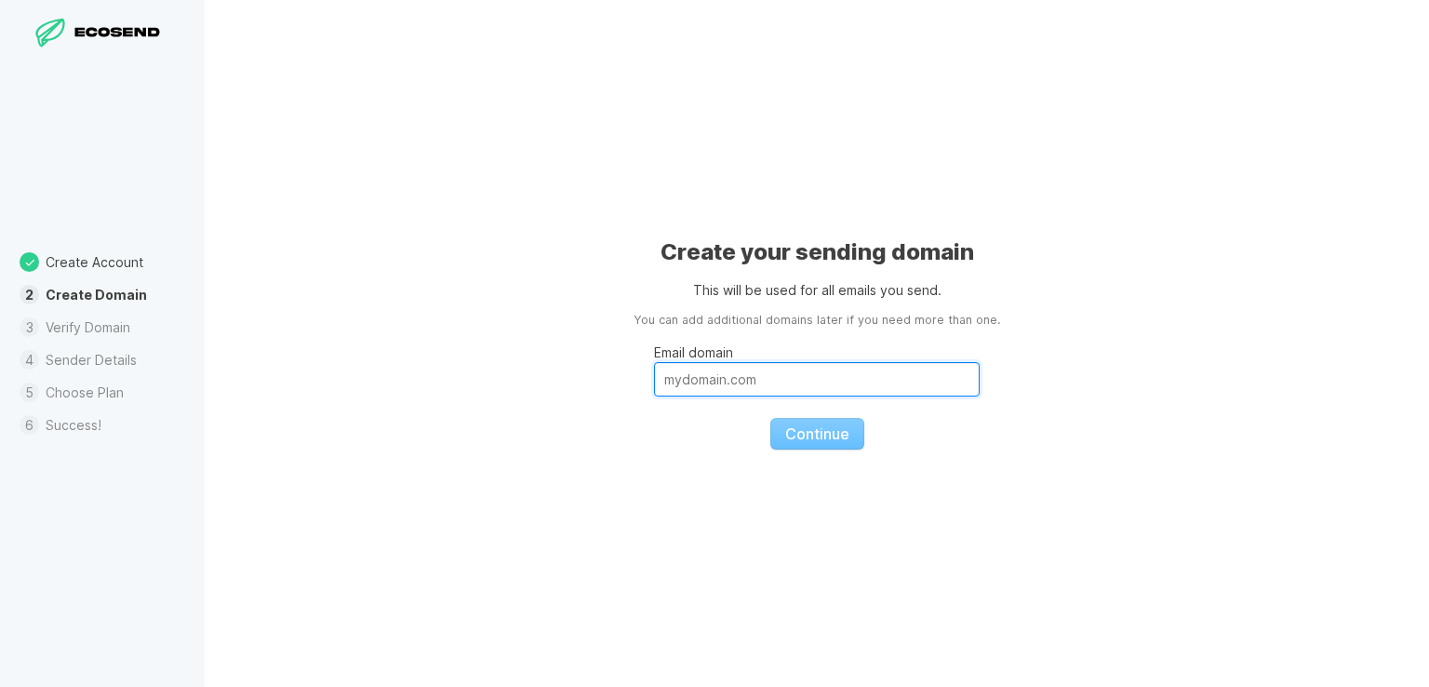
click at [822, 374] on input "Email domain" at bounding box center [817, 379] width 326 height 34
paste input "[DOMAIN_NAME]"
type input "[DOMAIN_NAME]"
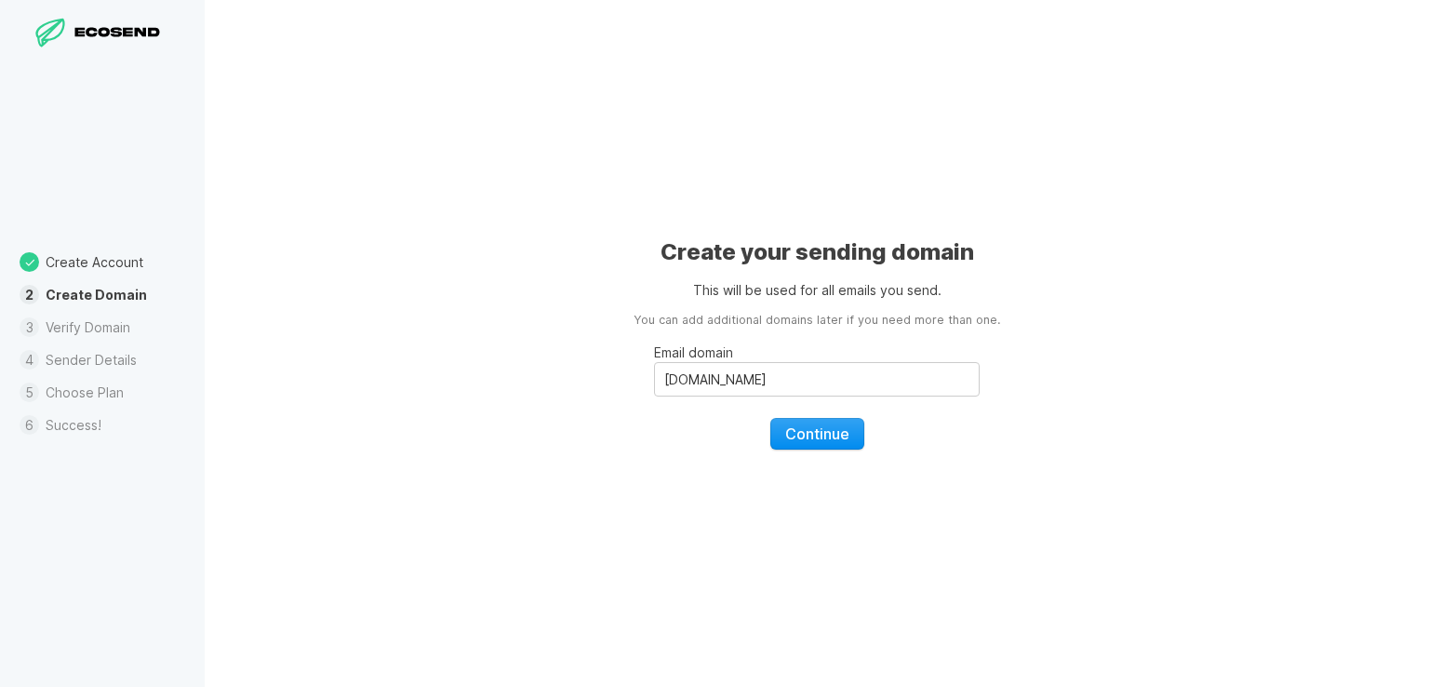
click at [808, 434] on span "Continue" at bounding box center [817, 433] width 64 height 19
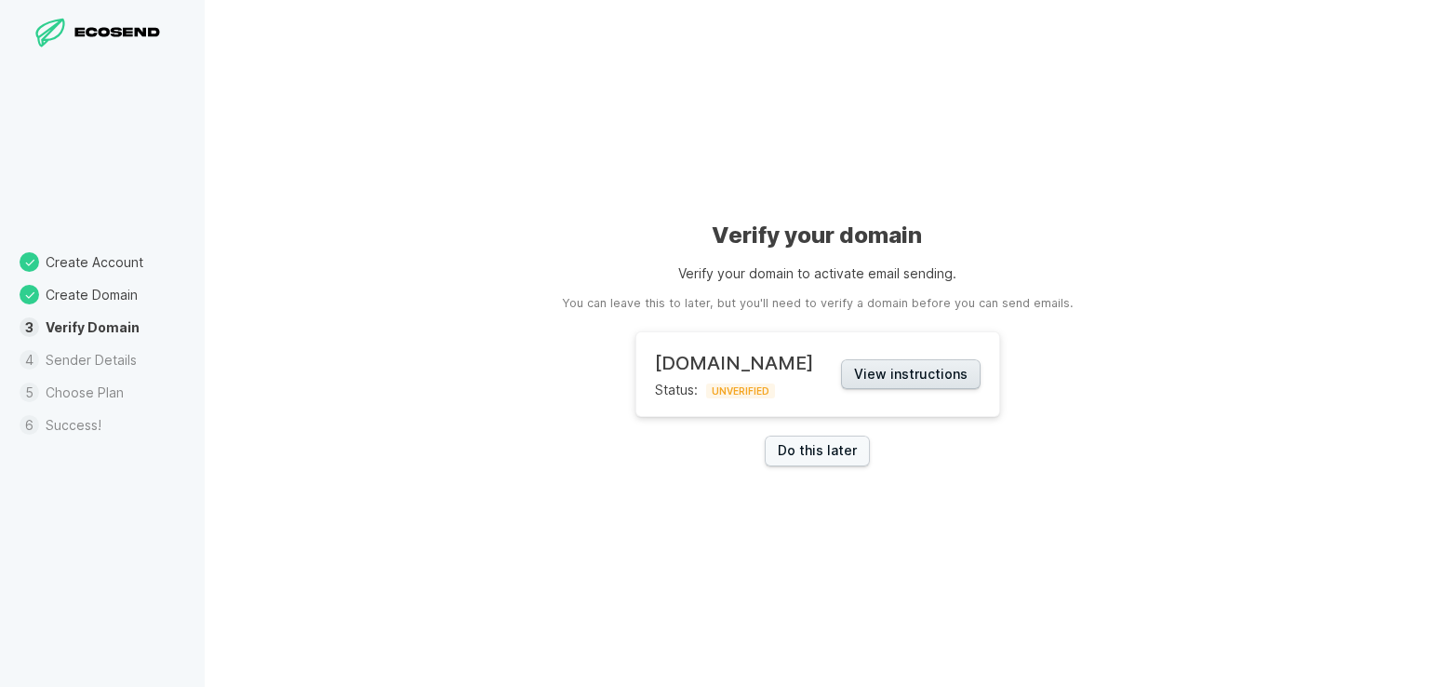
click at [876, 377] on button "View instructions" at bounding box center [911, 374] width 140 height 31
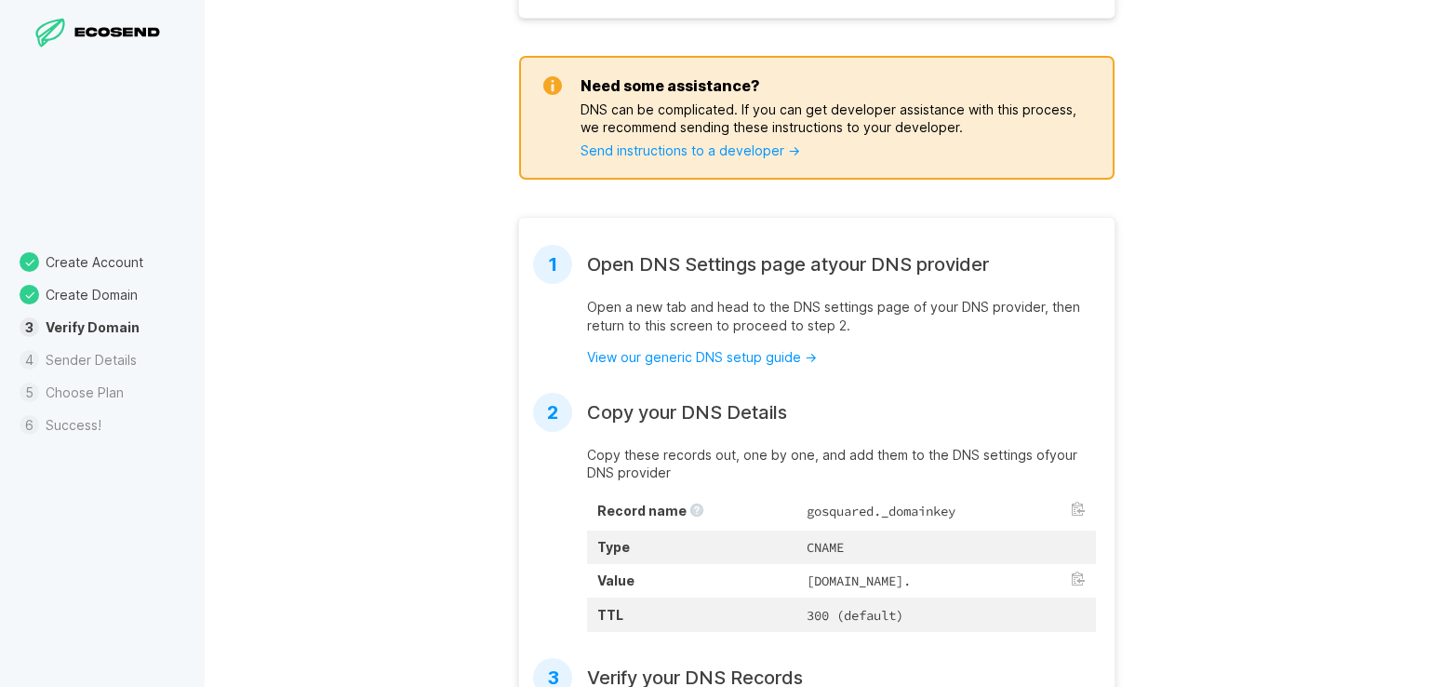
scroll to position [279, 0]
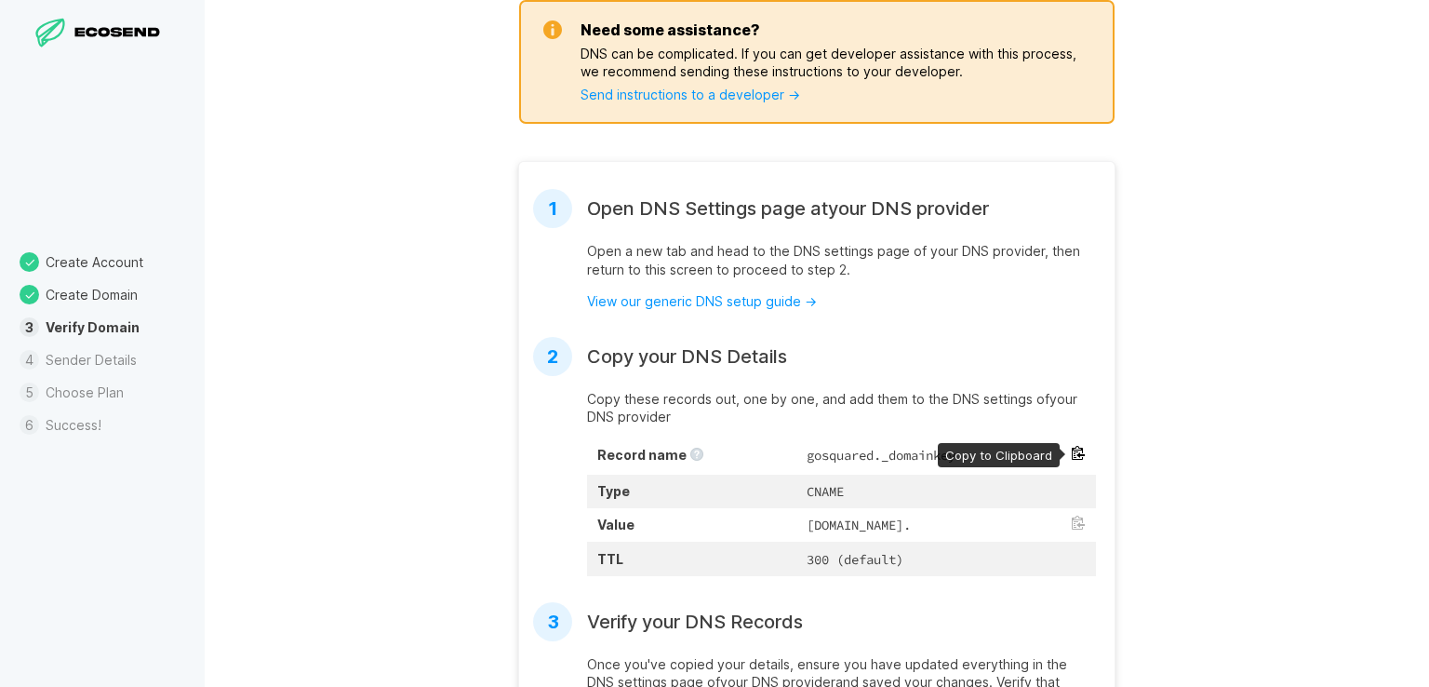
click at [1071, 451] on button at bounding box center [1078, 453] width 15 height 15
click at [1073, 517] on button at bounding box center [1078, 522] width 15 height 15
click at [1072, 517] on button at bounding box center [1078, 522] width 15 height 15
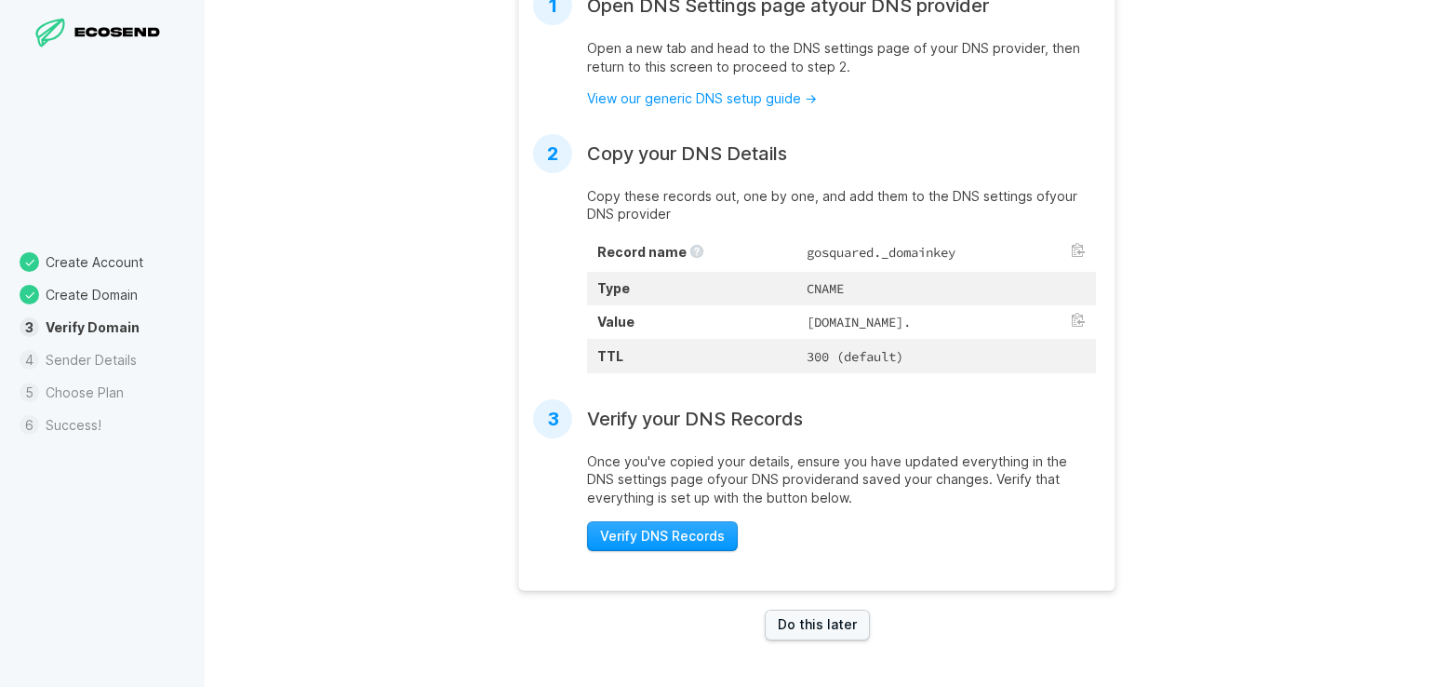
scroll to position [495, 0]
click at [701, 529] on span "Verify DNS Records" at bounding box center [662, 536] width 125 height 19
click at [699, 534] on span "Verify DNS Records" at bounding box center [662, 536] width 125 height 19
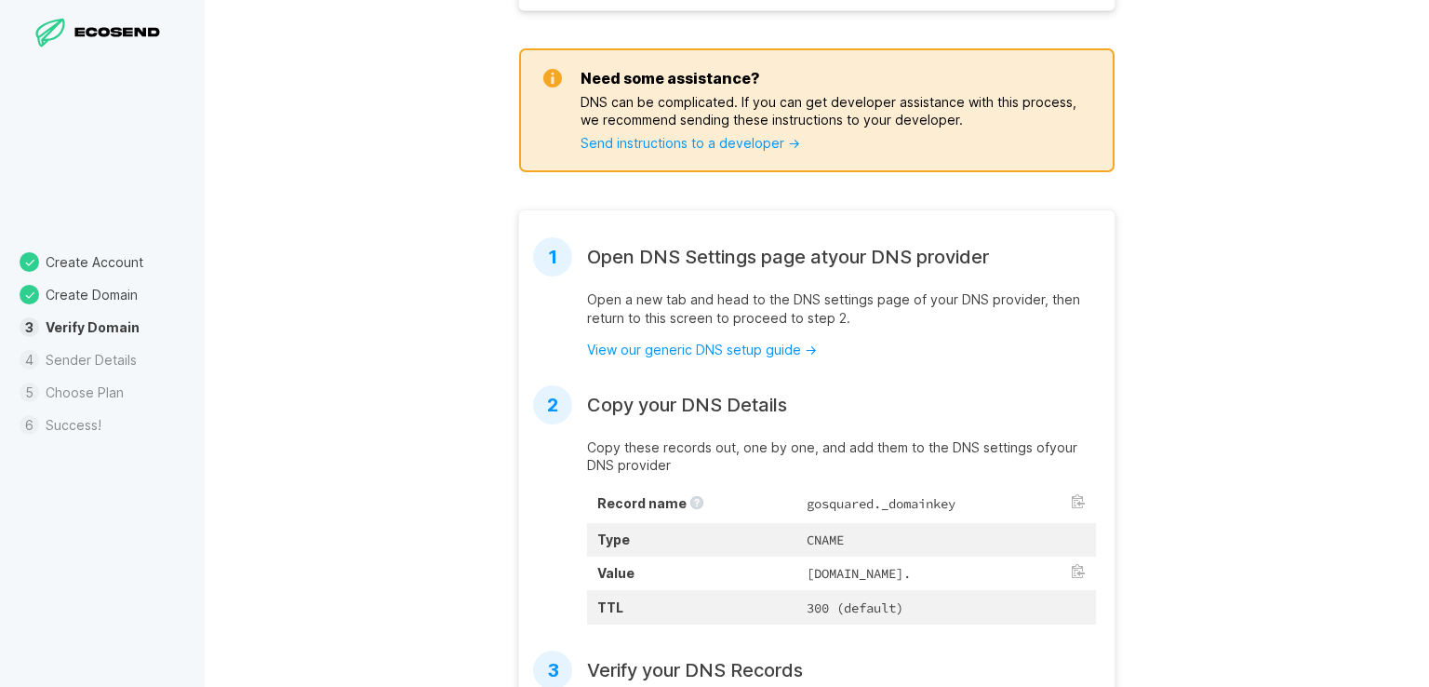
scroll to position [123, 0]
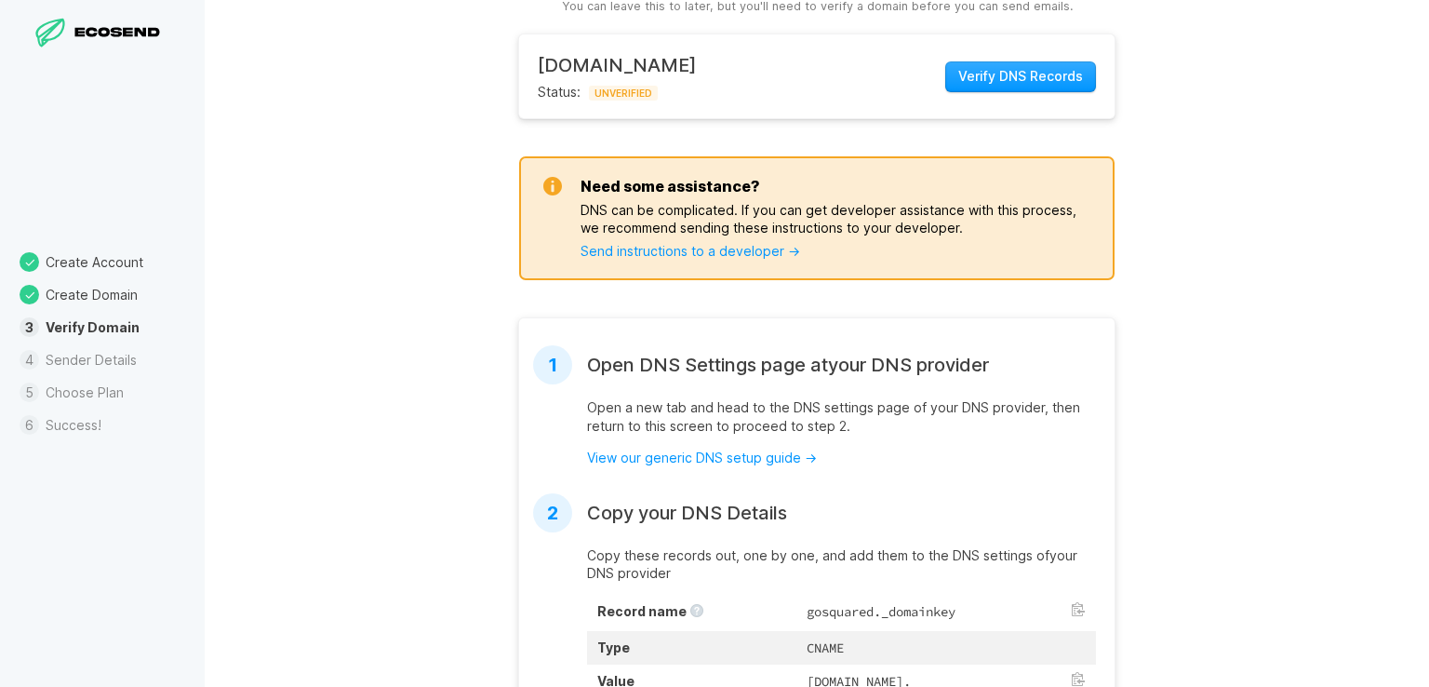
click at [1031, 95] on div "Verify DNS Records" at bounding box center [1020, 76] width 151 height 45
click at [1031, 80] on span "Verify DNS Records" at bounding box center [1020, 76] width 125 height 19
click at [1022, 69] on span "Verify DNS Records" at bounding box center [1020, 76] width 125 height 19
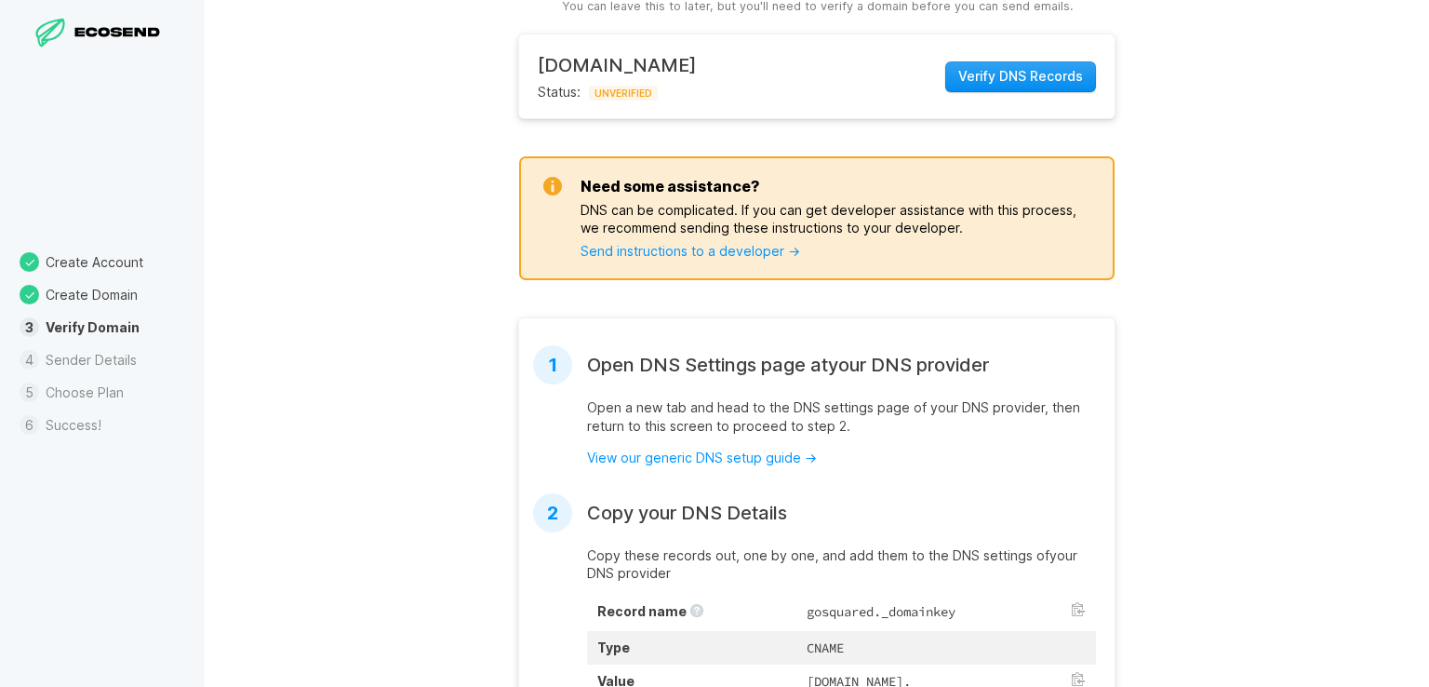
click at [1022, 69] on span "Verify DNS Records" at bounding box center [1020, 76] width 125 height 19
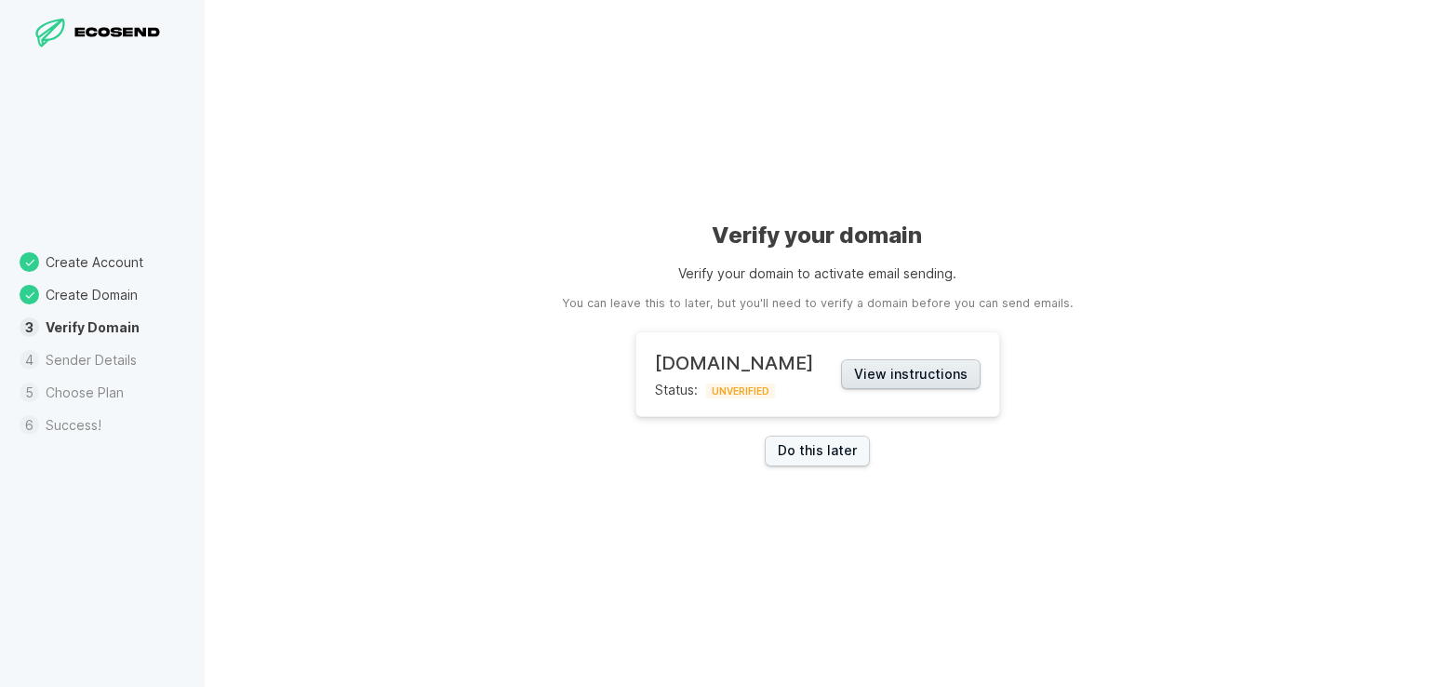
click at [887, 388] on button "View instructions" at bounding box center [911, 374] width 140 height 31
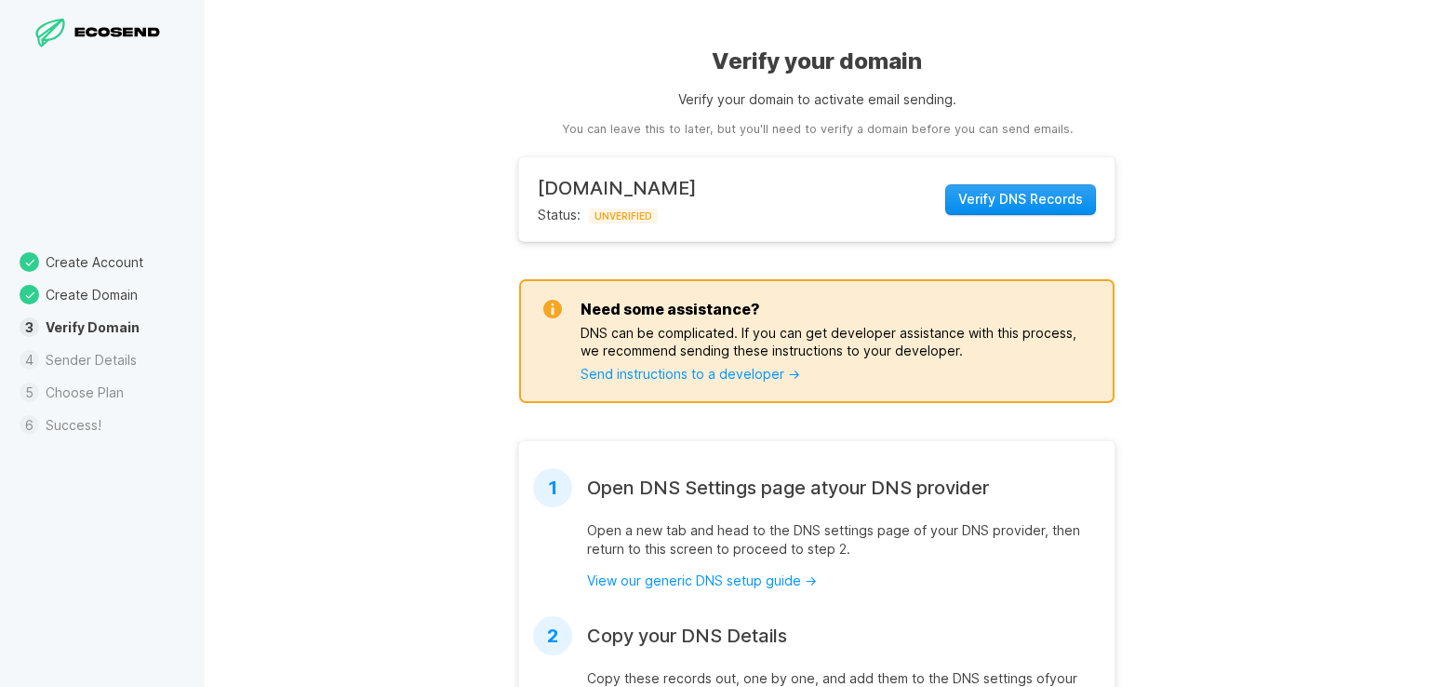
click at [983, 203] on span "Verify DNS Records" at bounding box center [1020, 199] width 125 height 19
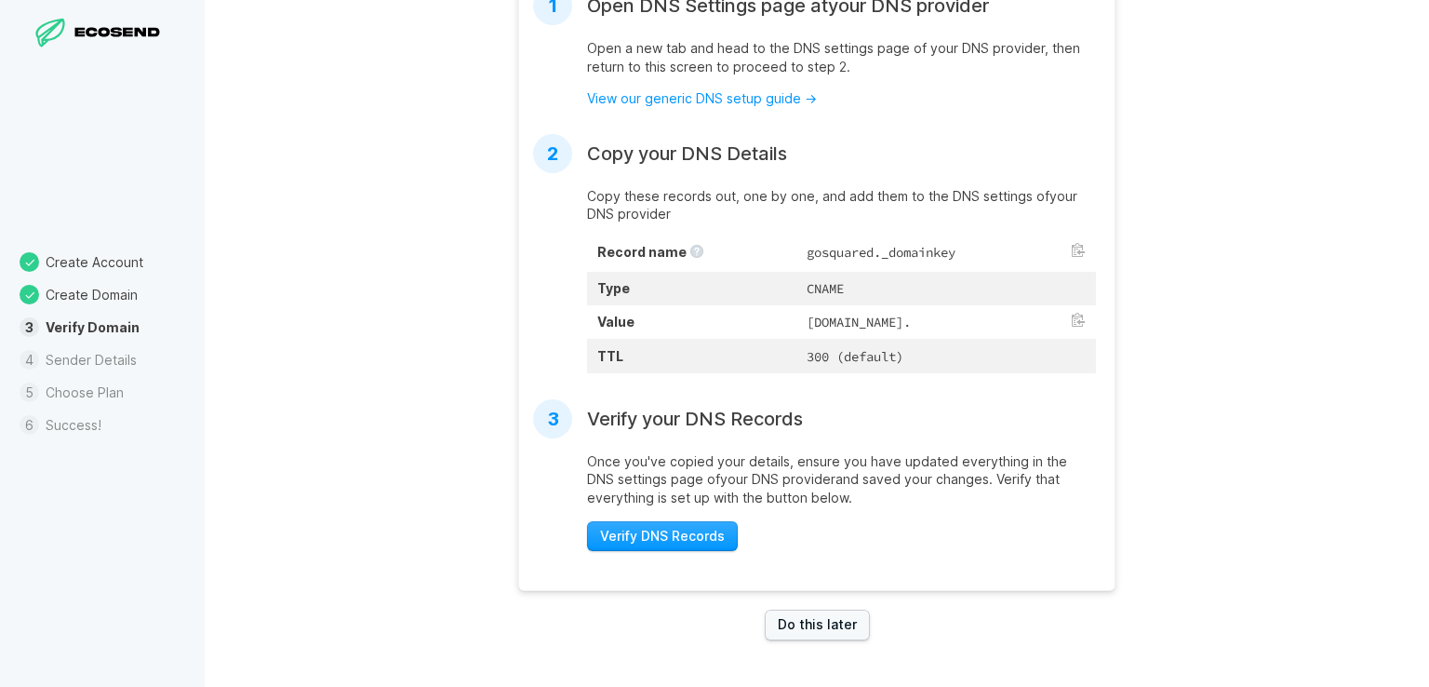
scroll to position [495, 0]
click at [882, 315] on td "[DOMAIN_NAME]." at bounding box center [946, 321] width 300 height 33
copy td "[DOMAIN_NAME]."
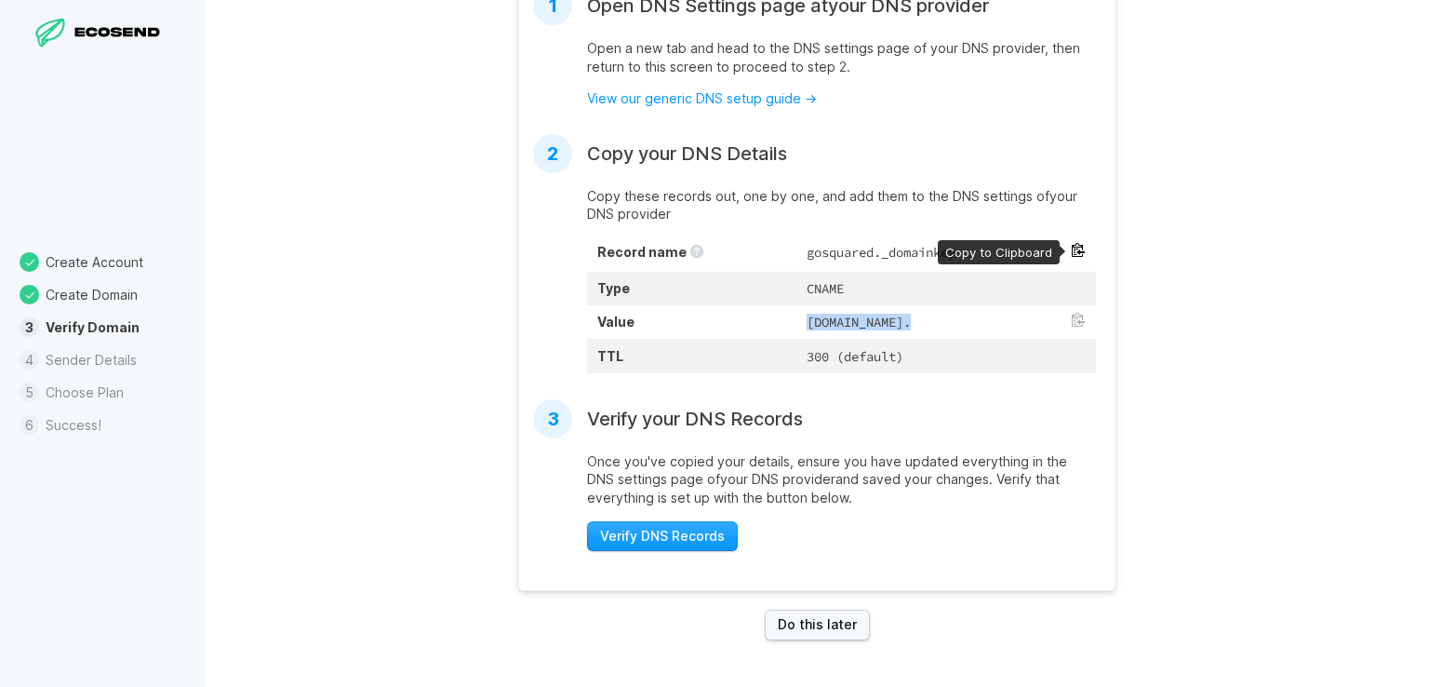
click at [1071, 243] on button at bounding box center [1078, 250] width 15 height 15
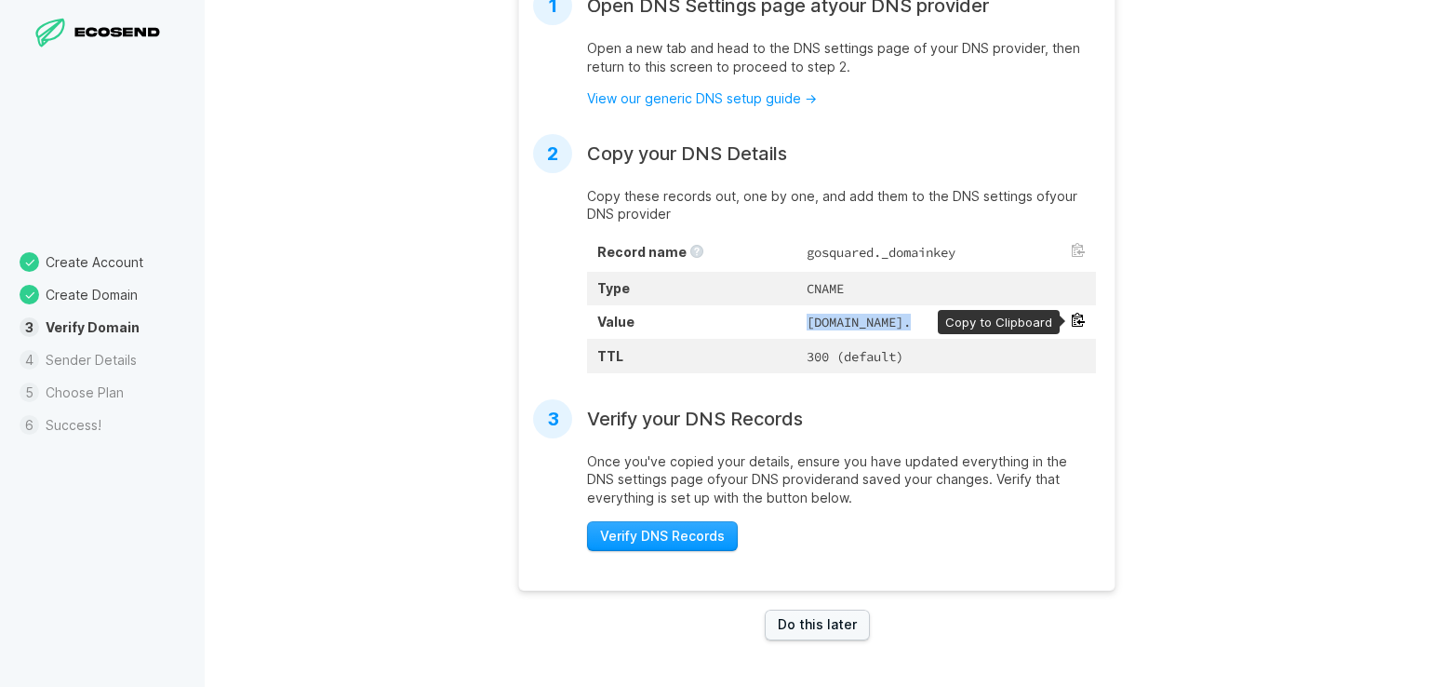
click at [1071, 313] on button at bounding box center [1078, 320] width 15 height 15
click at [627, 541] on span "Verify DNS Records" at bounding box center [662, 536] width 125 height 19
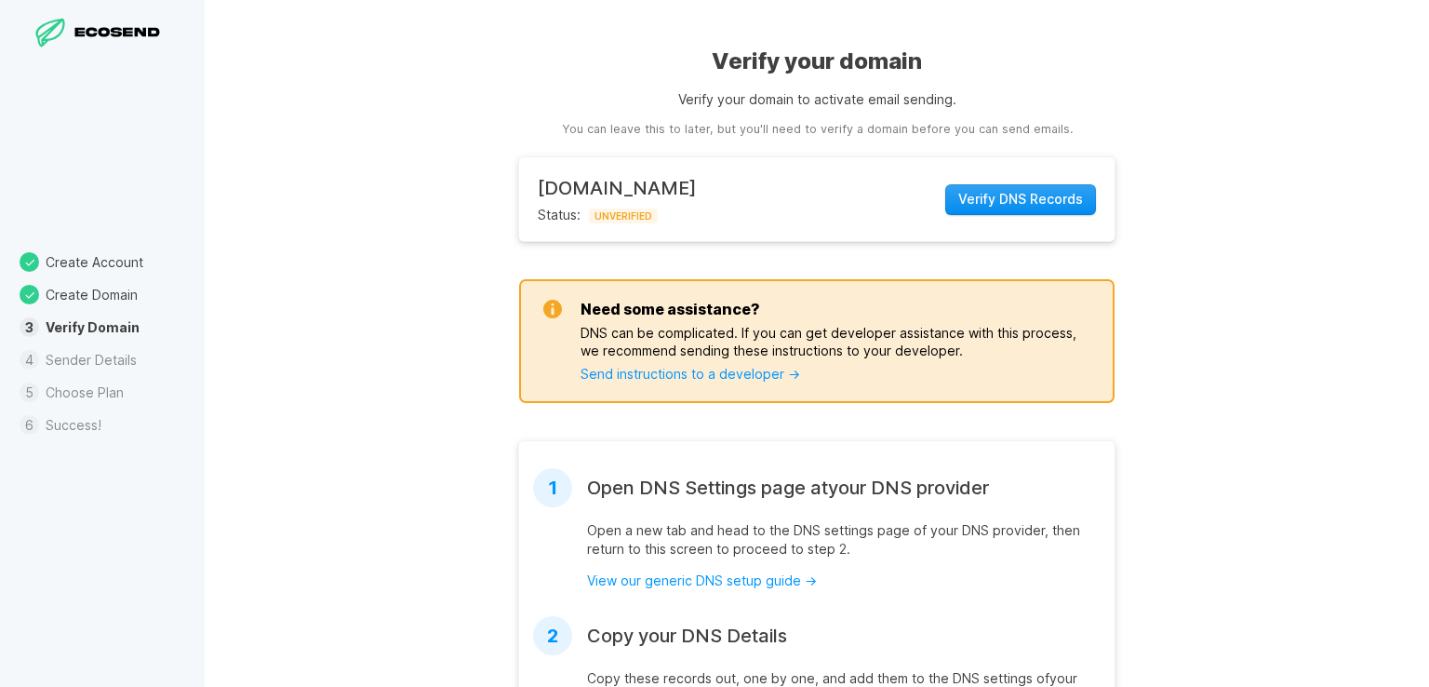
click at [991, 201] on span "Verify DNS Records" at bounding box center [1020, 199] width 125 height 19
click at [991, 201] on div "Verifying DNS Records…" at bounding box center [998, 199] width 195 height 45
click at [991, 201] on span "Verify DNS Records" at bounding box center [1020, 199] width 125 height 19
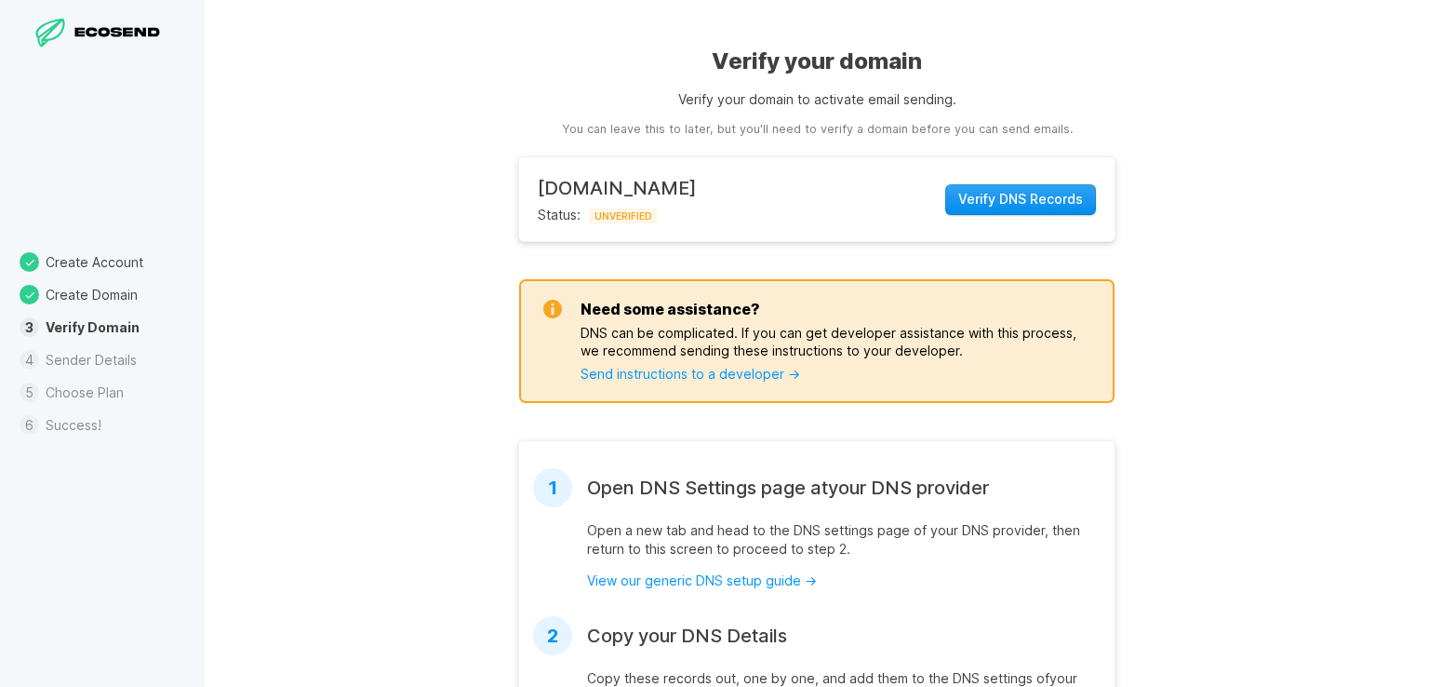
click at [991, 201] on span "Verify DNS Records" at bounding box center [1020, 199] width 125 height 19
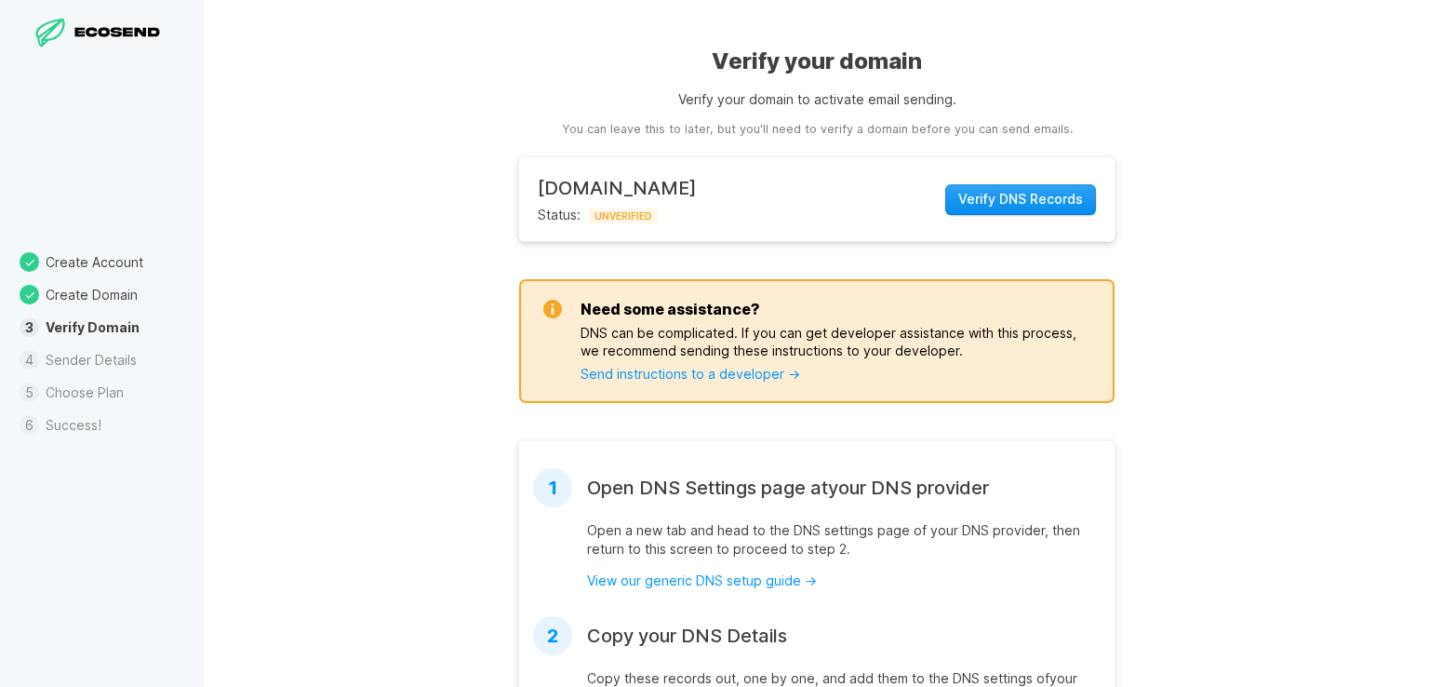
click at [991, 201] on span "Verify DNS Records" at bounding box center [1020, 199] width 125 height 19
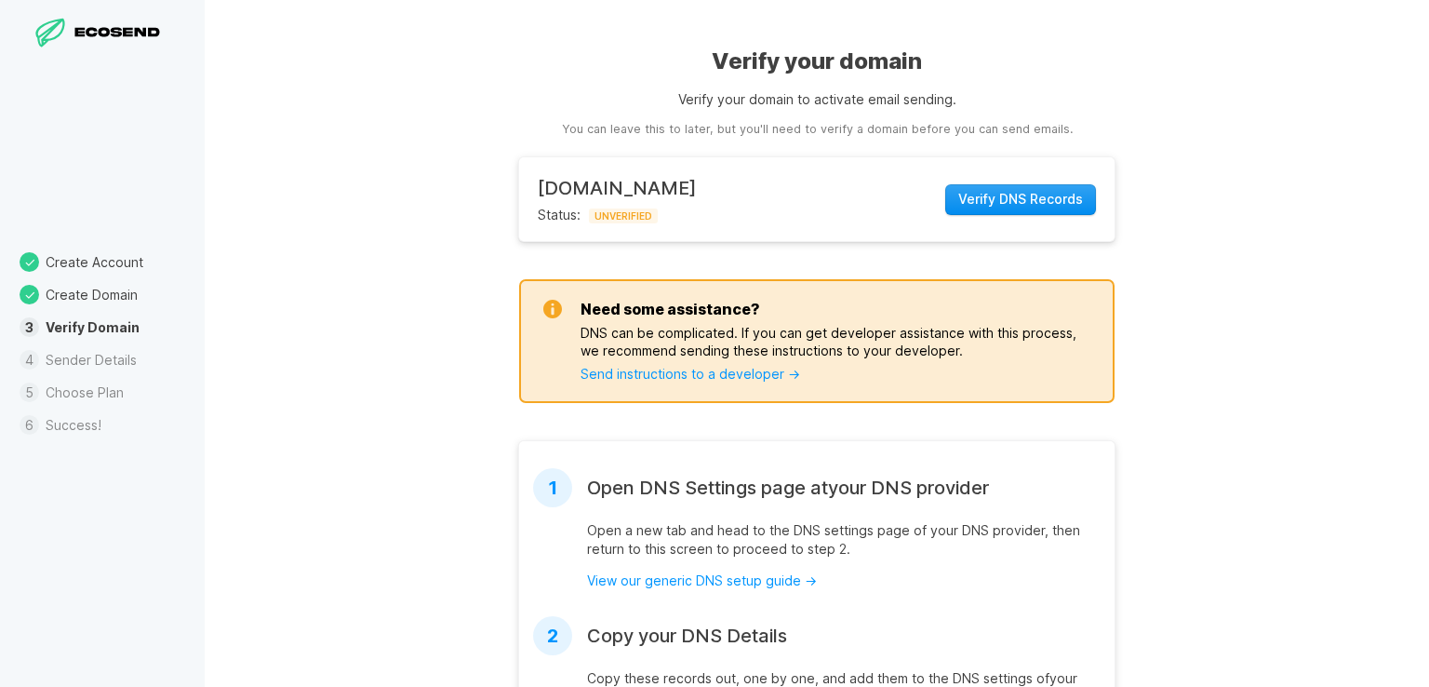
click at [991, 201] on span "Verify DNS Records" at bounding box center [1020, 199] width 125 height 19
click at [671, 366] on link "Send instructions to a developer →" at bounding box center [691, 374] width 220 height 16
click at [986, 196] on span "Verify DNS Records" at bounding box center [1020, 199] width 125 height 19
click at [986, 202] on span "Verify DNS Records" at bounding box center [1020, 199] width 125 height 19
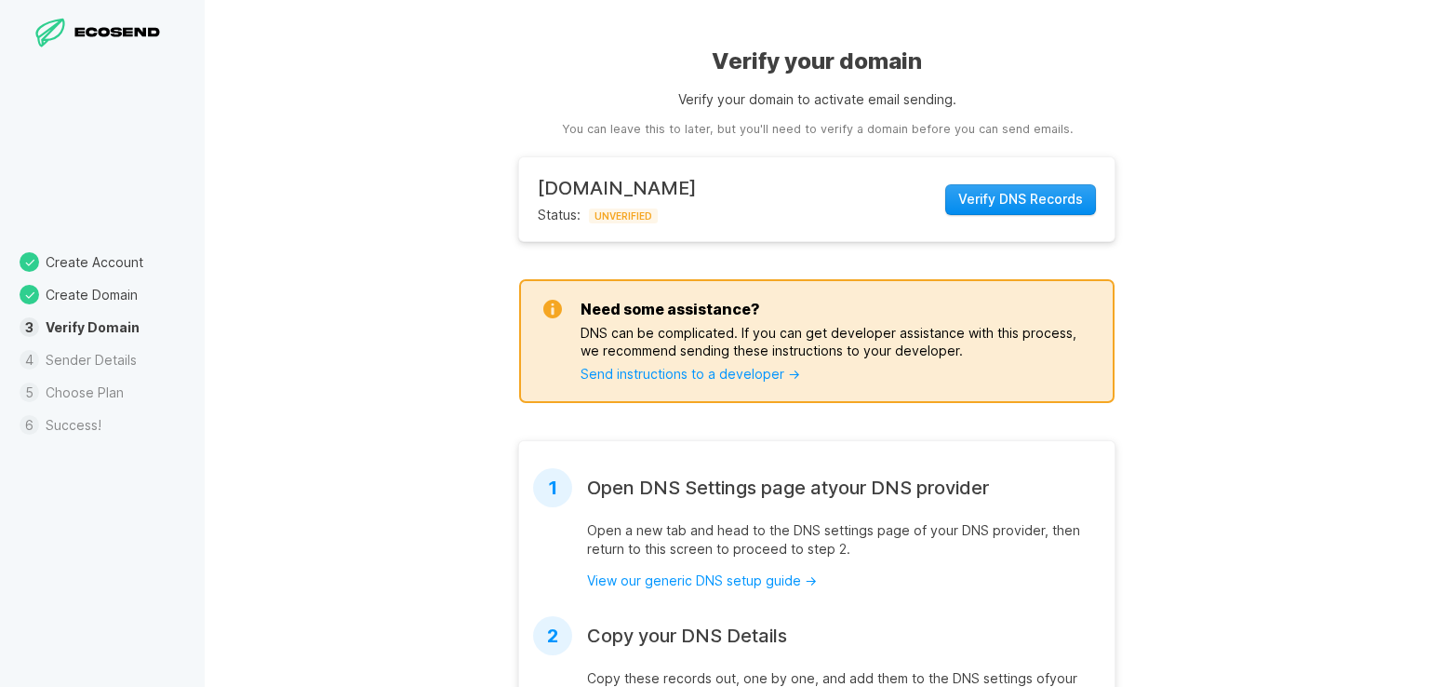
click at [986, 202] on span "Verify DNS Records" at bounding box center [1020, 199] width 125 height 19
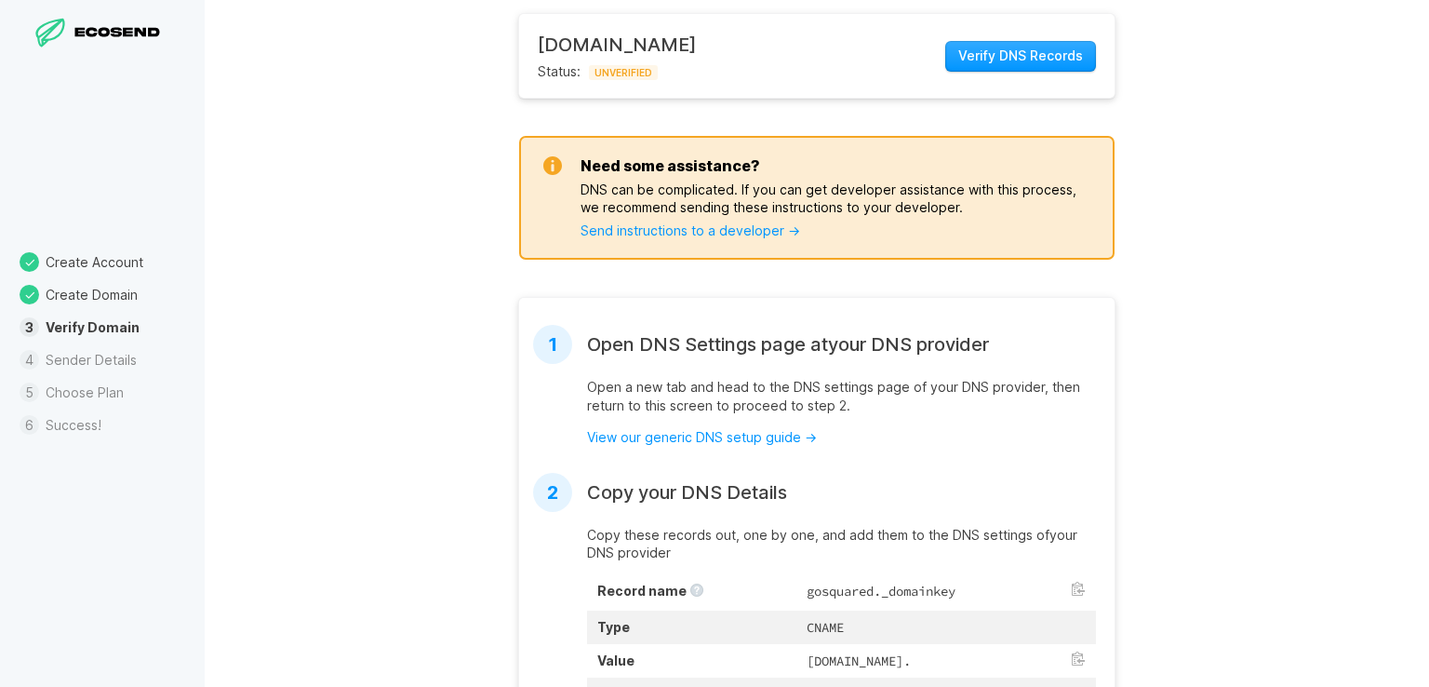
scroll to position [465, 0]
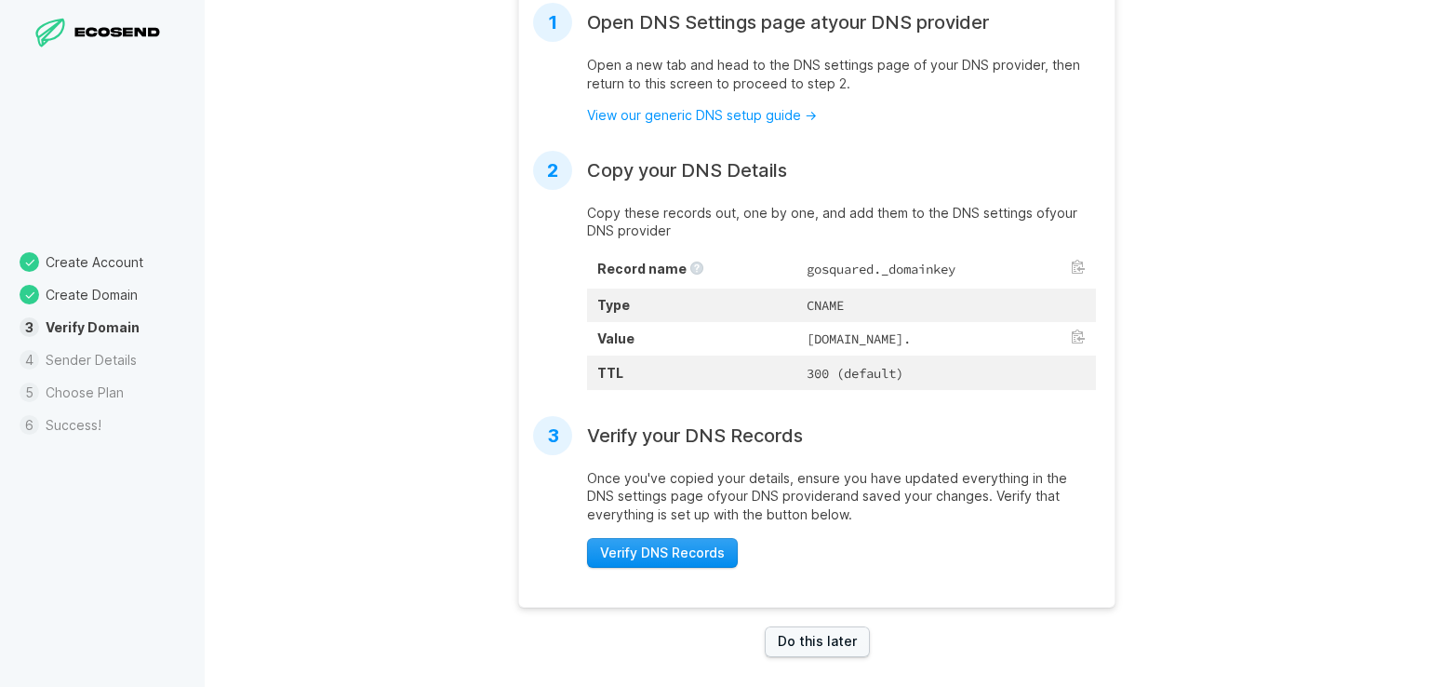
click at [691, 568] on button "Verify DNS Records" at bounding box center [662, 553] width 151 height 31
click at [691, 562] on span "Verify DNS Records" at bounding box center [662, 552] width 125 height 19
click at [823, 657] on link "Do this later" at bounding box center [817, 641] width 105 height 31
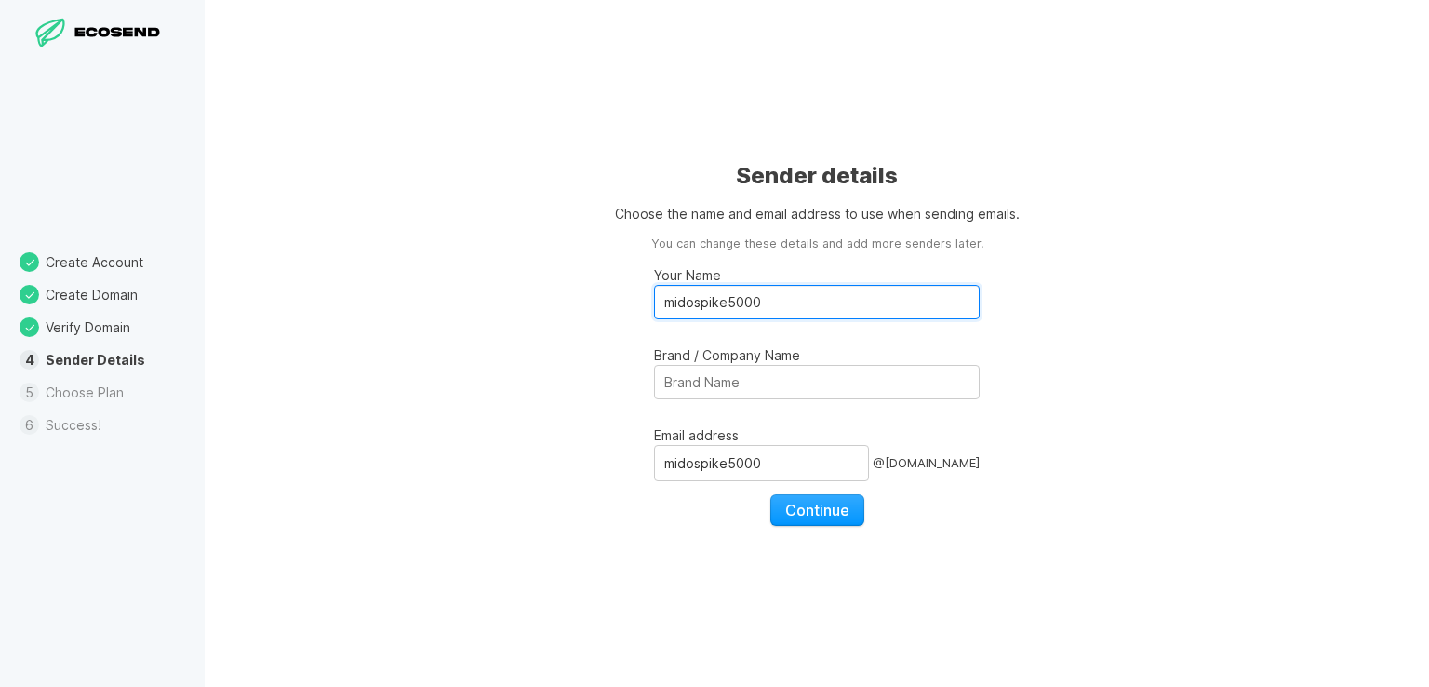
click at [781, 306] on input "midospike5000" at bounding box center [817, 302] width 326 height 34
type input "SSN"
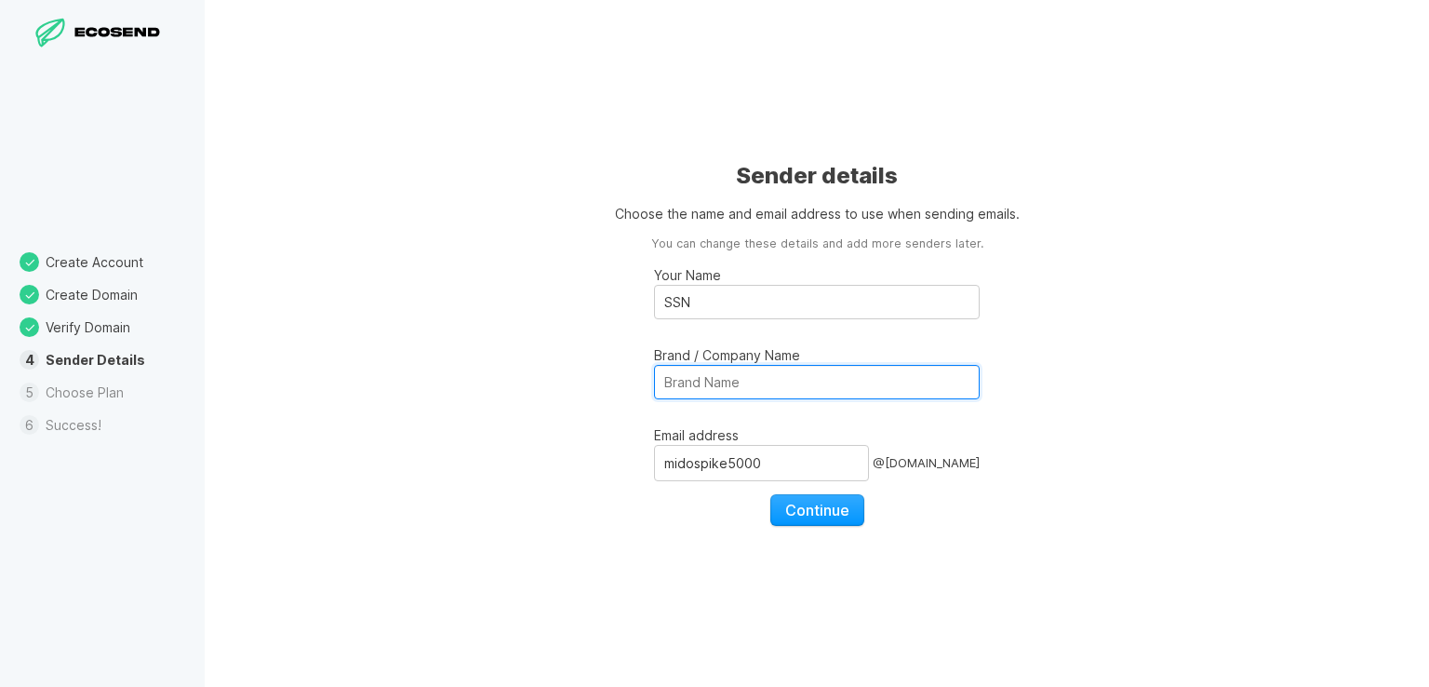
click at [781, 381] on input "Brand / Company Name" at bounding box center [817, 382] width 326 height 34
type input "SSN"
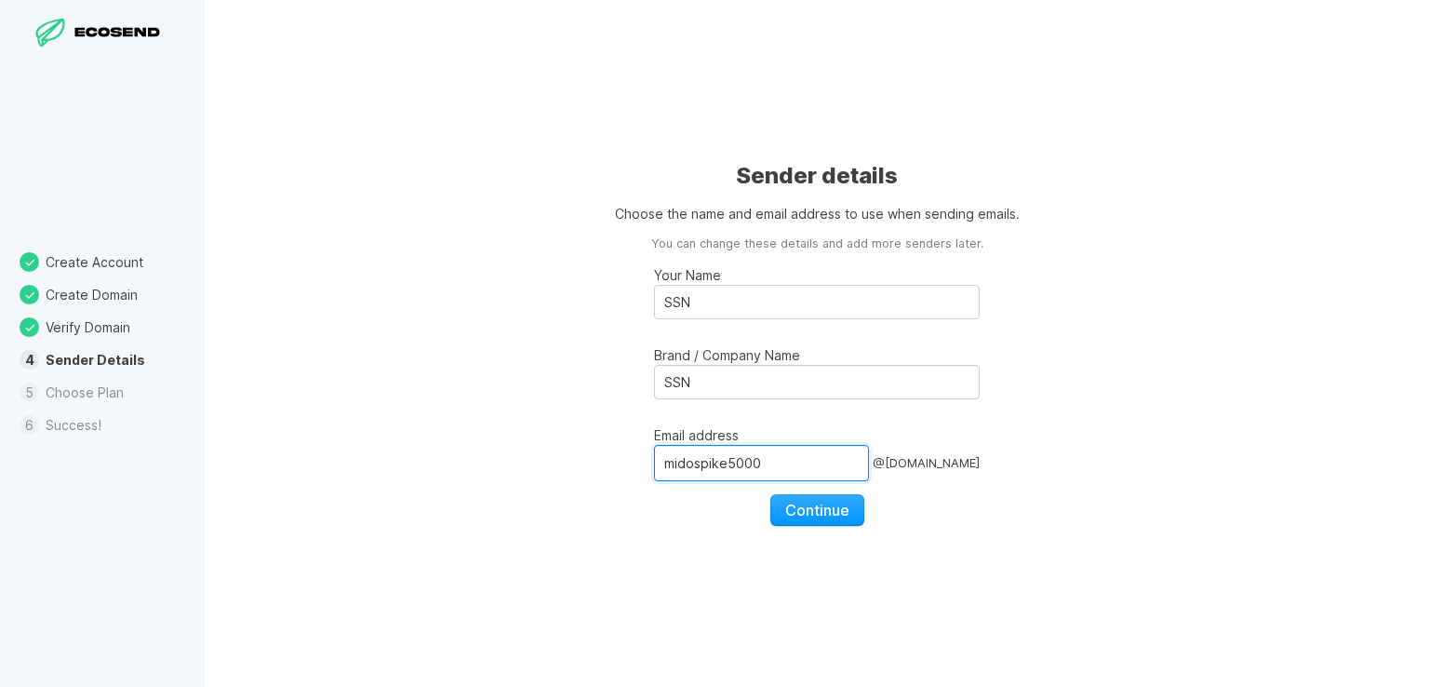
drag, startPoint x: 804, startPoint y: 470, endPoint x: 609, endPoint y: 454, distance: 195.1
click at [609, 454] on div "Sender details Choose the name and email address to use when sending emails. Yo…" at bounding box center [817, 343] width 1224 height 687
type input "ssa"
click at [807, 504] on span "Continue" at bounding box center [817, 510] width 64 height 19
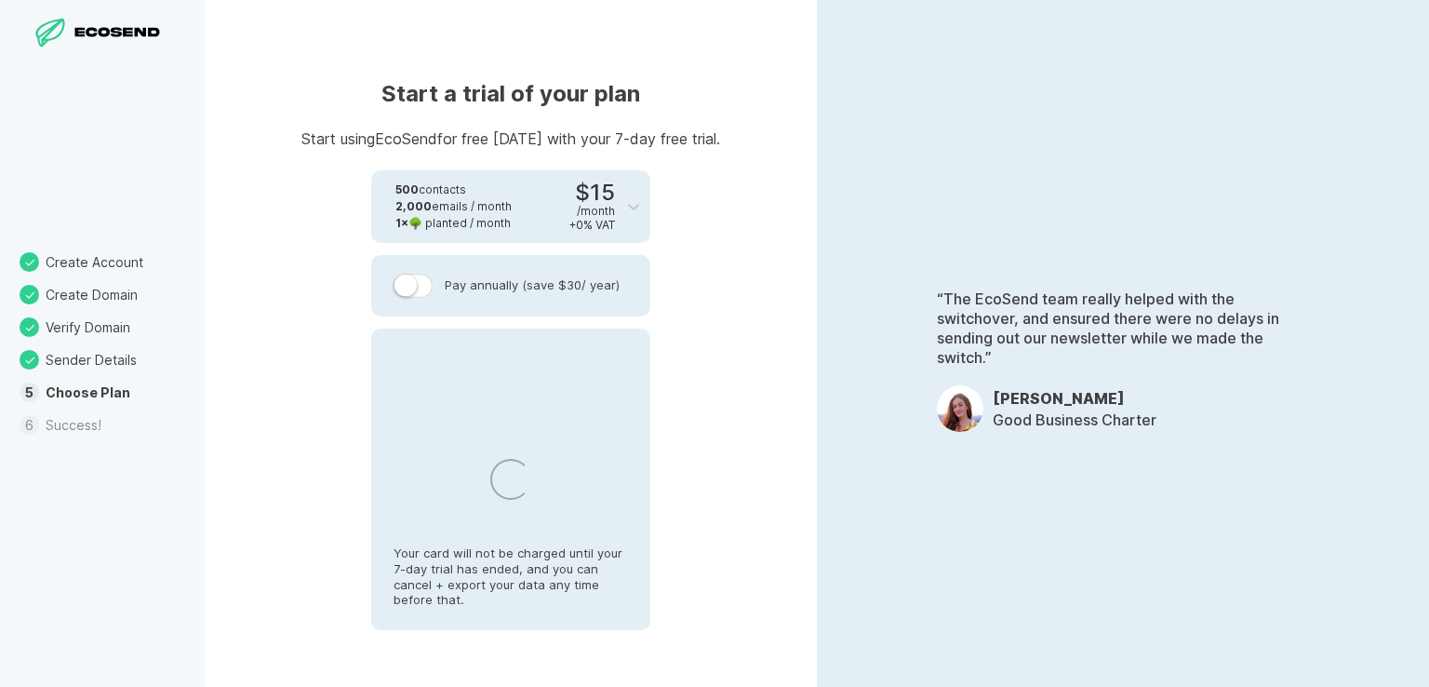
select select "EG"
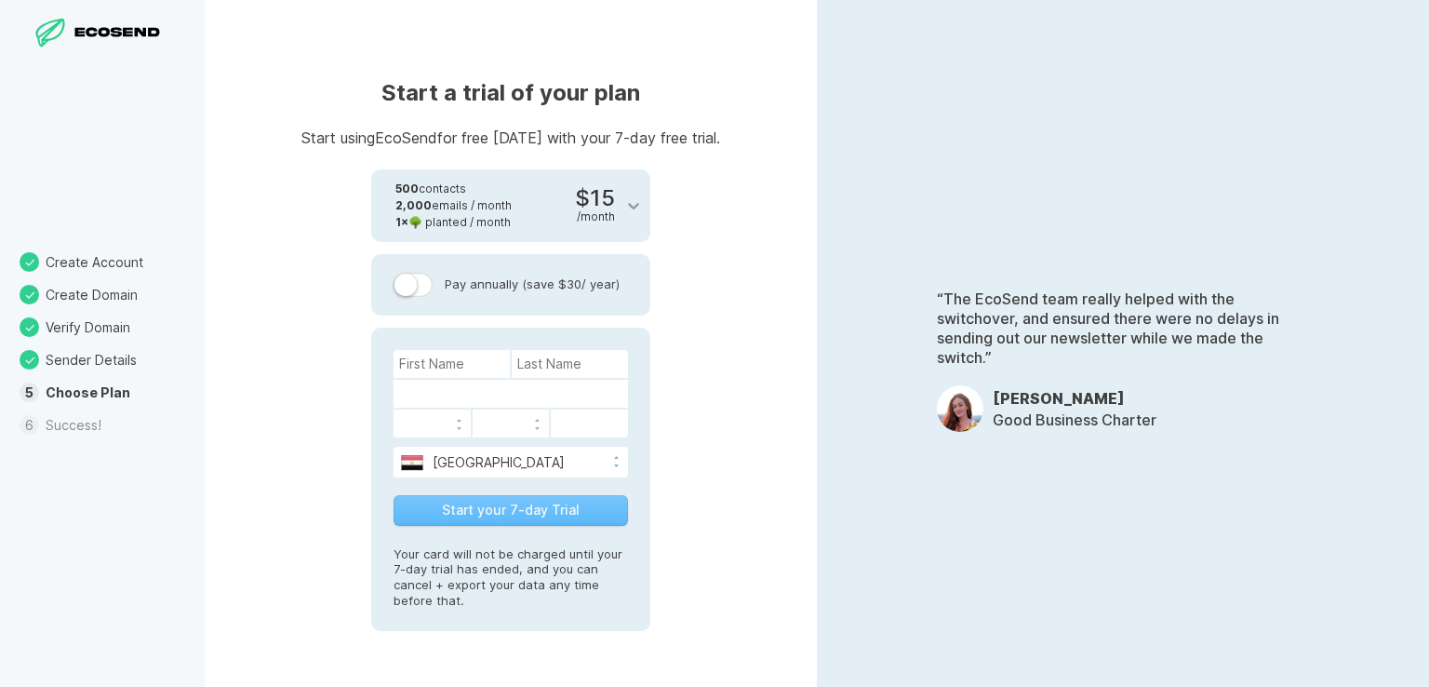
click at [622, 191] on div at bounding box center [633, 205] width 33 height 33
click at [475, 357] on input at bounding box center [452, 364] width 116 height 28
type input "Simin"
type input "Mirzapour"
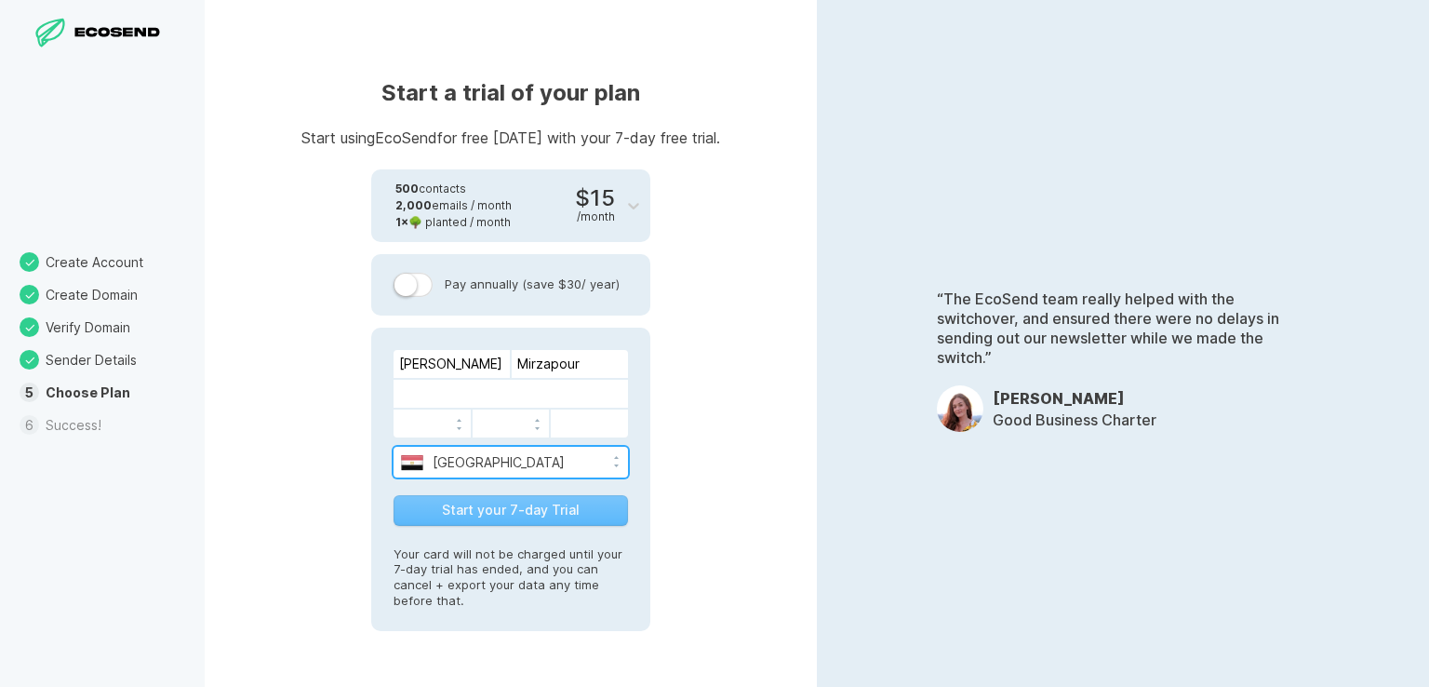
select select "US"
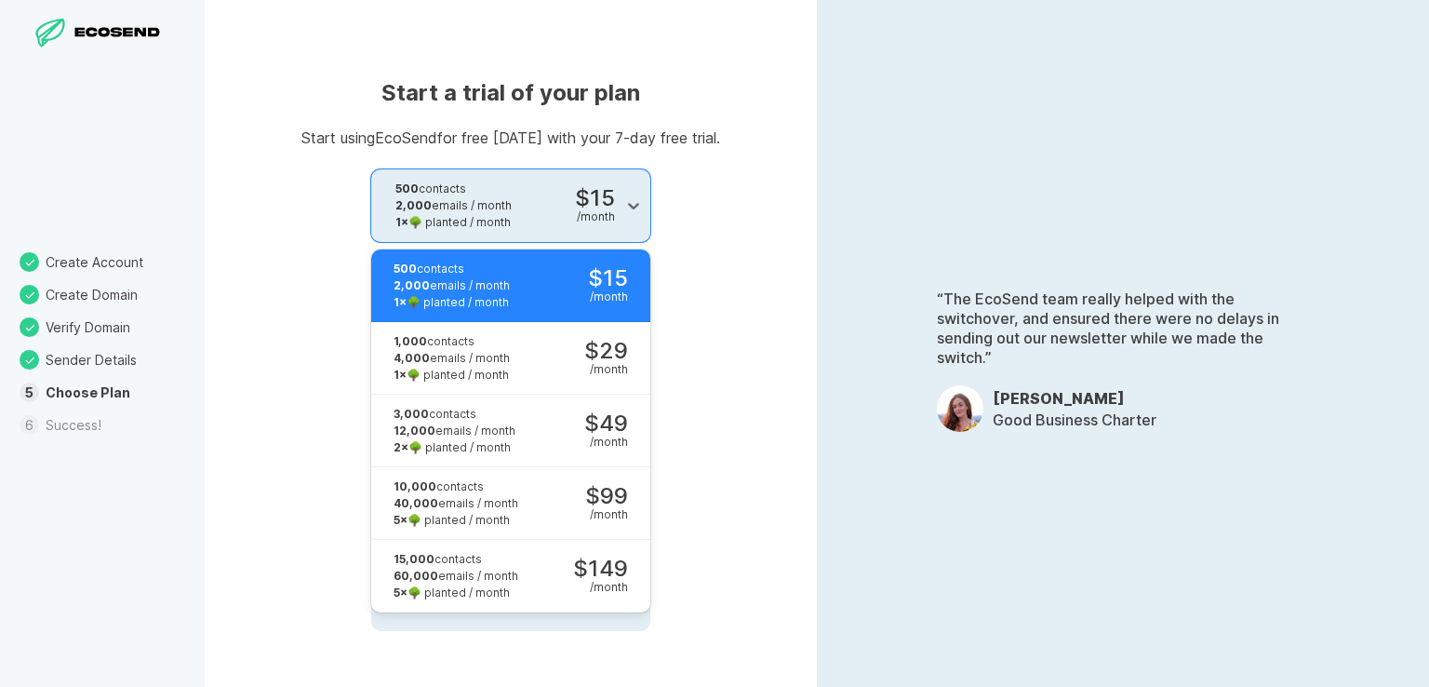
click at [478, 207] on div "2,000 emails / month" at bounding box center [453, 205] width 116 height 17
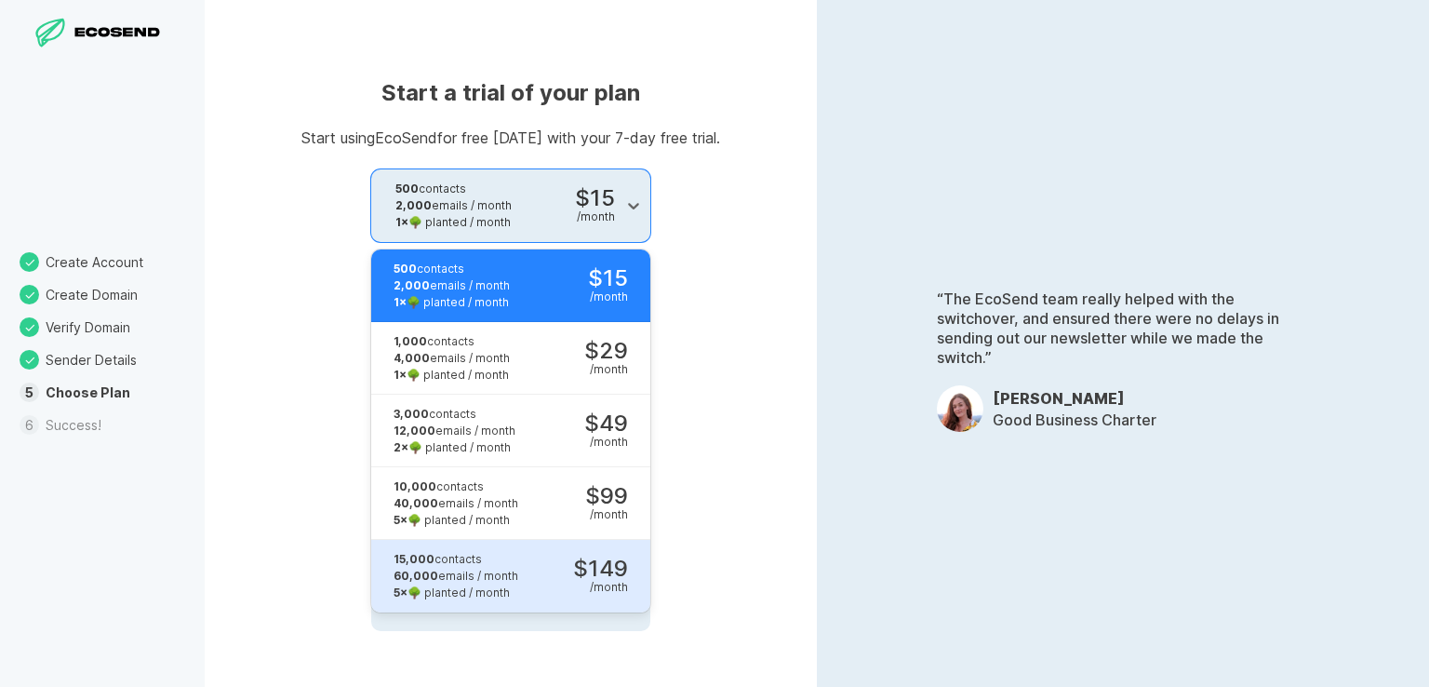
click at [519, 556] on div "15,000 contacts 60,000 emails / month 5 × 🌳 planted / month $149 / month" at bounding box center [499, 576] width 257 height 73
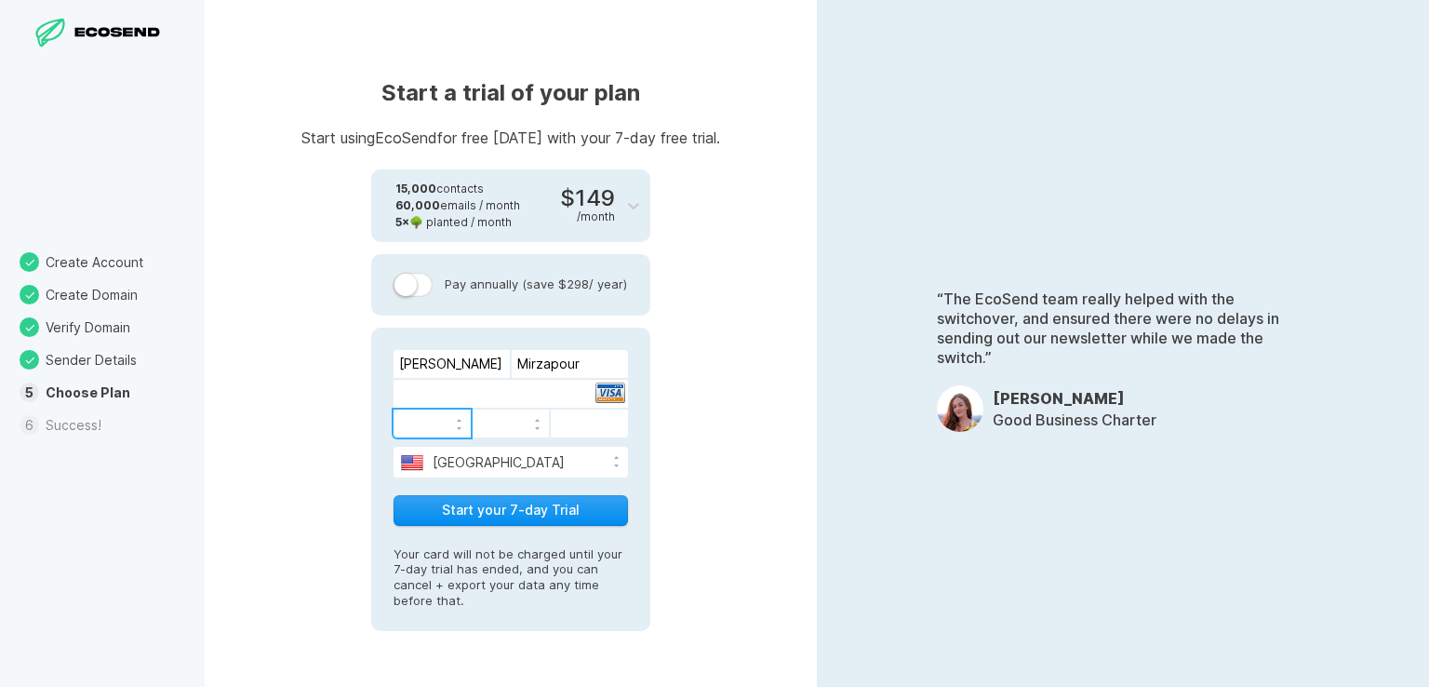
click at [523, 503] on button "Start your 7-day Trial" at bounding box center [511, 510] width 234 height 31
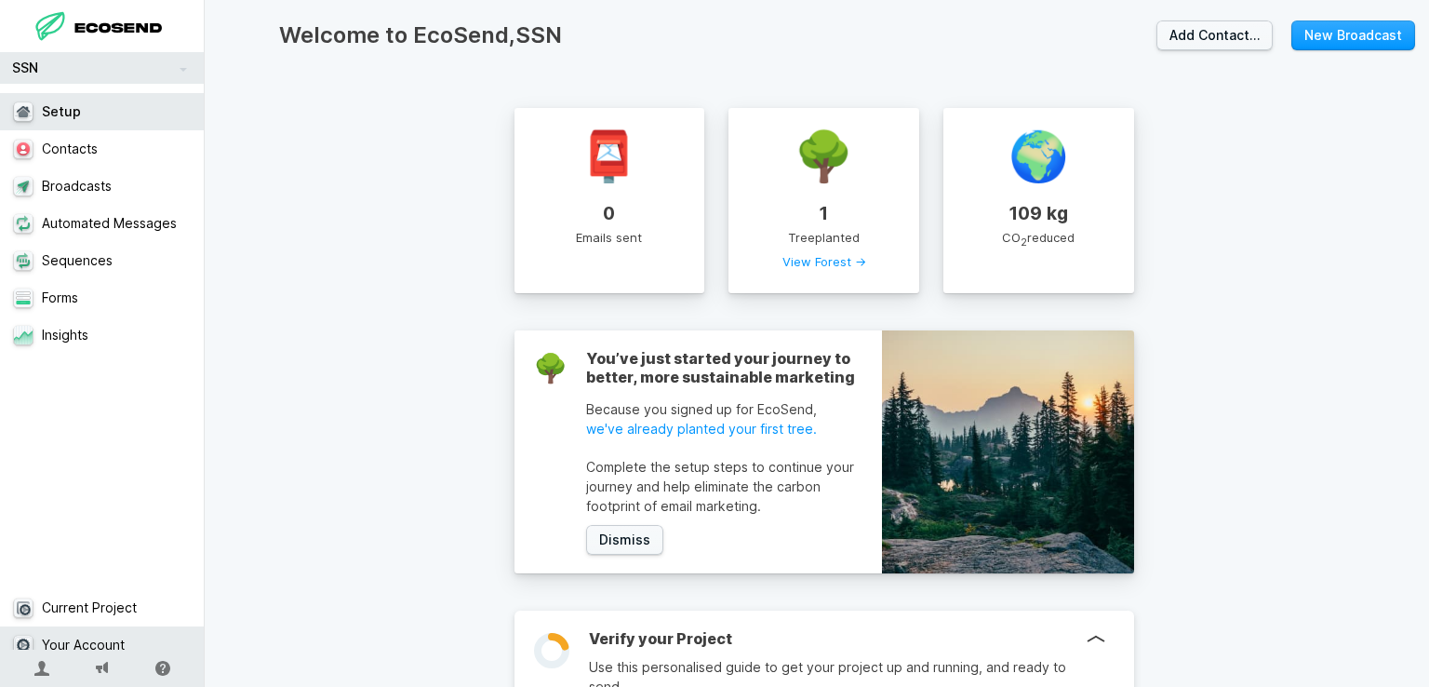
click at [117, 636] on link "Your Account" at bounding box center [109, 644] width 219 height 37
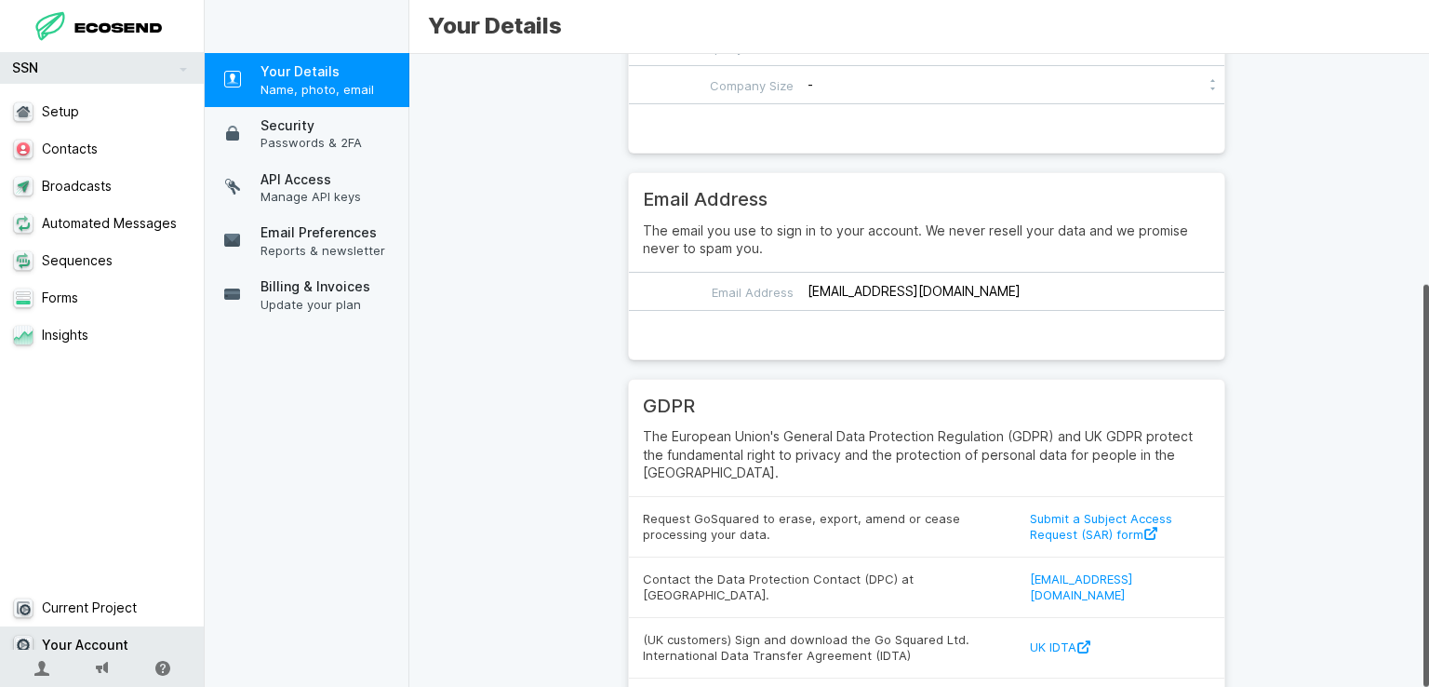
scroll to position [362, 0]
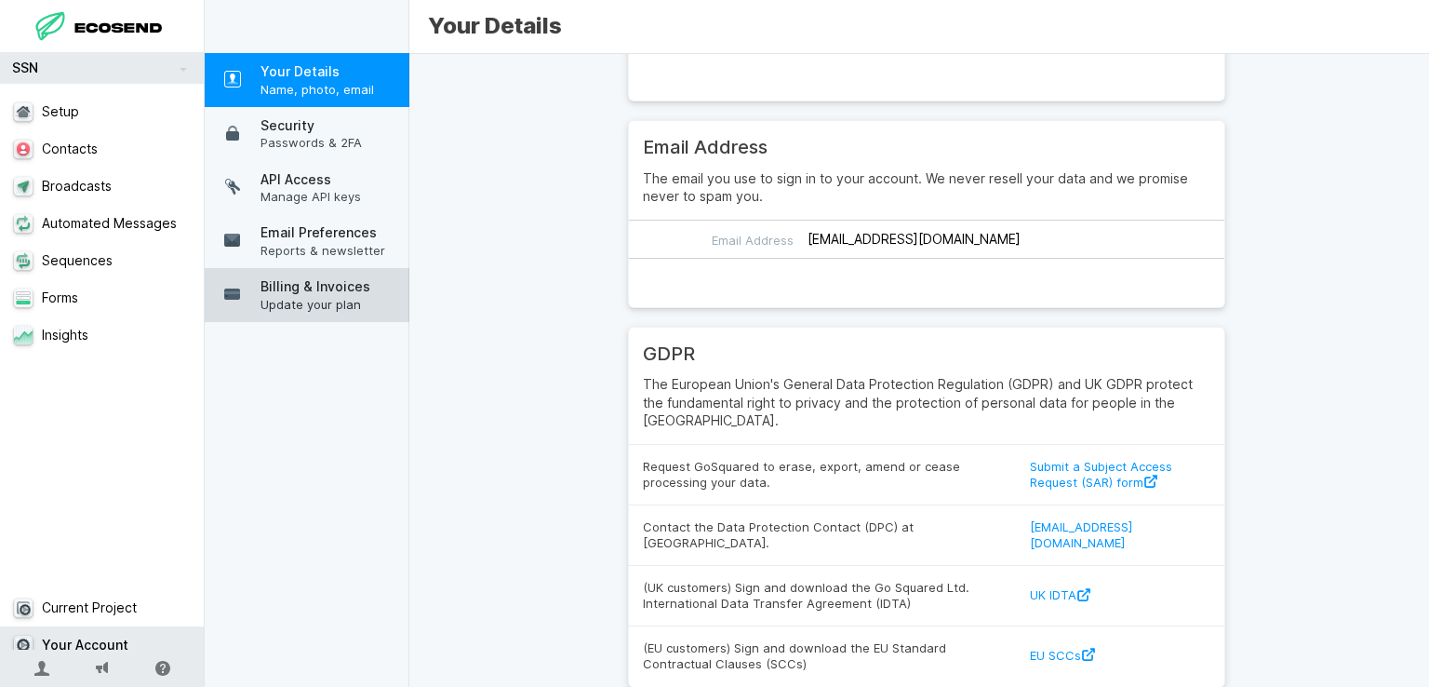
click at [328, 283] on span "Billing & Invoices" at bounding box center [337, 286] width 154 height 19
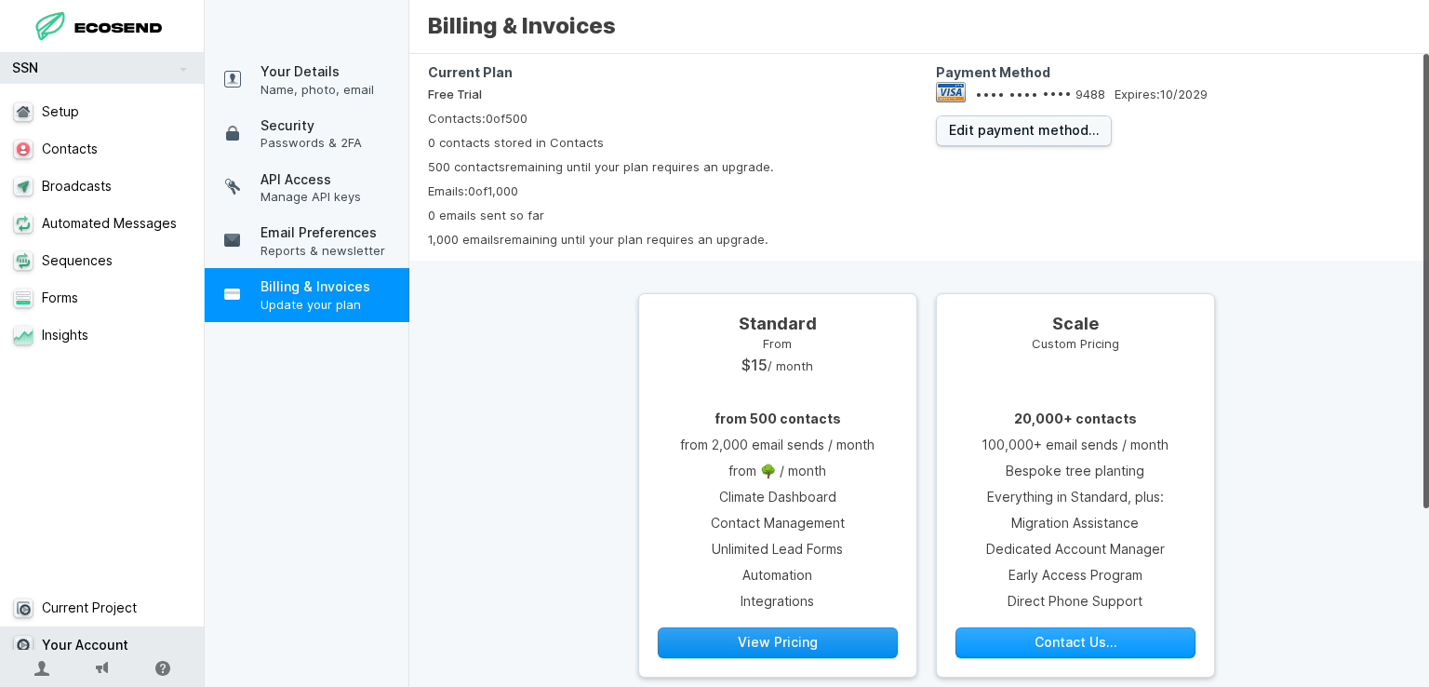
click at [741, 637] on button "View Pricing" at bounding box center [778, 642] width 240 height 31
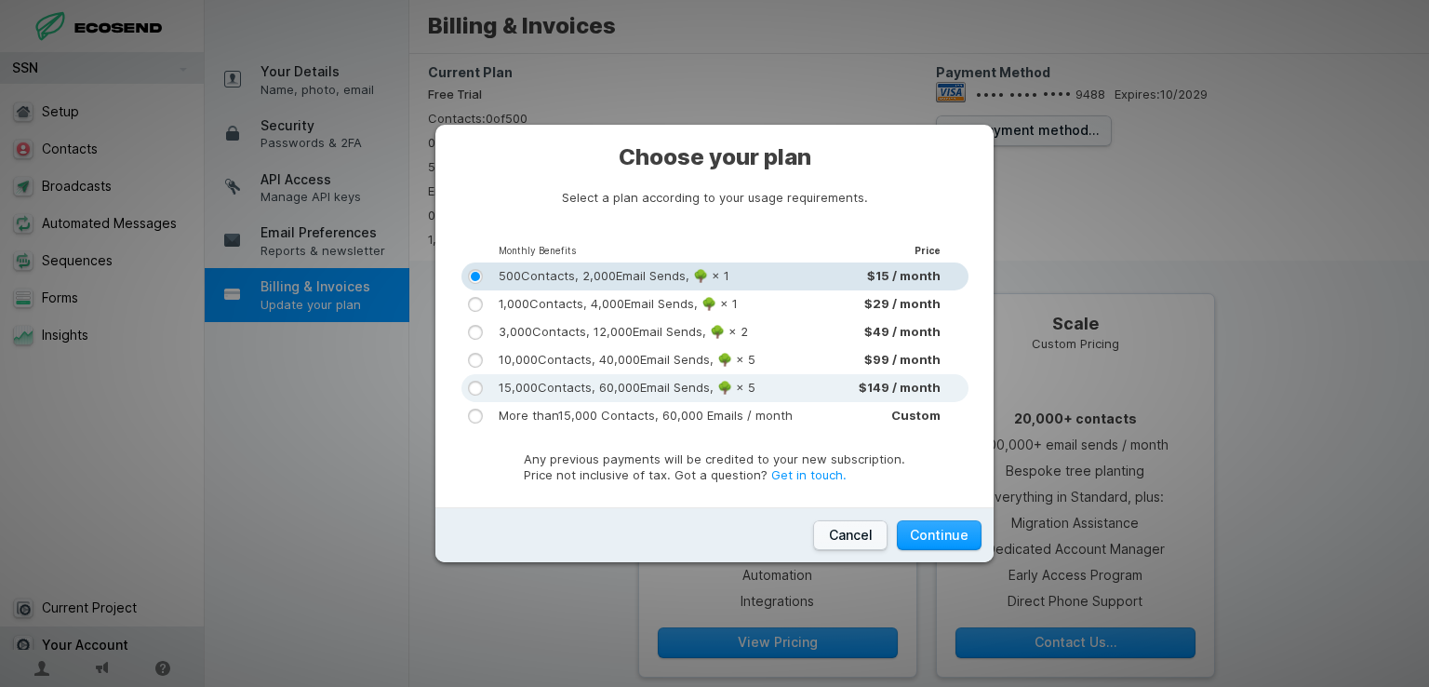
click at [621, 395] on div "15,000 Contacts, 60,000 Email Sends, 🌳 × 5 $149 / month" at bounding box center [714, 388] width 507 height 28
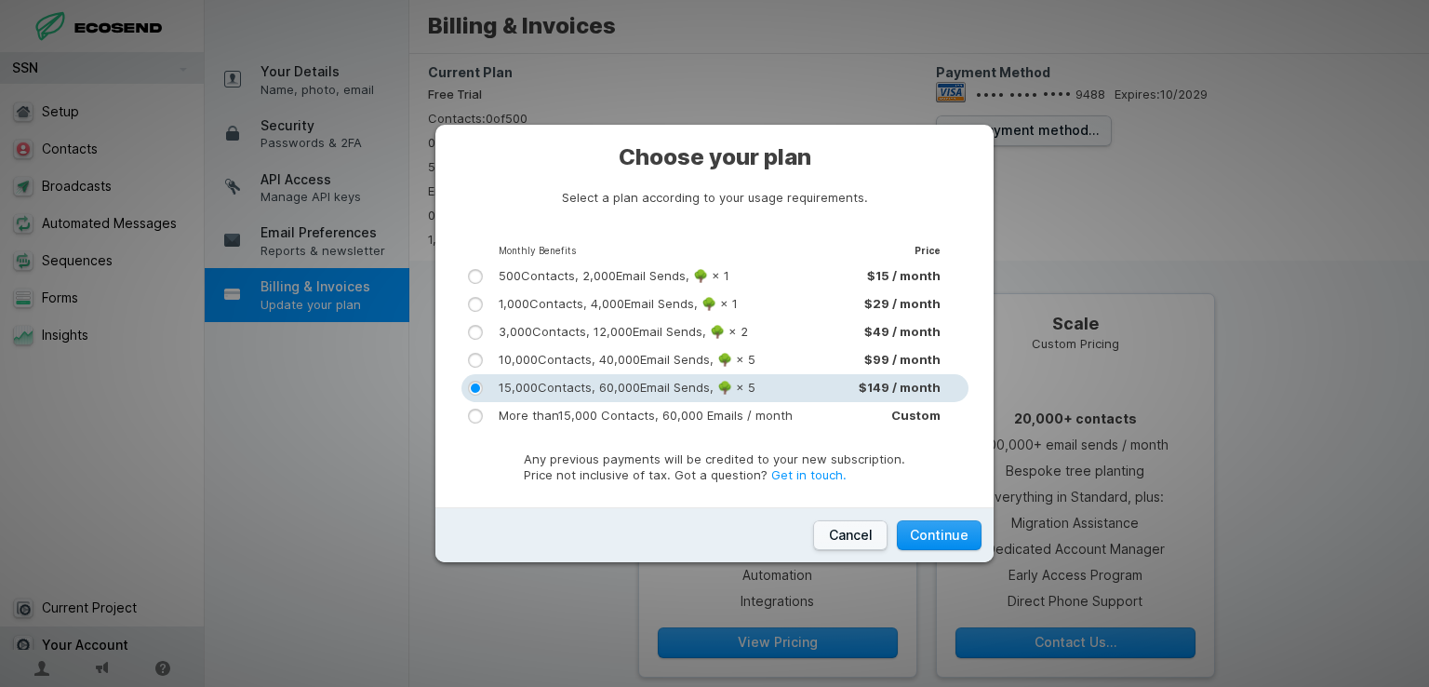
click at [963, 544] on button "Continue" at bounding box center [939, 535] width 85 height 31
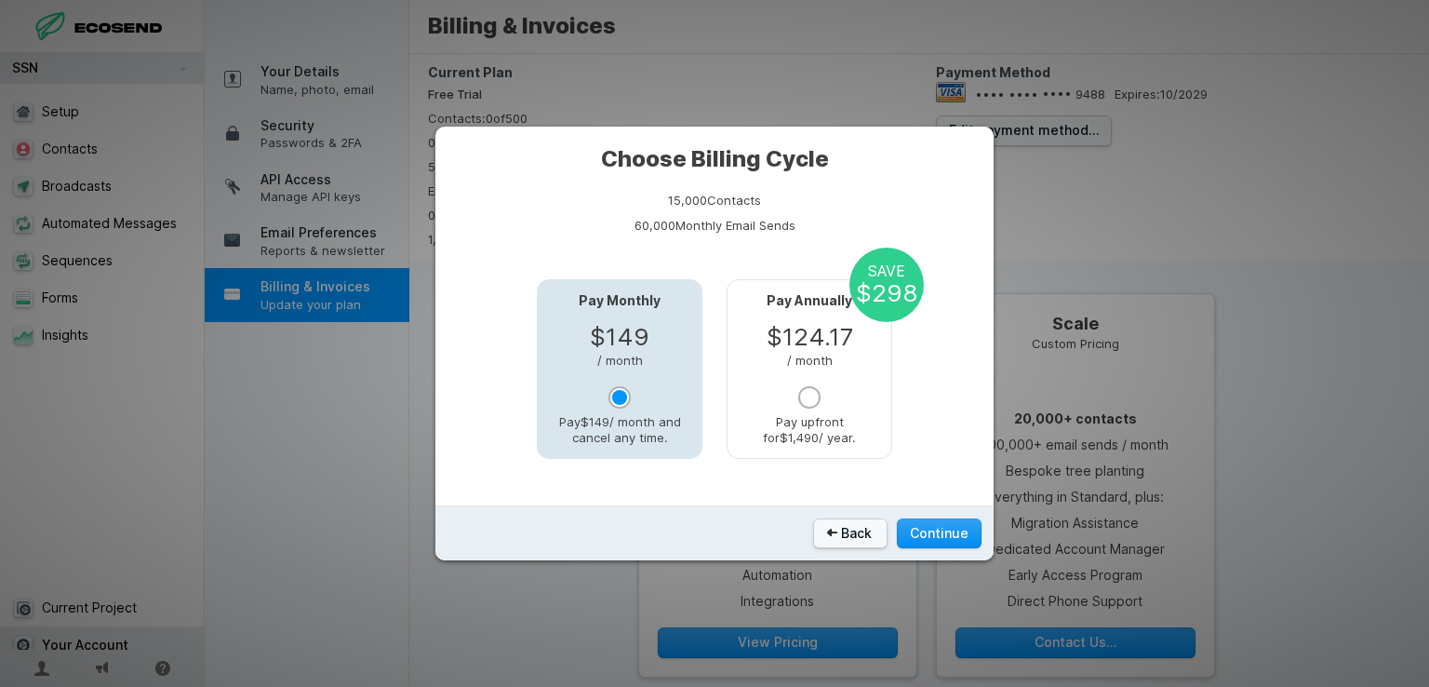
click at [963, 544] on button "Continue" at bounding box center [939, 533] width 85 height 31
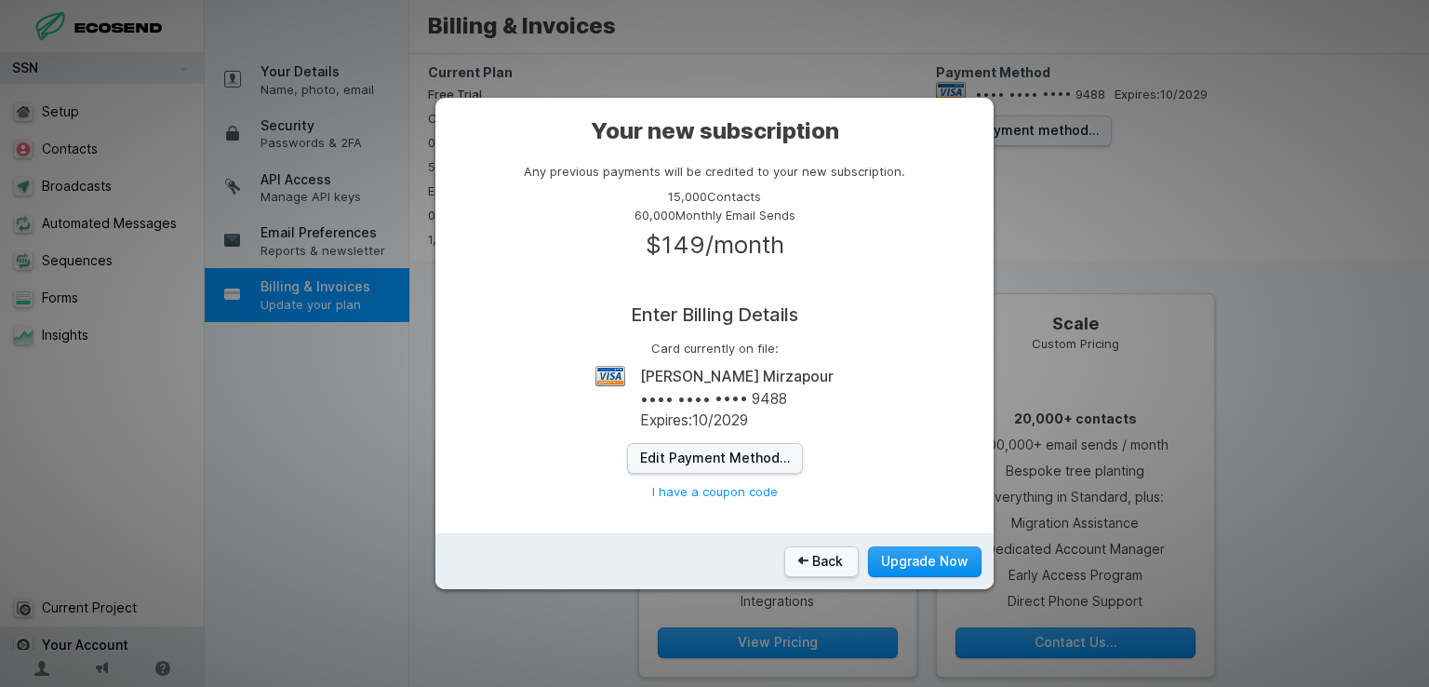
click at [959, 550] on button "Upgrade Now" at bounding box center [924, 561] width 113 height 31
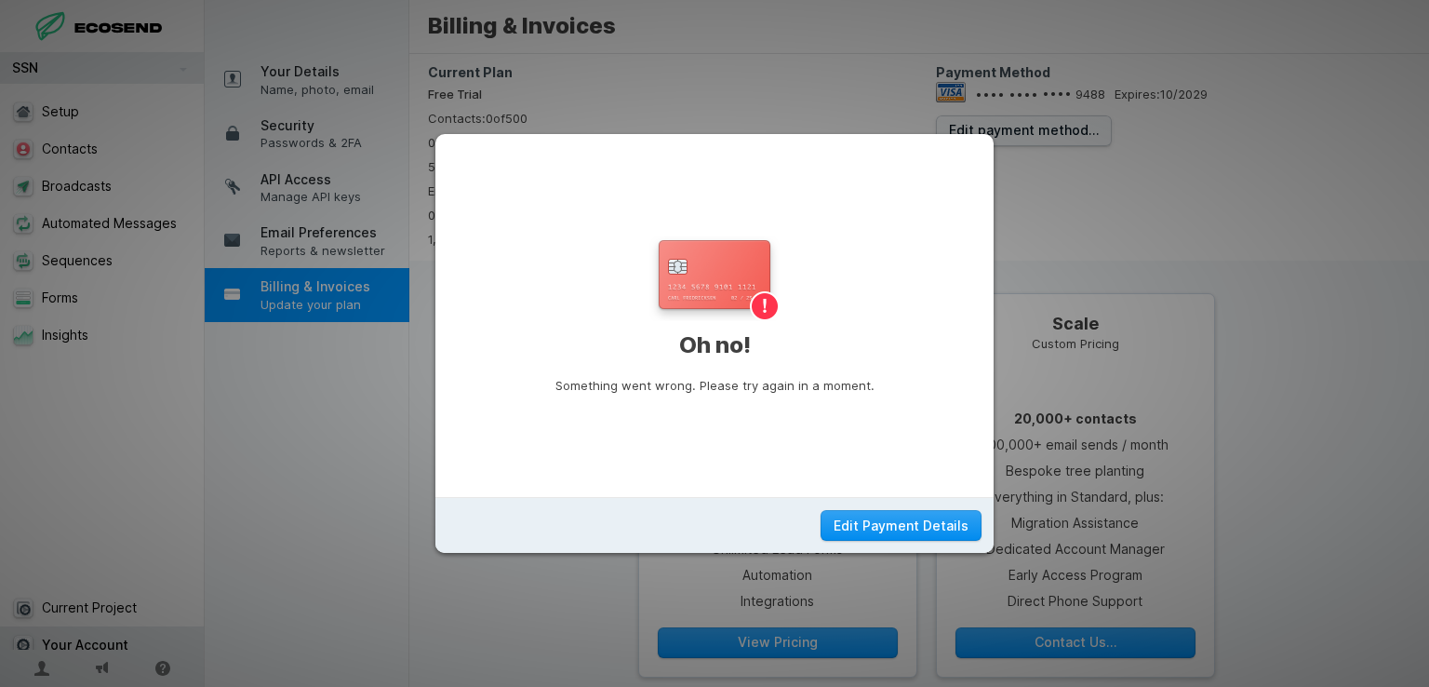
click at [928, 523] on button "Edit Payment Details" at bounding box center [901, 525] width 161 height 31
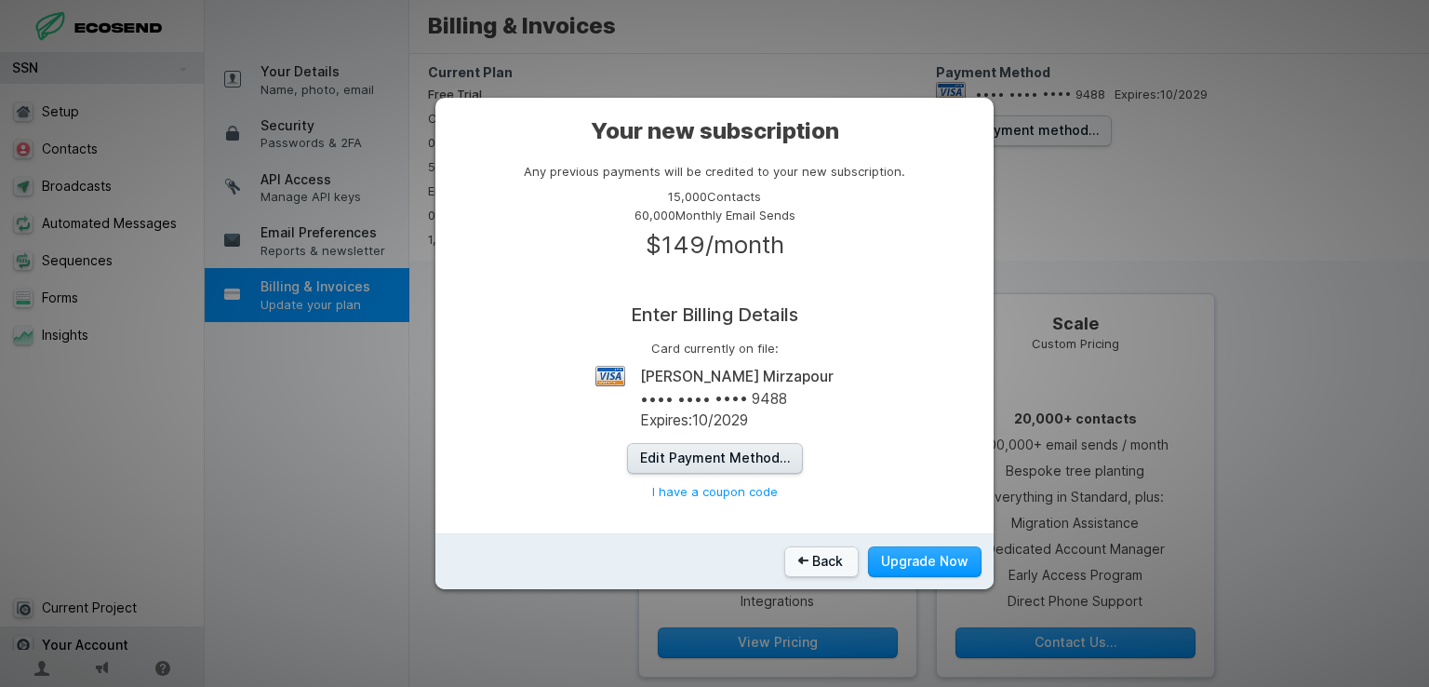
click at [777, 452] on button "Edit Payment Method…" at bounding box center [715, 458] width 176 height 31
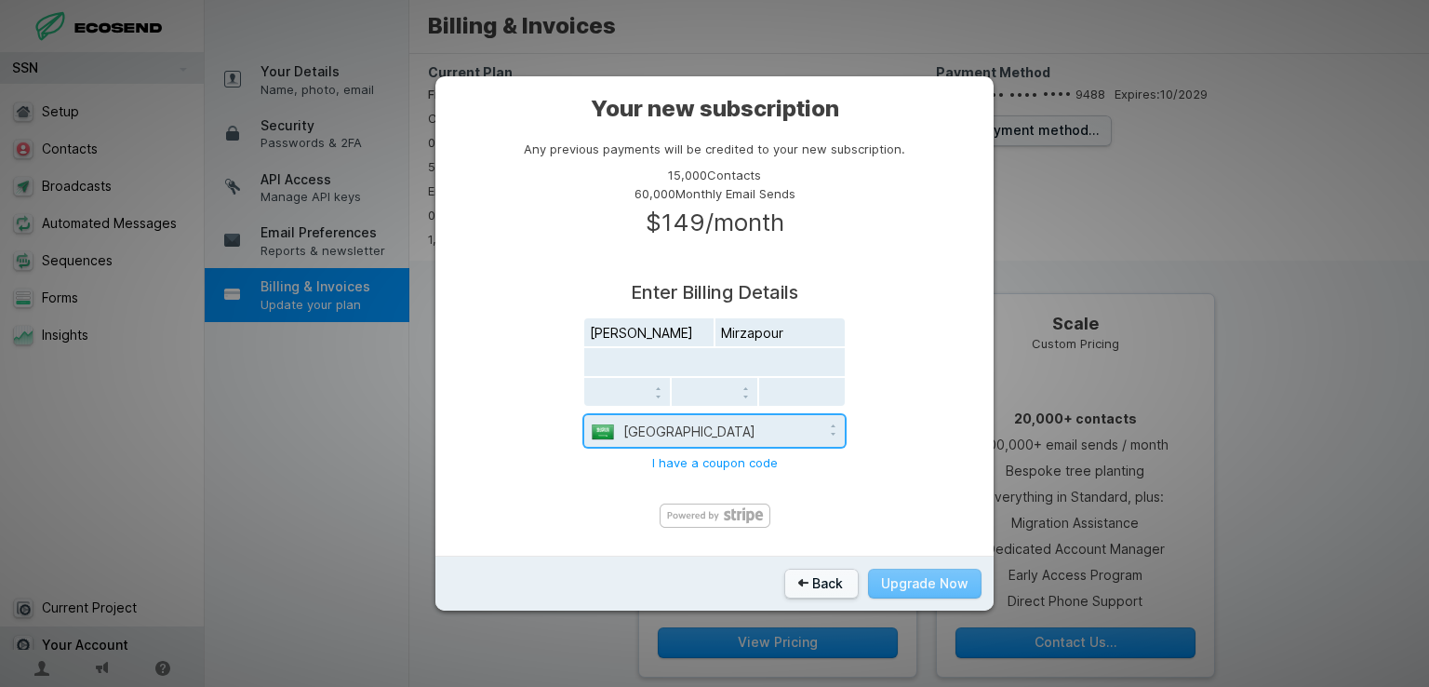
click at [685, 420] on select "Afghanistan Aland Islands Albania Algeria American Samoa Andorra Angola Anguill…" at bounding box center [714, 429] width 260 height 28
select select "US"
click at [584, 415] on select "Afghanistan Aland Islands Albania Algeria American Samoa Andorra Angola Anguill…" at bounding box center [714, 429] width 260 height 28
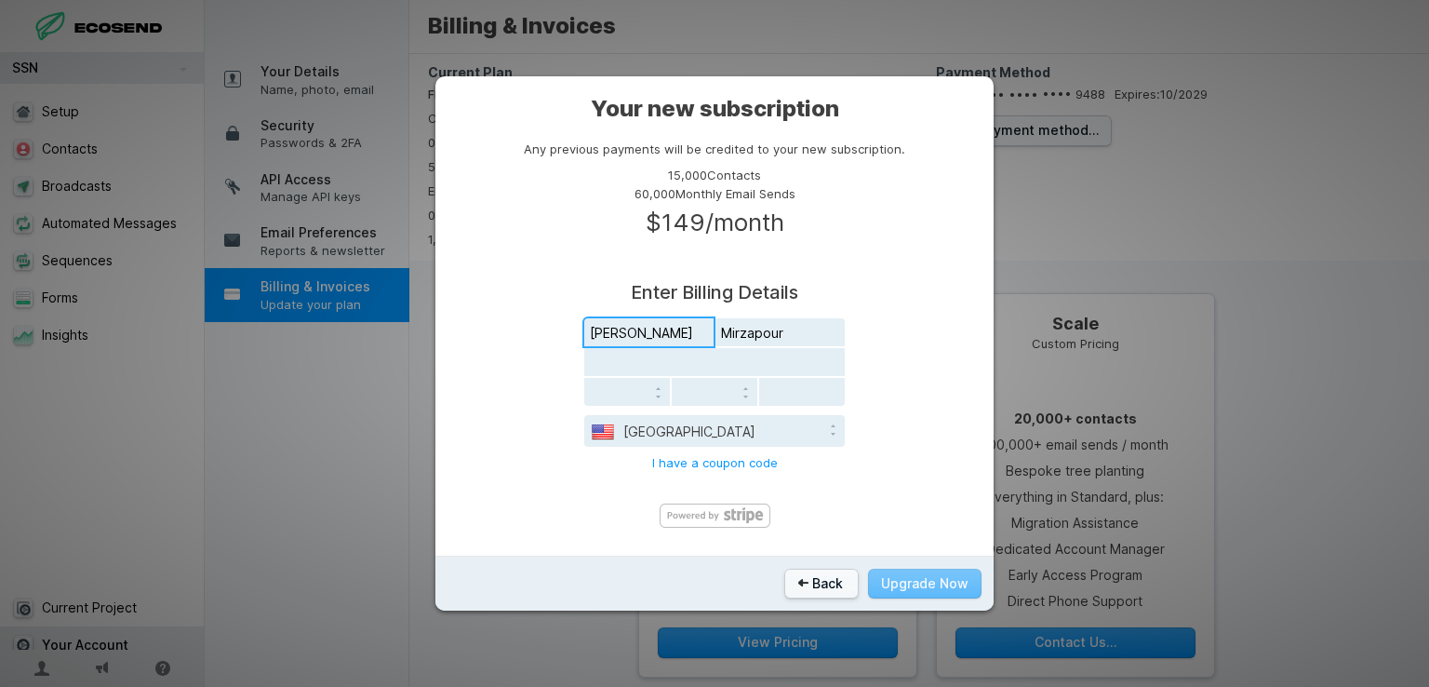
click at [662, 326] on input "Simin" at bounding box center [648, 332] width 129 height 28
type input "william"
type input "benson"
click at [682, 326] on input "william" at bounding box center [648, 332] width 129 height 28
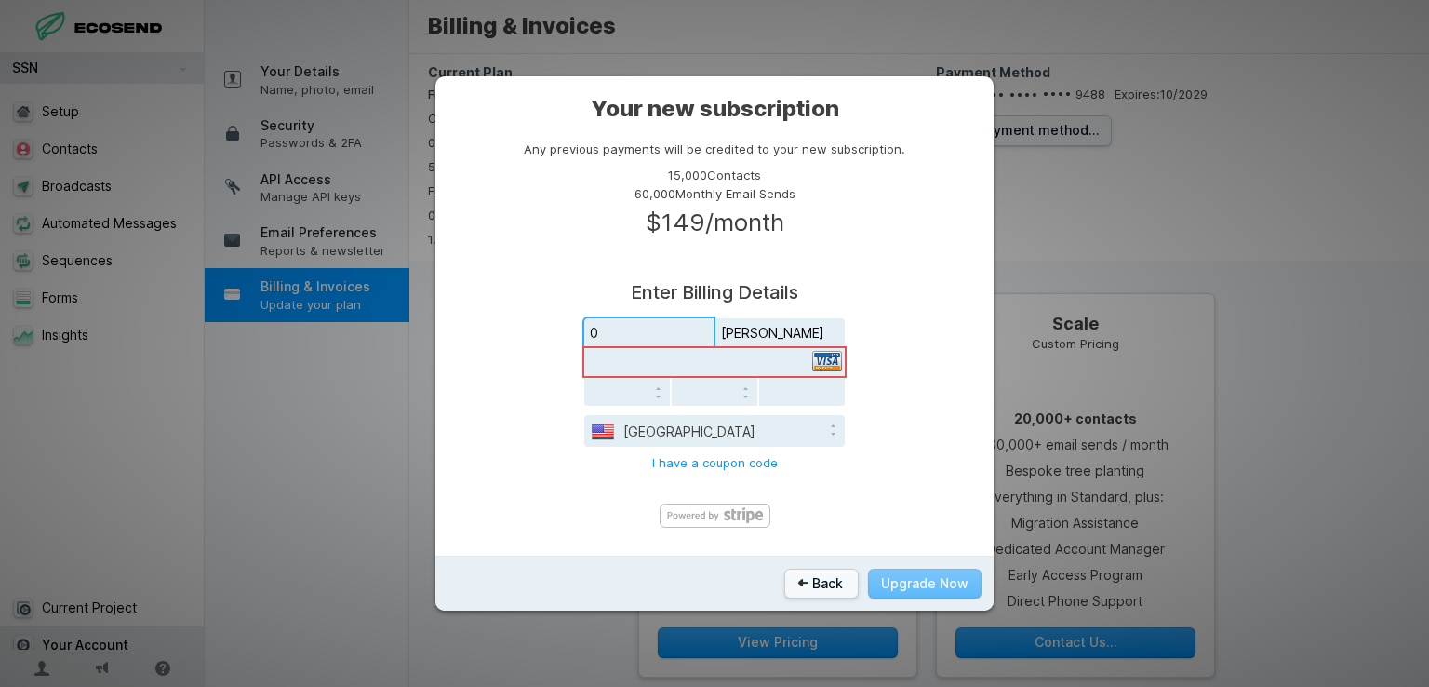
click at [682, 326] on input "0" at bounding box center [648, 332] width 129 height 28
type input "william"
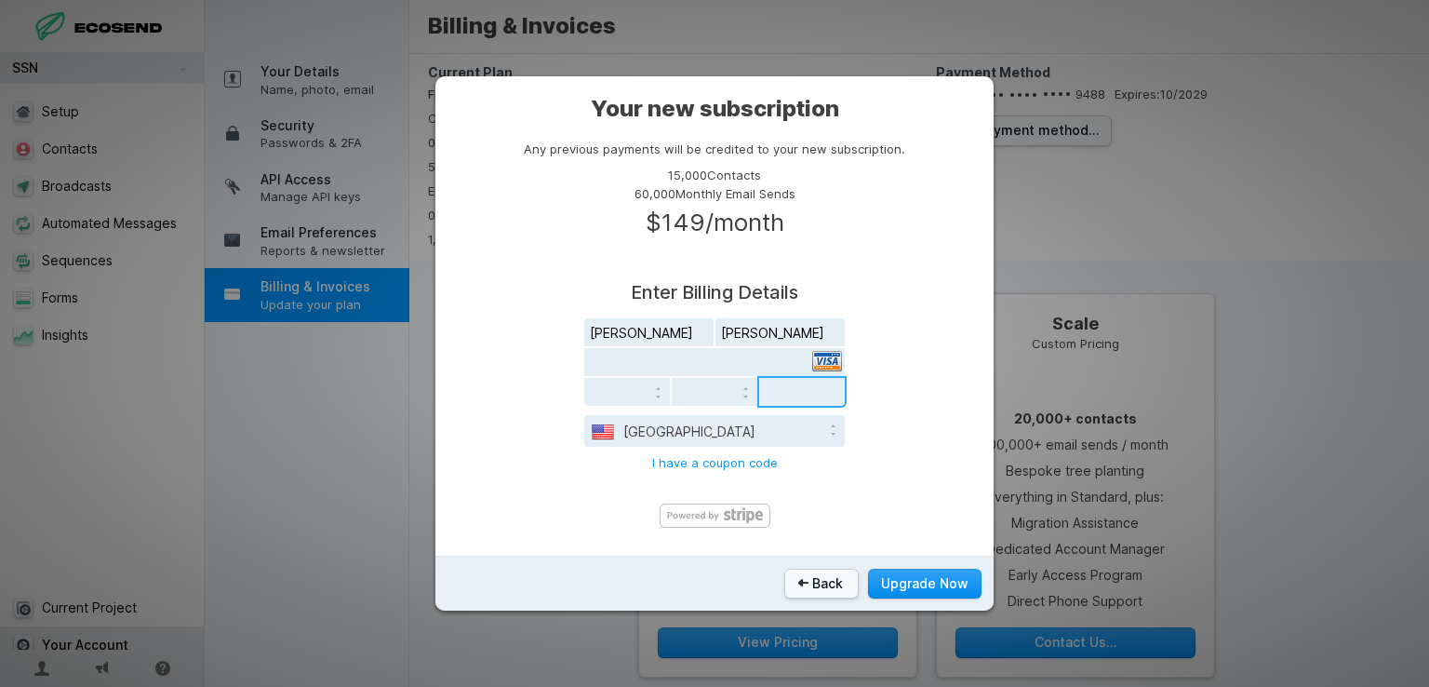
click at [934, 589] on button "Upgrade Now" at bounding box center [924, 583] width 113 height 31
click at [911, 564] on div "Back Upgrade Now" at bounding box center [714, 583] width 558 height 56
click at [914, 571] on button "Upgrade Now" at bounding box center [924, 583] width 113 height 31
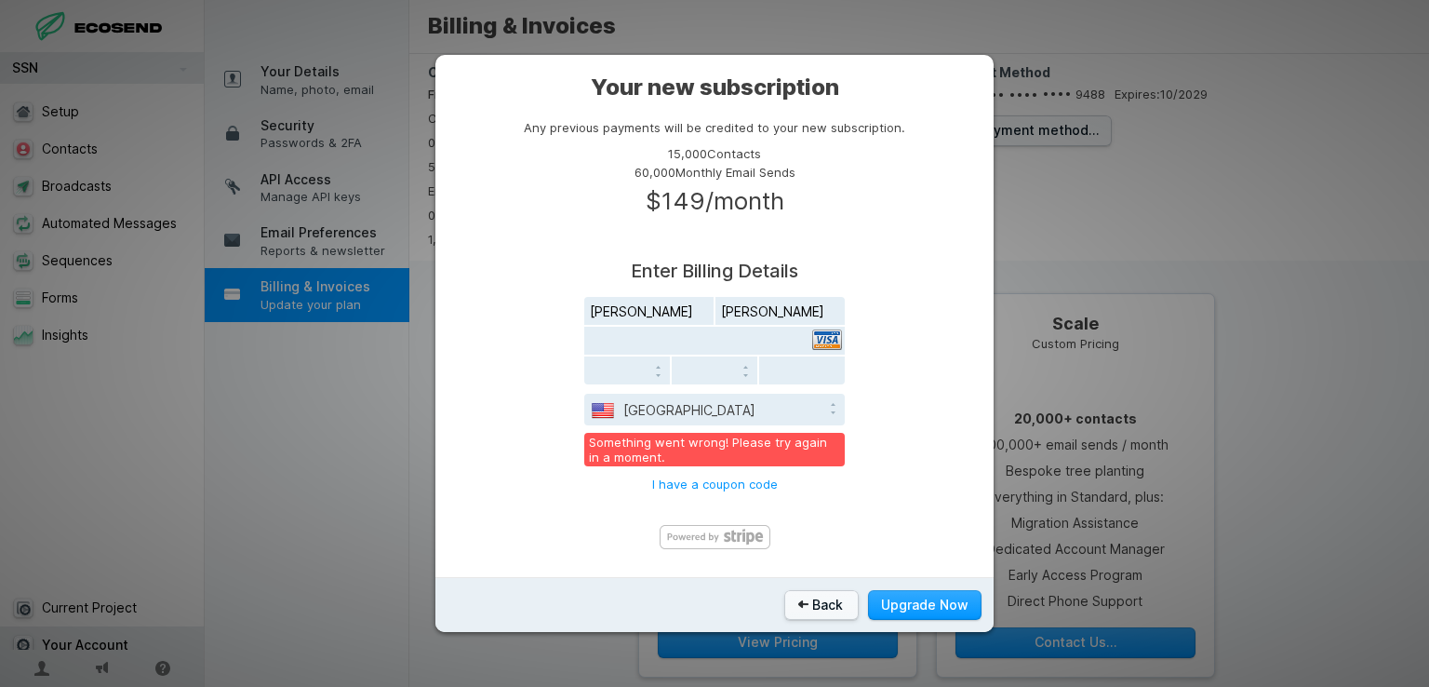
click at [864, 594] on div "Back Upgrade Now" at bounding box center [714, 605] width 558 height 56
click at [833, 600] on button "Back" at bounding box center [821, 605] width 74 height 31
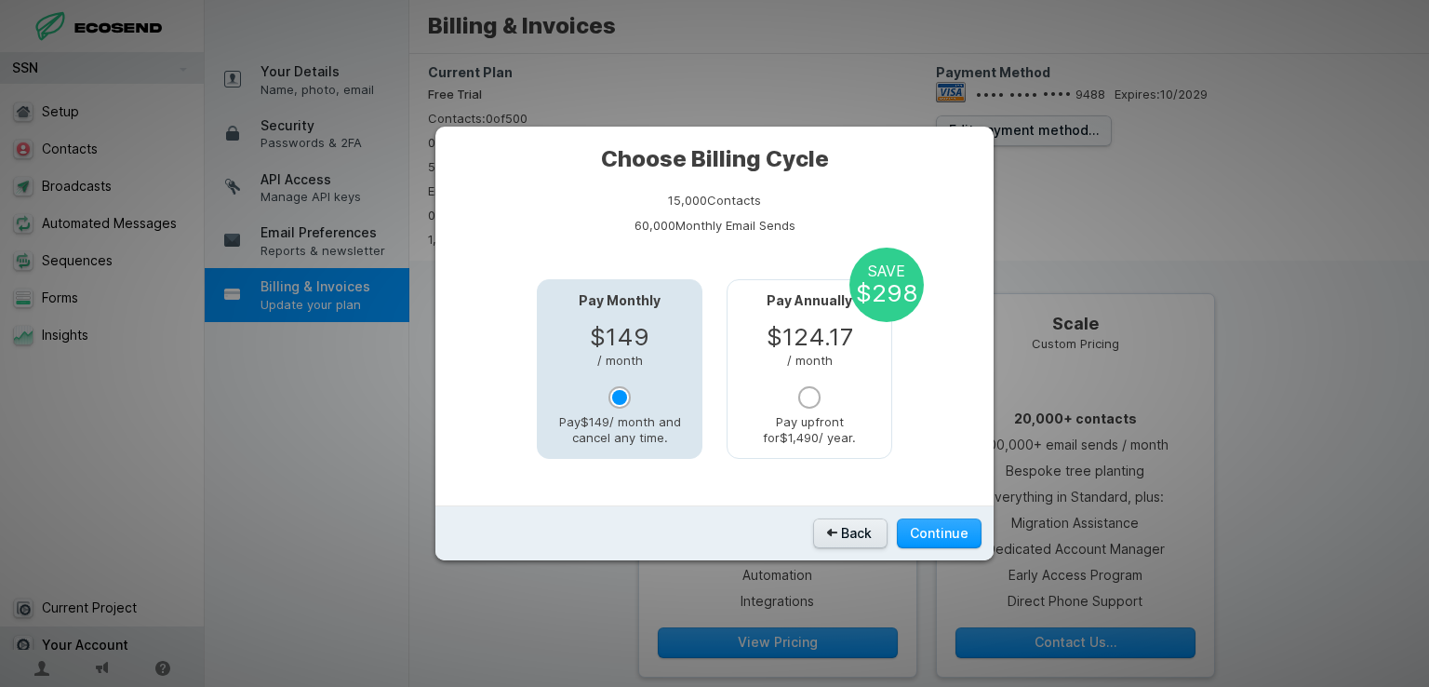
click at [849, 522] on button "Back" at bounding box center [850, 533] width 74 height 31
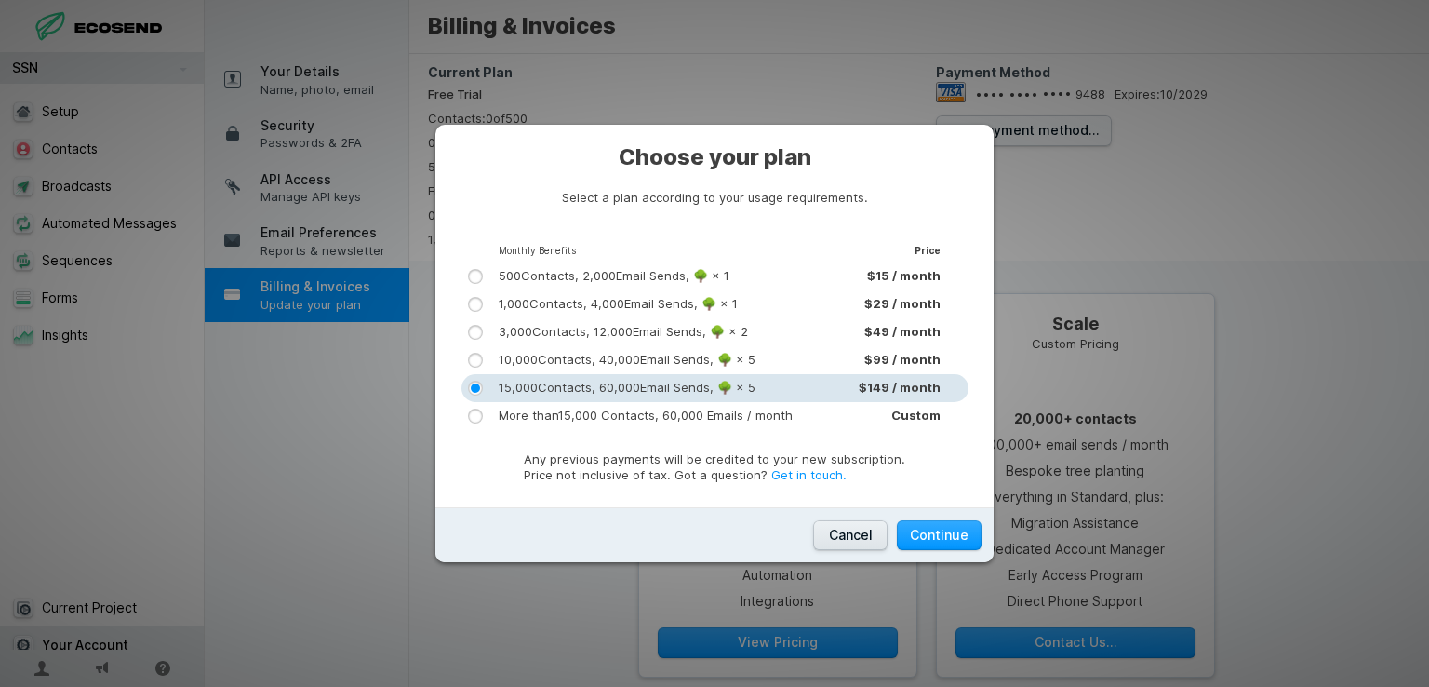
click at [849, 522] on button "Cancel" at bounding box center [850, 535] width 74 height 31
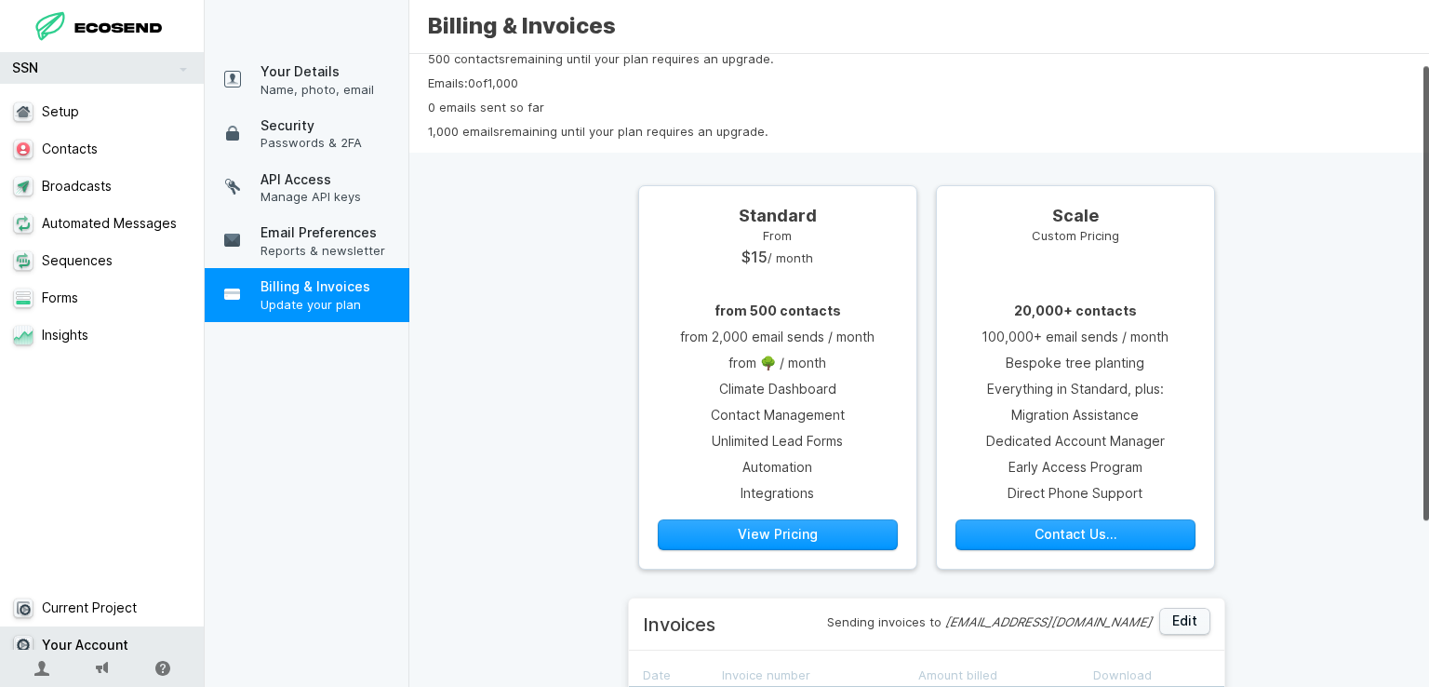
scroll to position [247, 0]
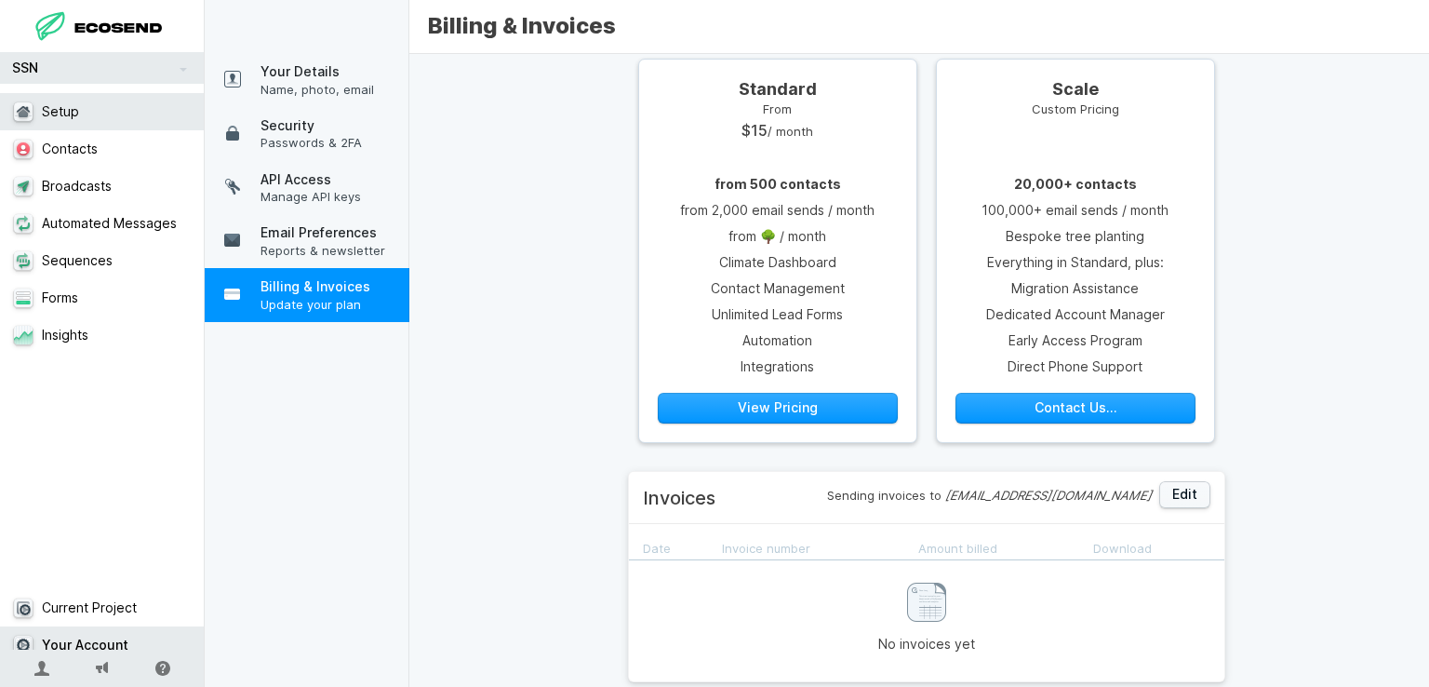
click at [87, 114] on link "Setup" at bounding box center [109, 111] width 219 height 37
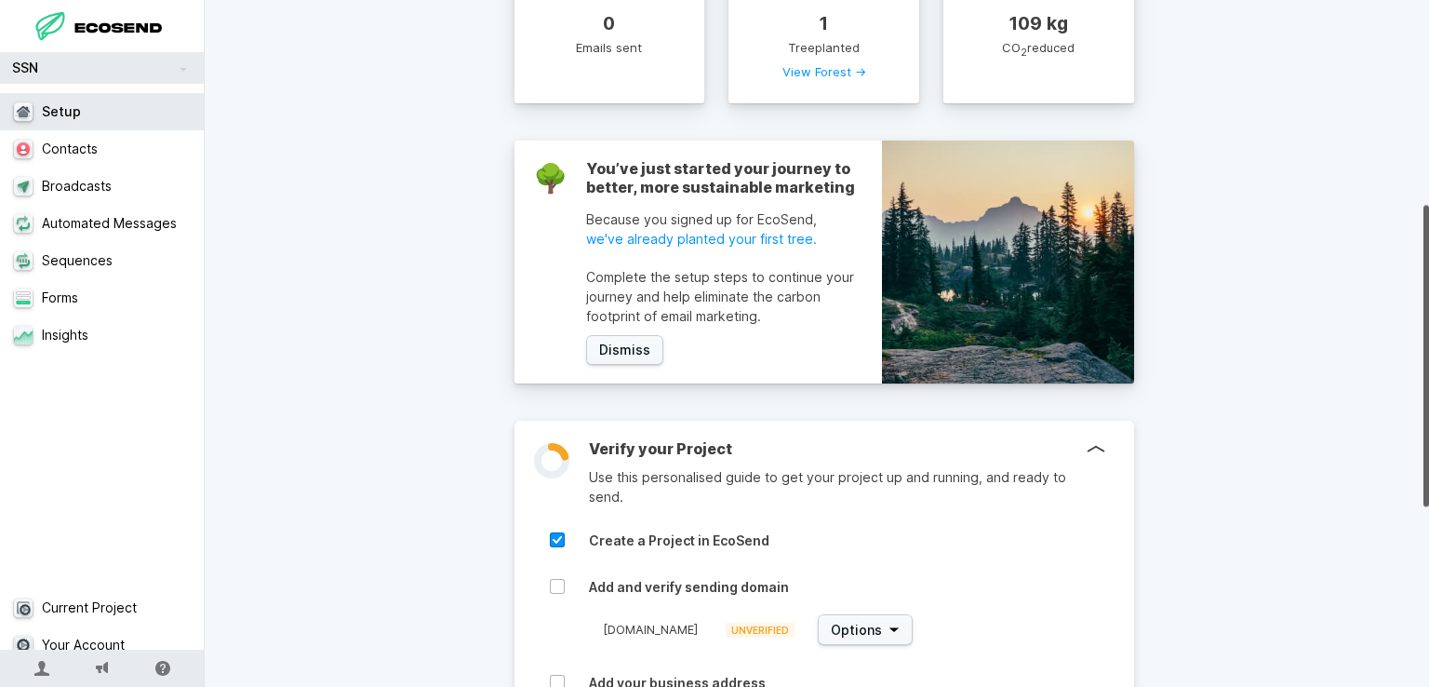
scroll to position [465, 0]
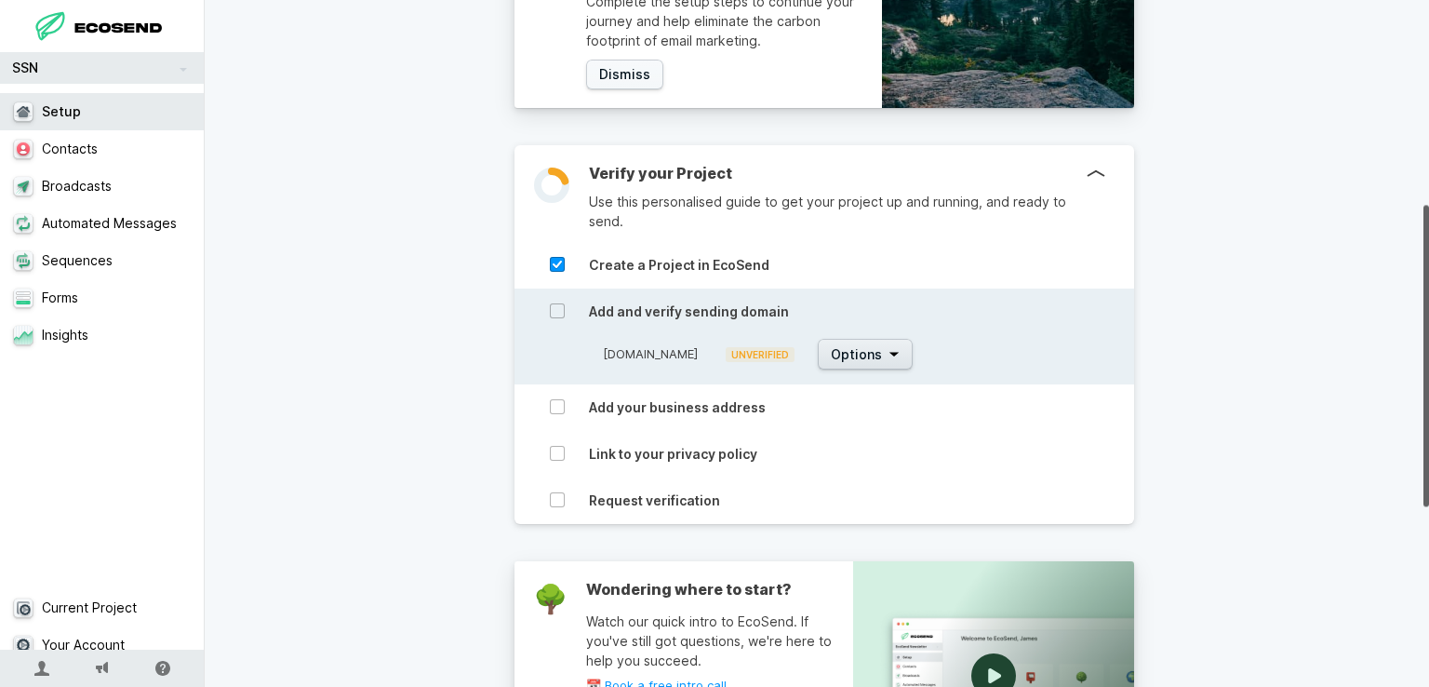
click at [831, 355] on span "Options" at bounding box center [856, 354] width 51 height 19
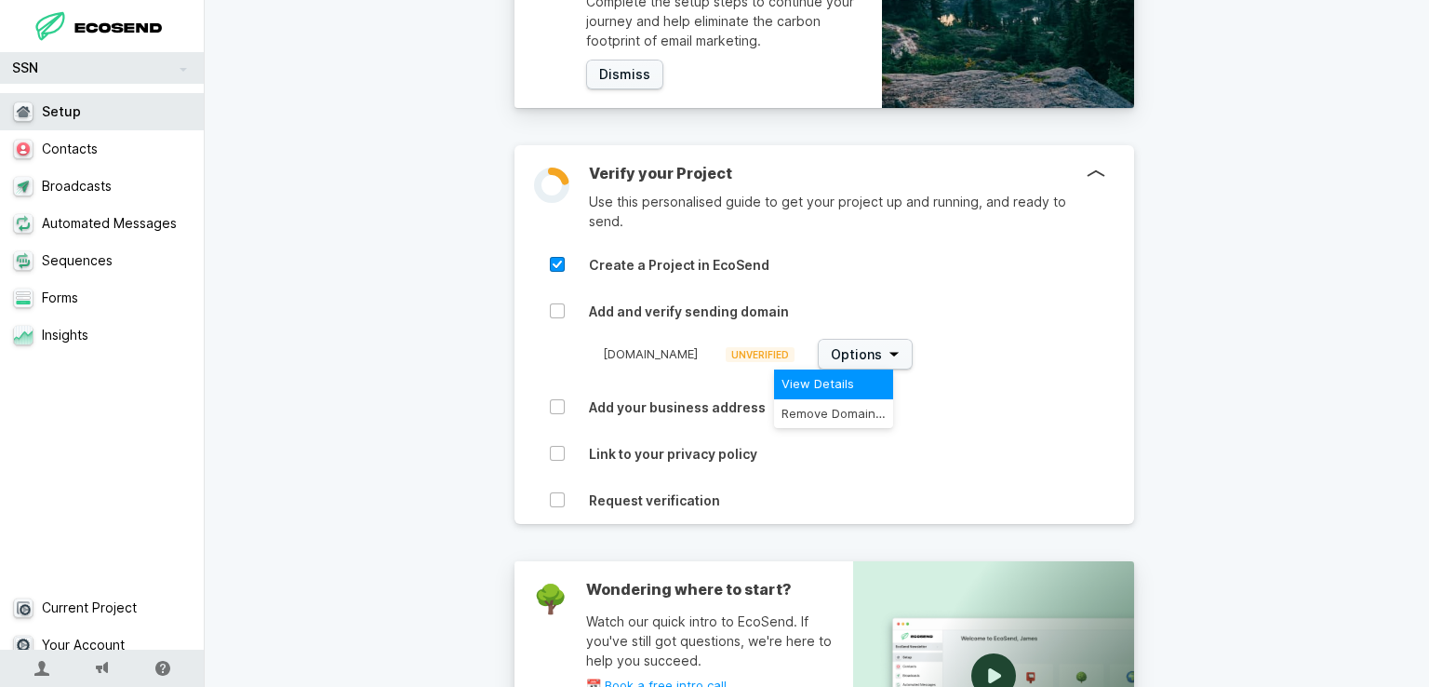
click at [793, 380] on span "View Details" at bounding box center [833, 384] width 104 height 15
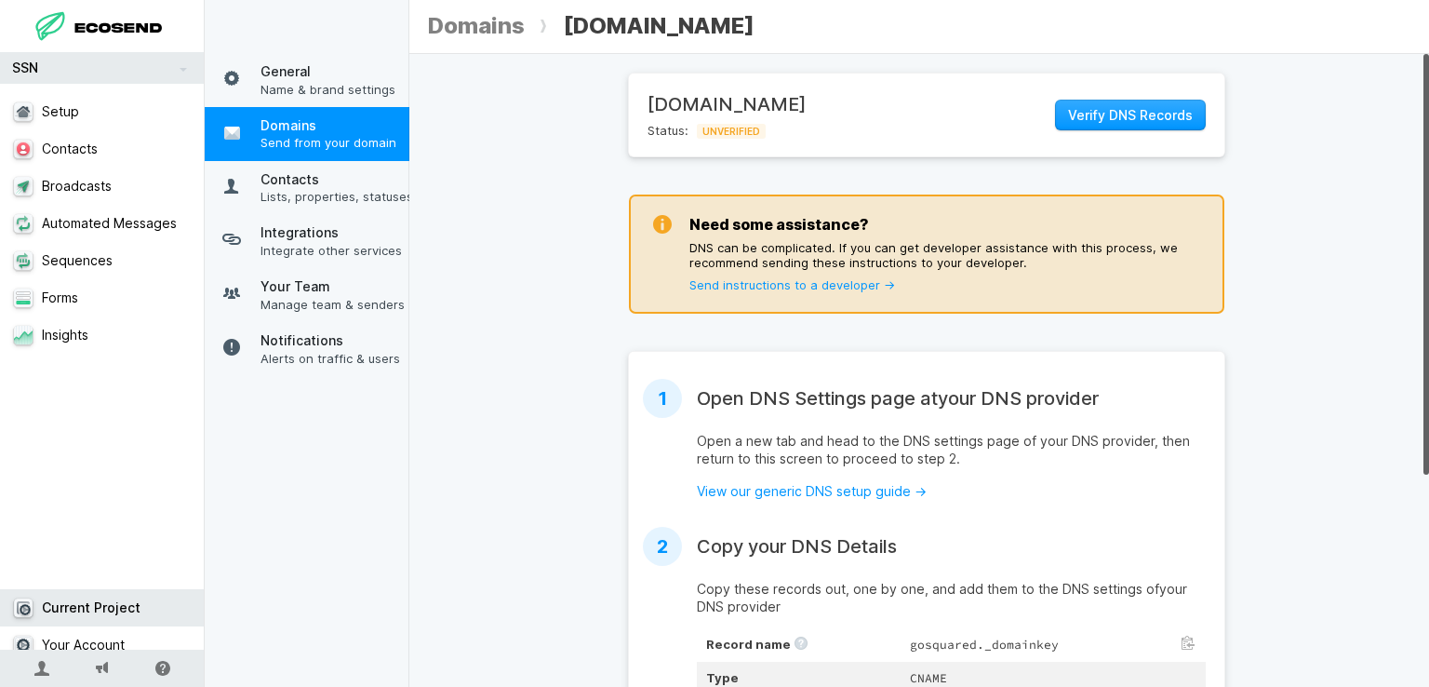
click at [1136, 97] on div "Verify DNS Records" at bounding box center [1130, 115] width 151 height 44
click at [1133, 111] on span "Verify DNS Records" at bounding box center [1130, 115] width 125 height 19
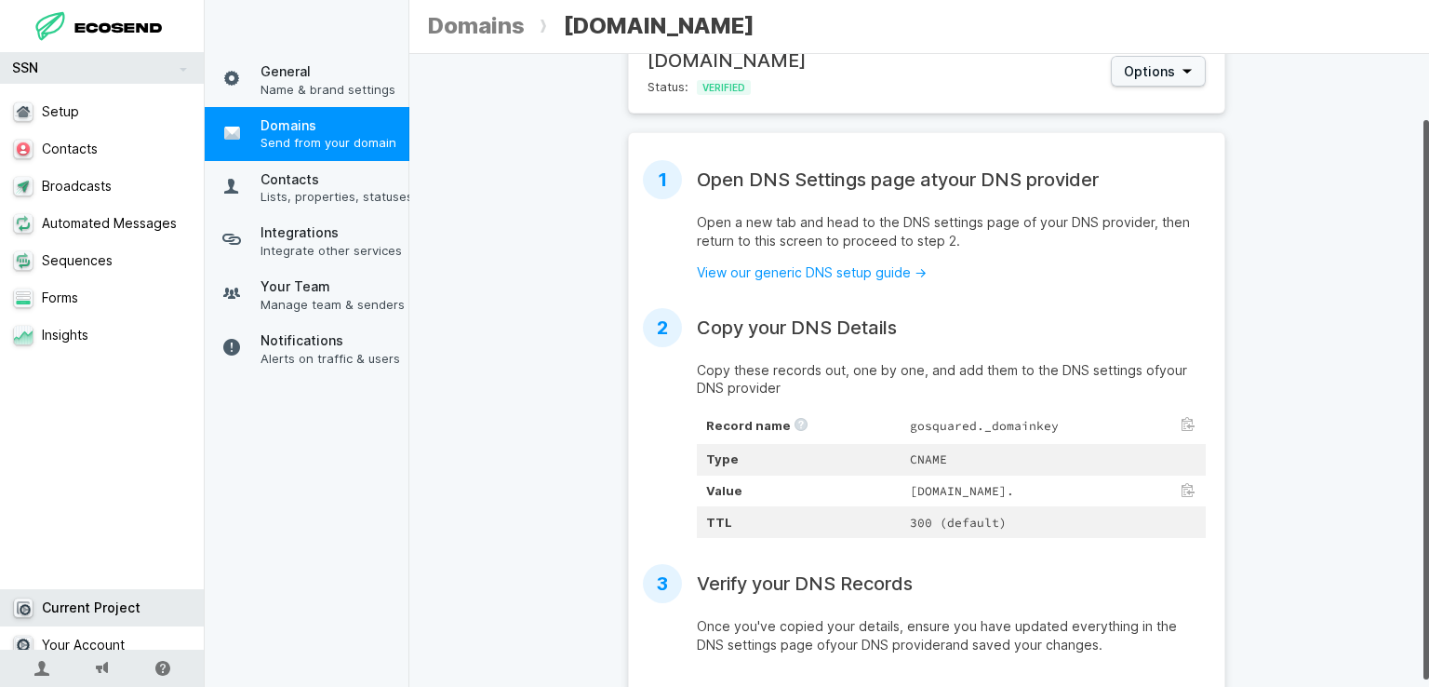
scroll to position [82, 0]
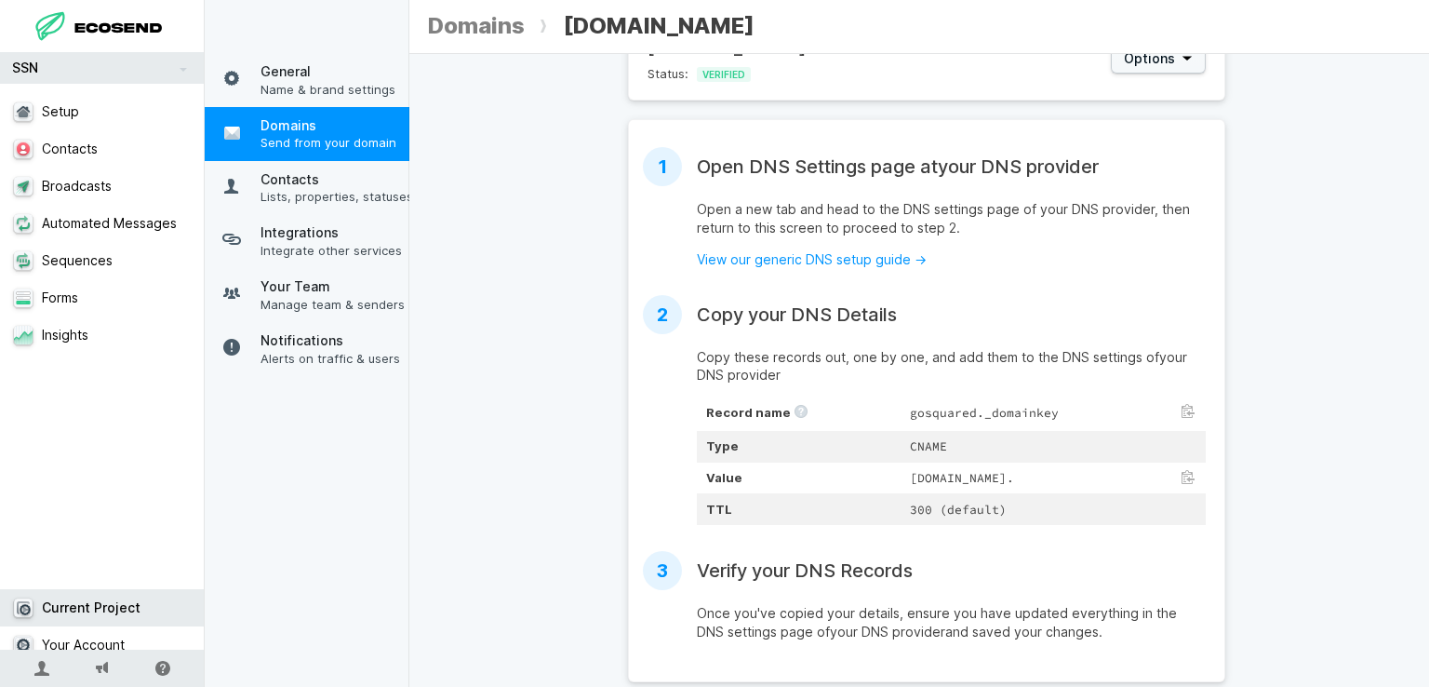
click at [134, 79] on link "SSN" at bounding box center [102, 68] width 205 height 32
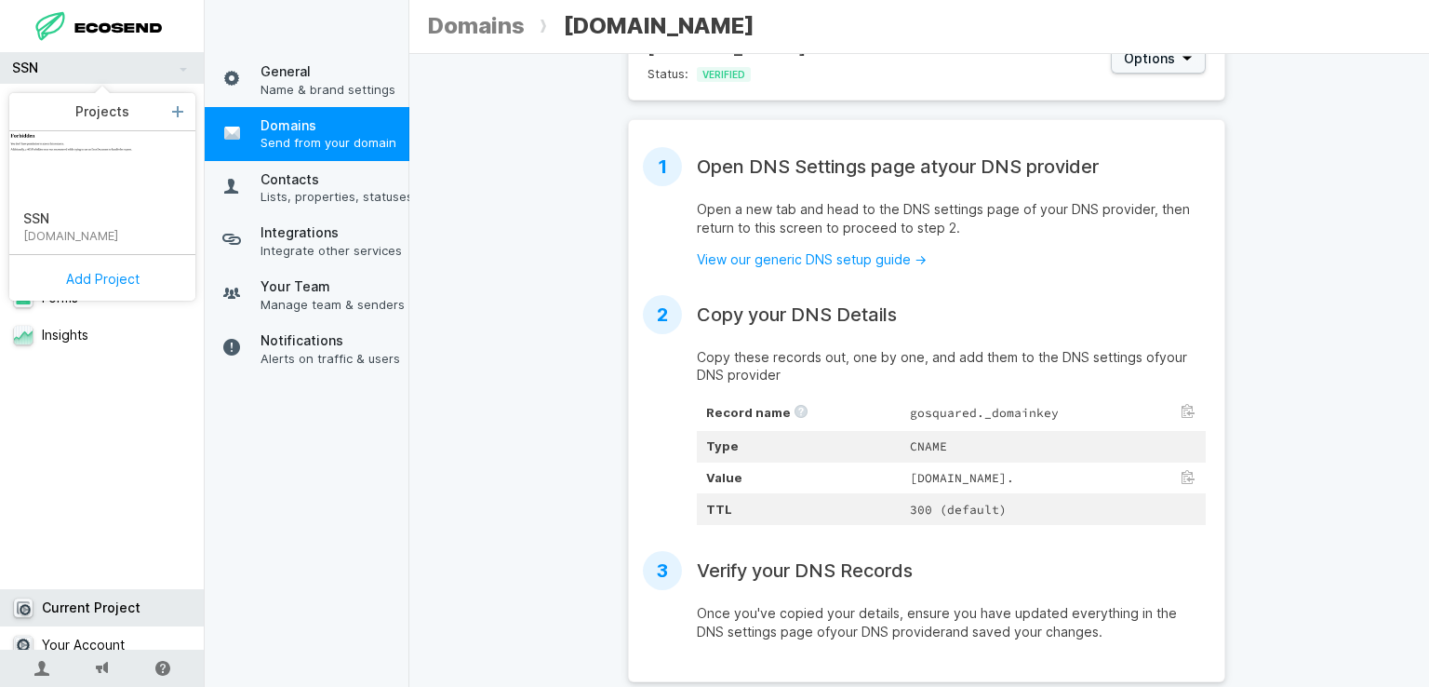
click at [134, 79] on link "SSN" at bounding box center [102, 68] width 205 height 32
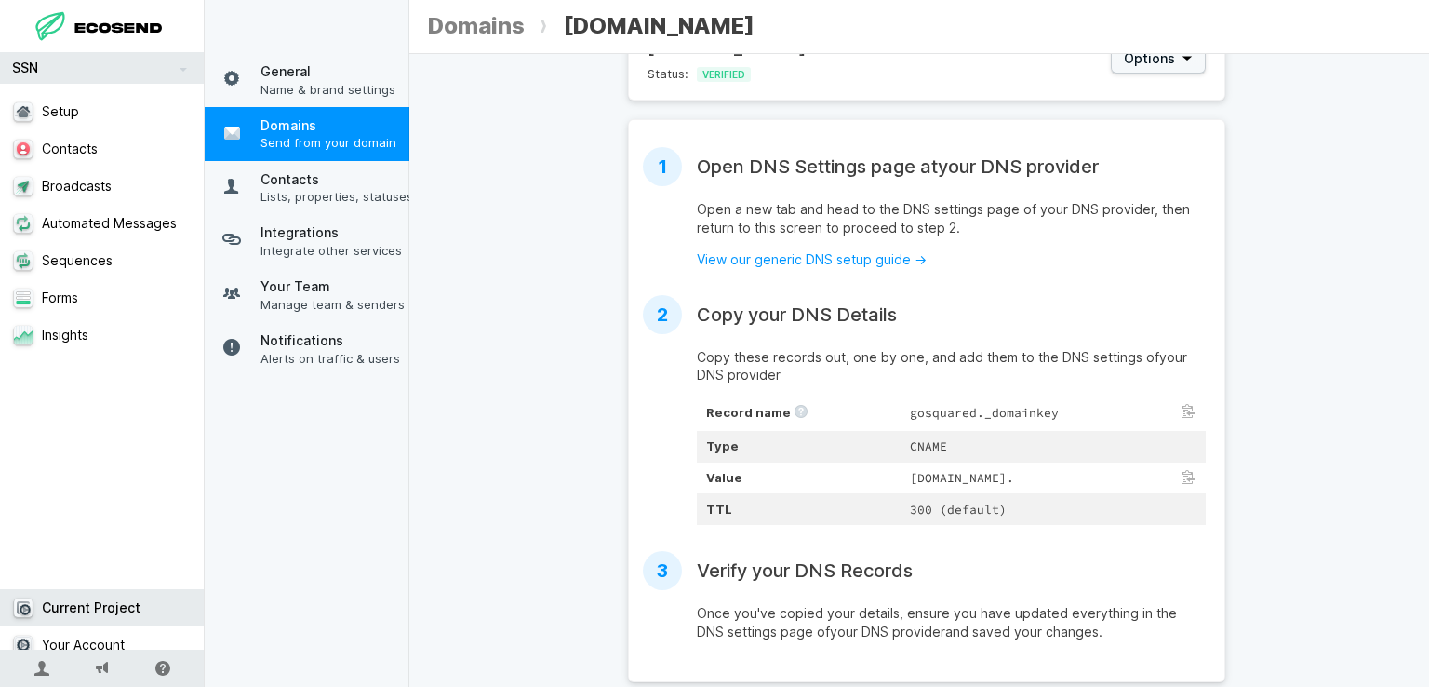
click at [68, 3] on div at bounding box center [102, 26] width 143 height 52
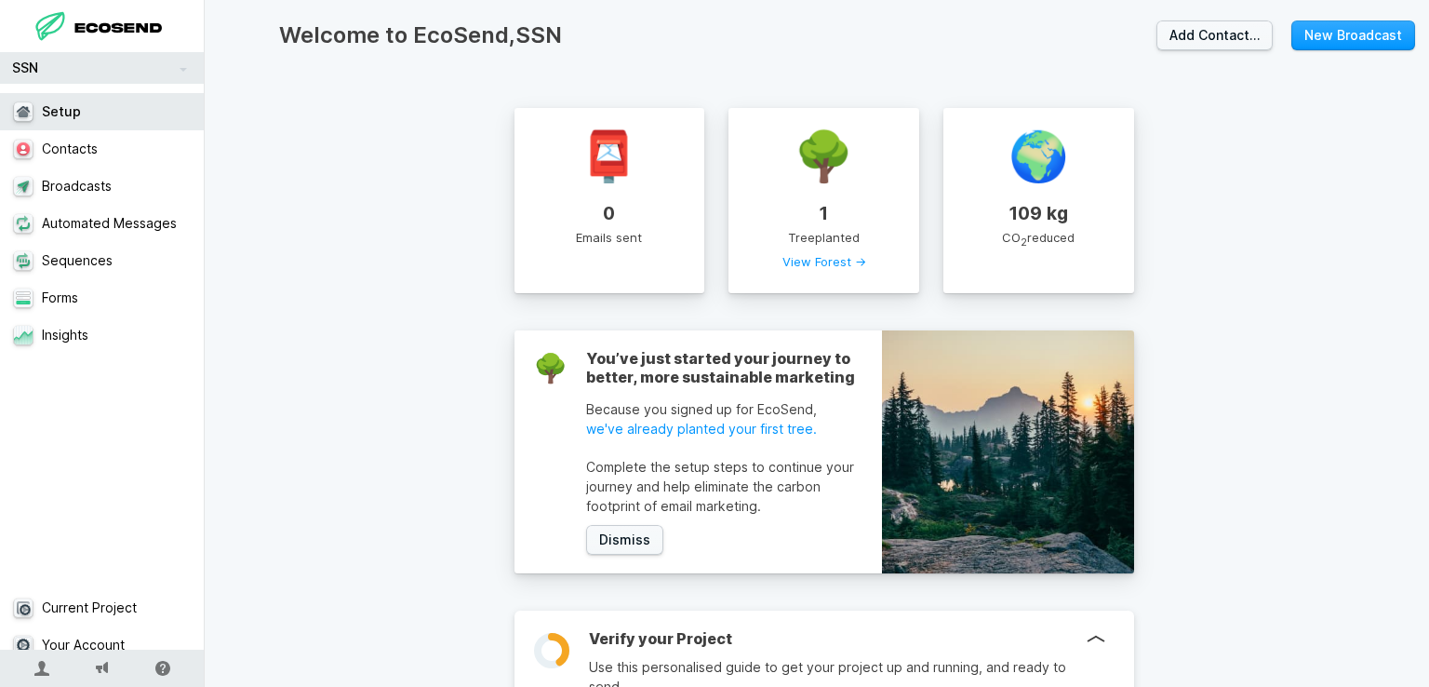
click at [79, 15] on div at bounding box center [119, 19] width 92 height 23
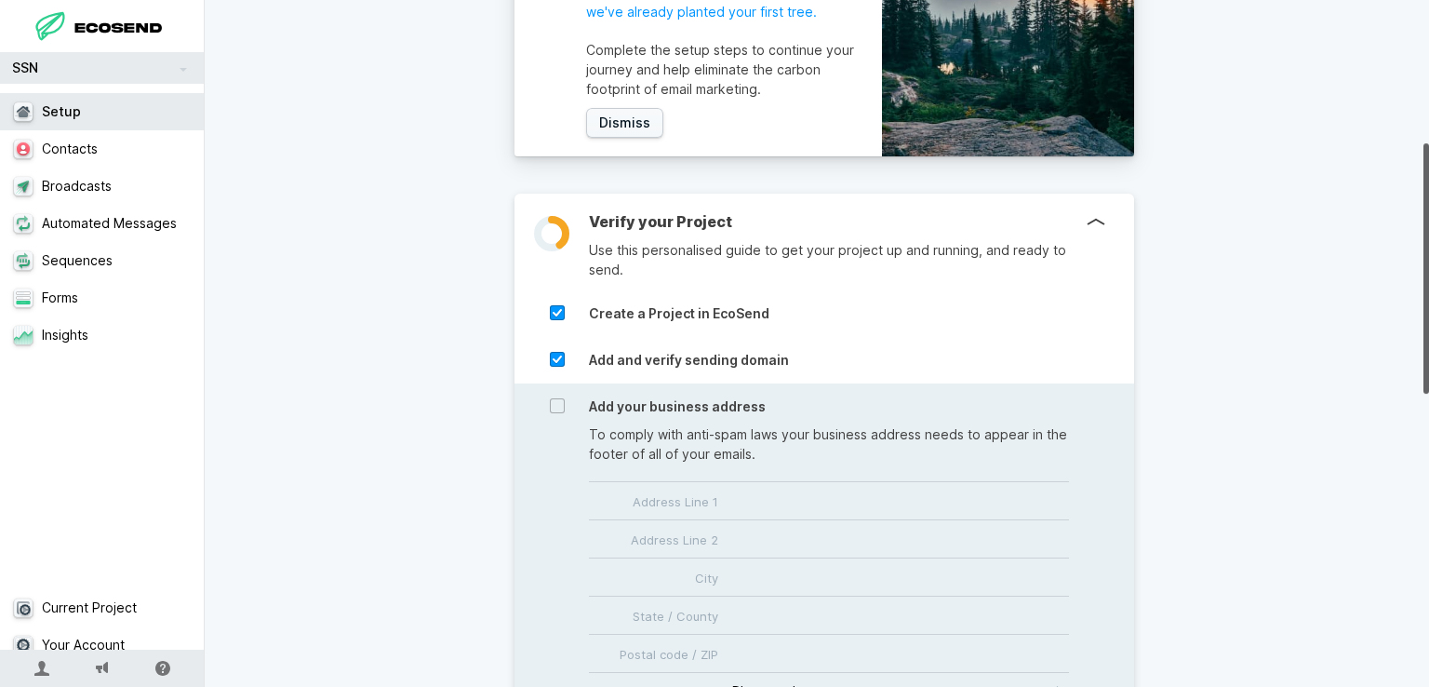
scroll to position [465, 0]
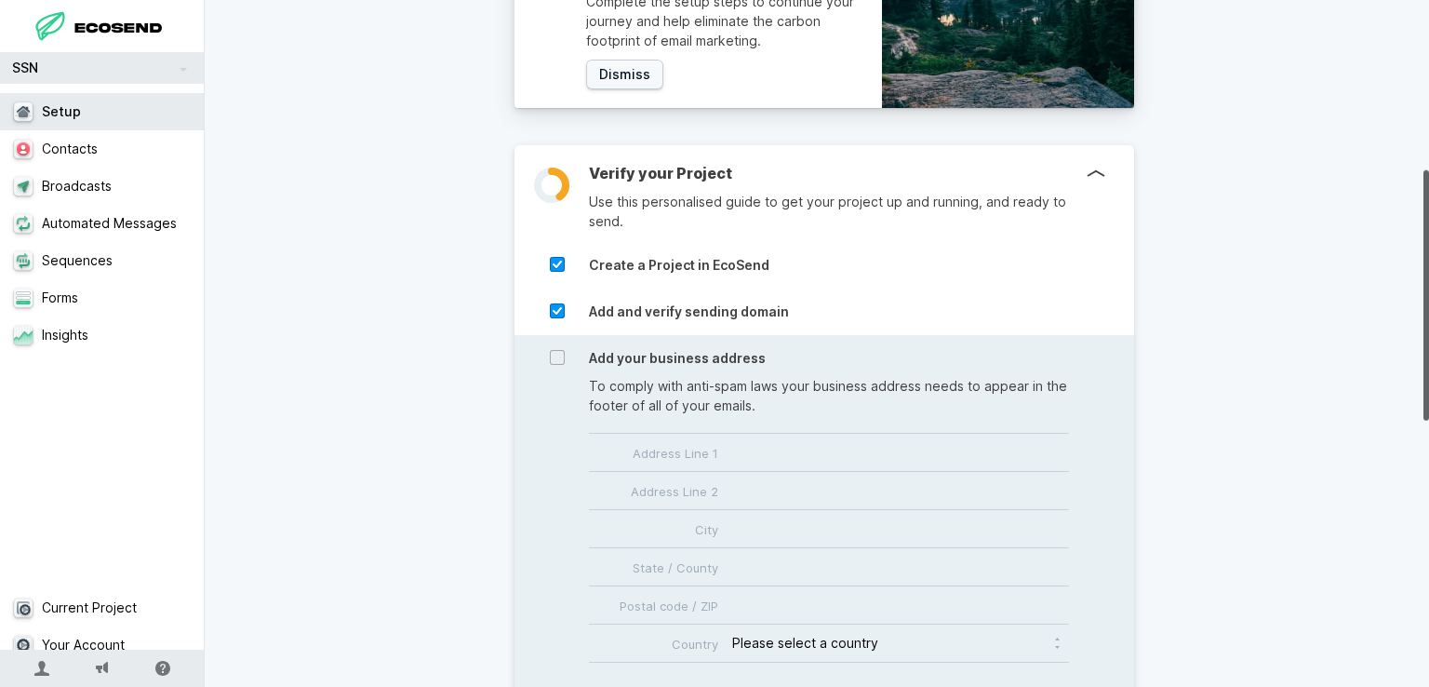
click at [666, 377] on p "To comply with anti-spam laws your business address needs to appear in the foot…" at bounding box center [829, 395] width 480 height 39
click at [737, 447] on input "Address Line 1" at bounding box center [829, 452] width 480 height 37
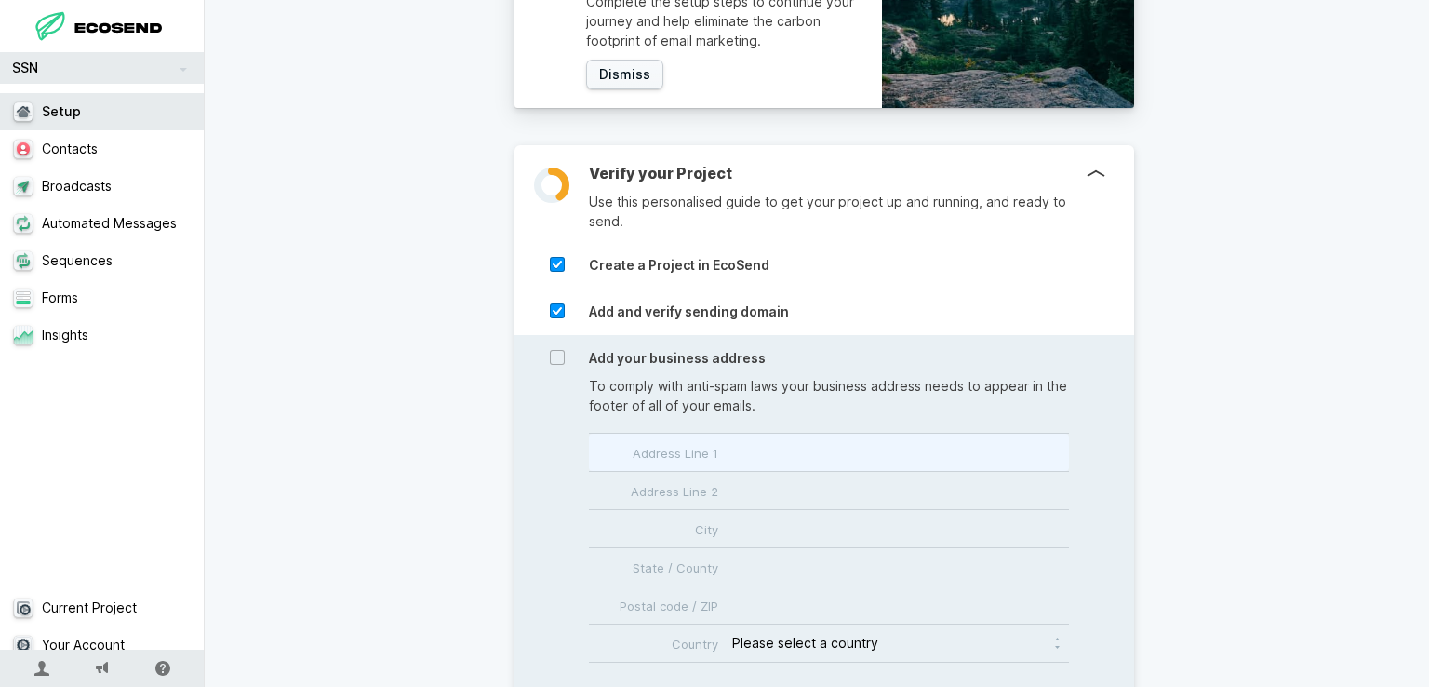
type input "761 Spaulding Drive"
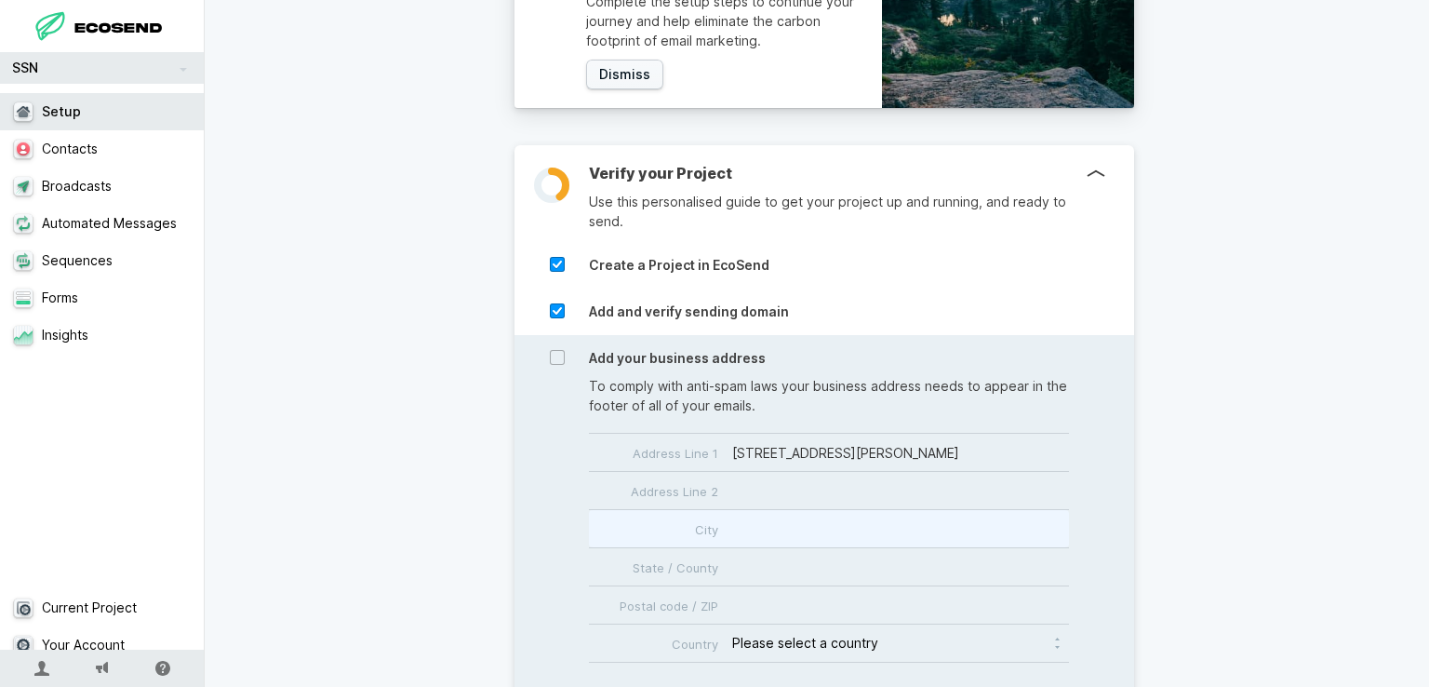
type input "Roseville"
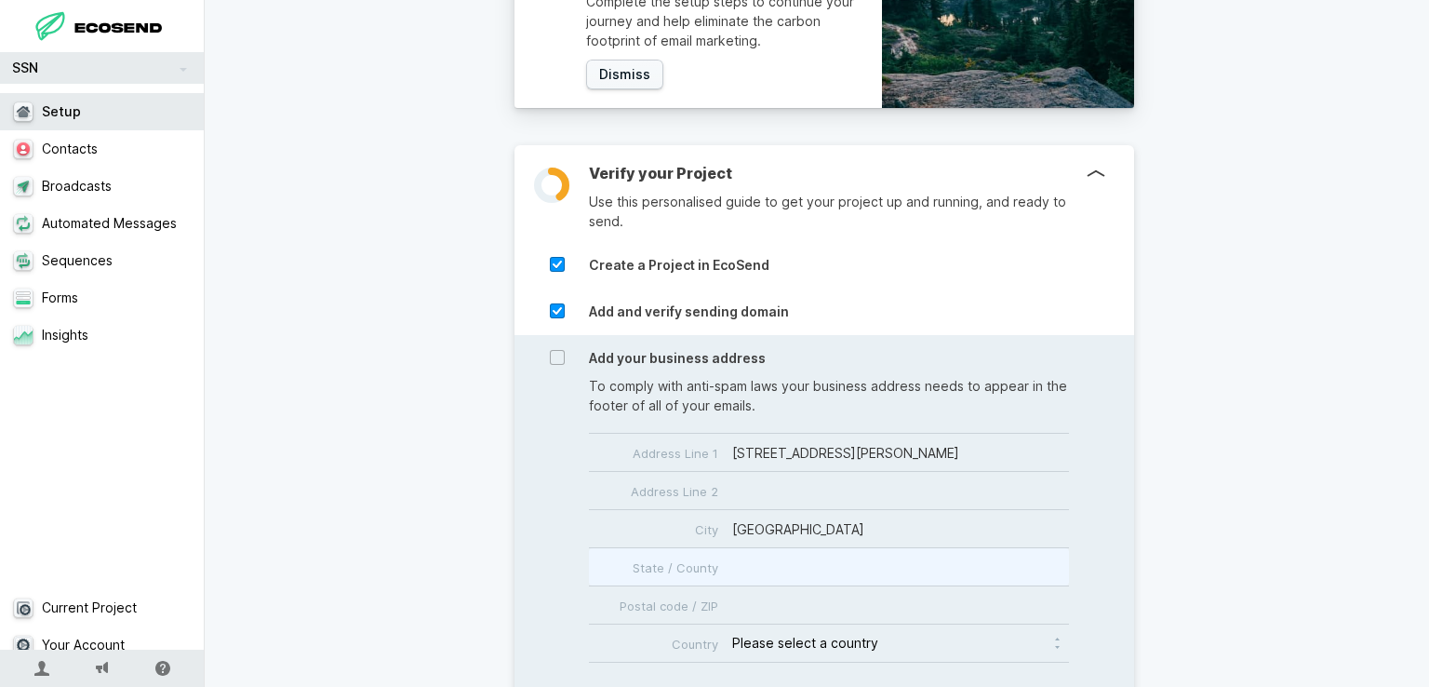
type input "California"
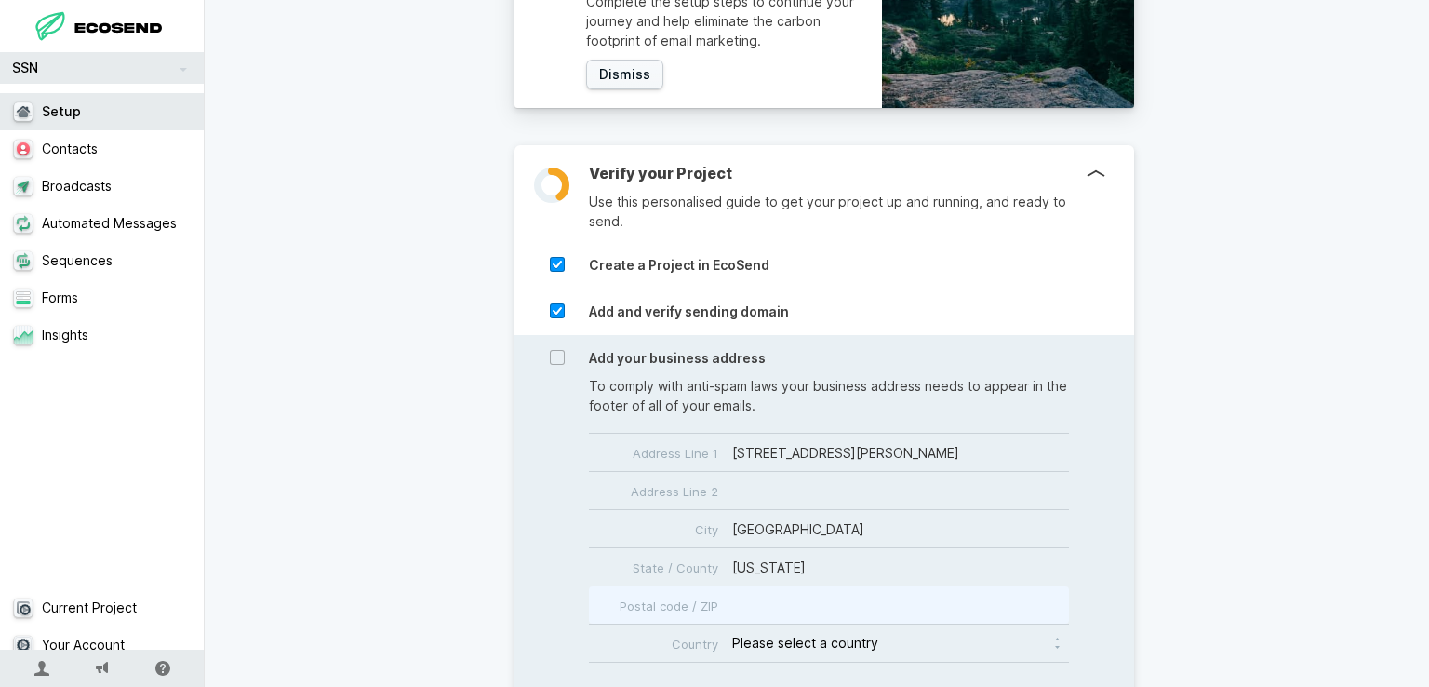
type input "95678"
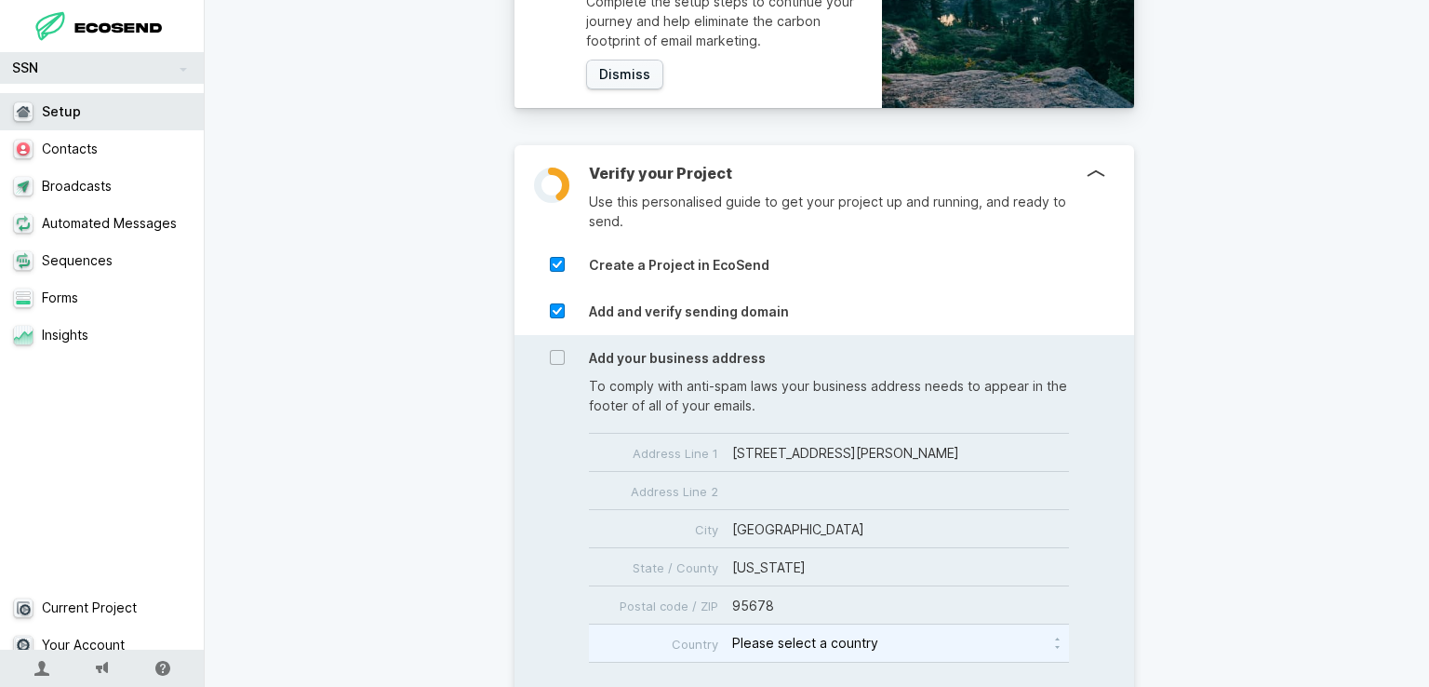
select select "US"
click at [621, 352] on h4 "Add your business address" at bounding box center [894, 358] width 610 height 17
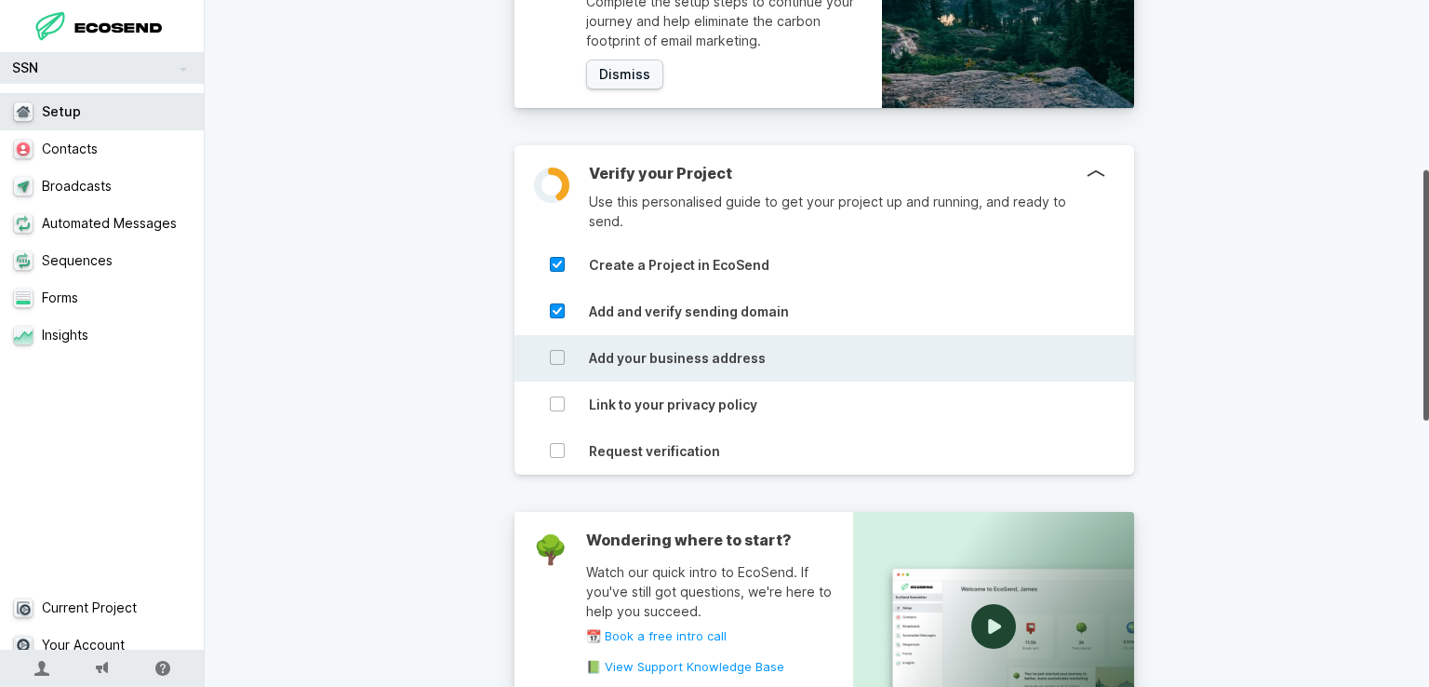
click at [779, 361] on h4 "Add your business address" at bounding box center [894, 358] width 610 height 17
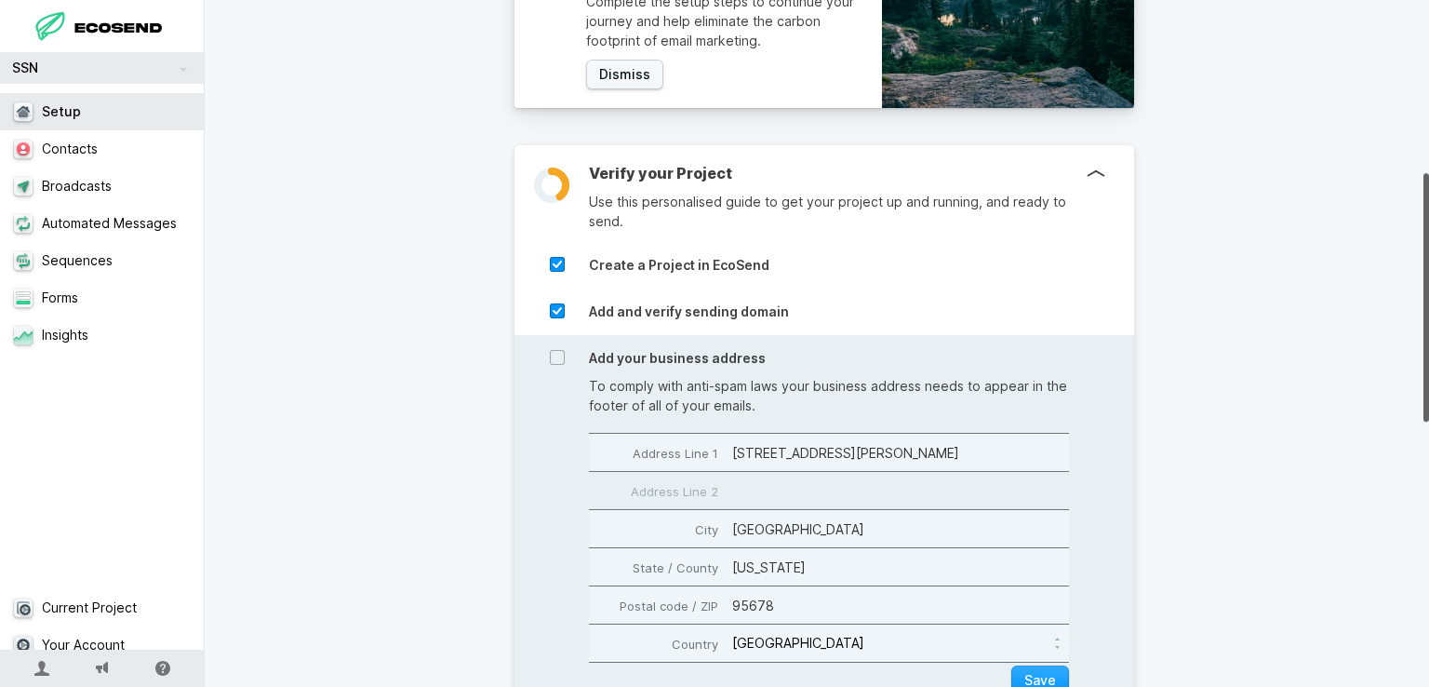
scroll to position [651, 0]
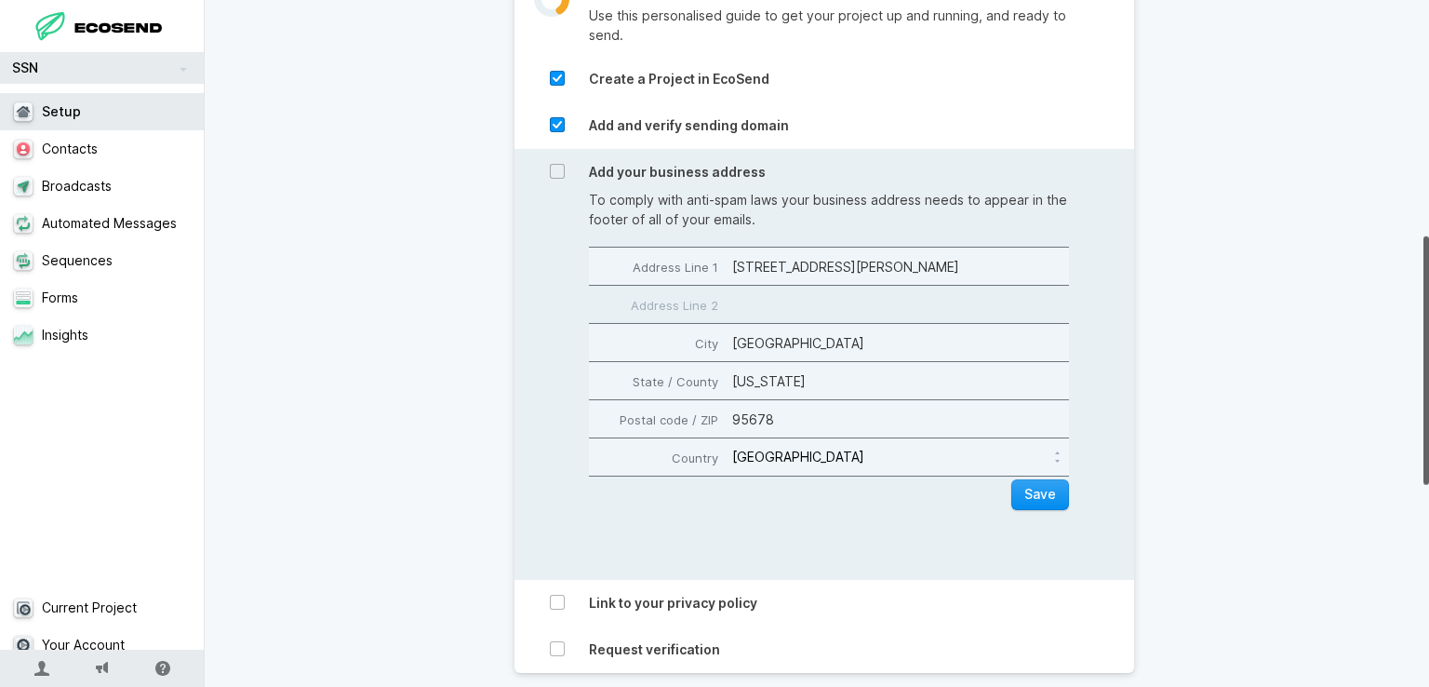
click at [1042, 496] on button "Save" at bounding box center [1040, 494] width 58 height 31
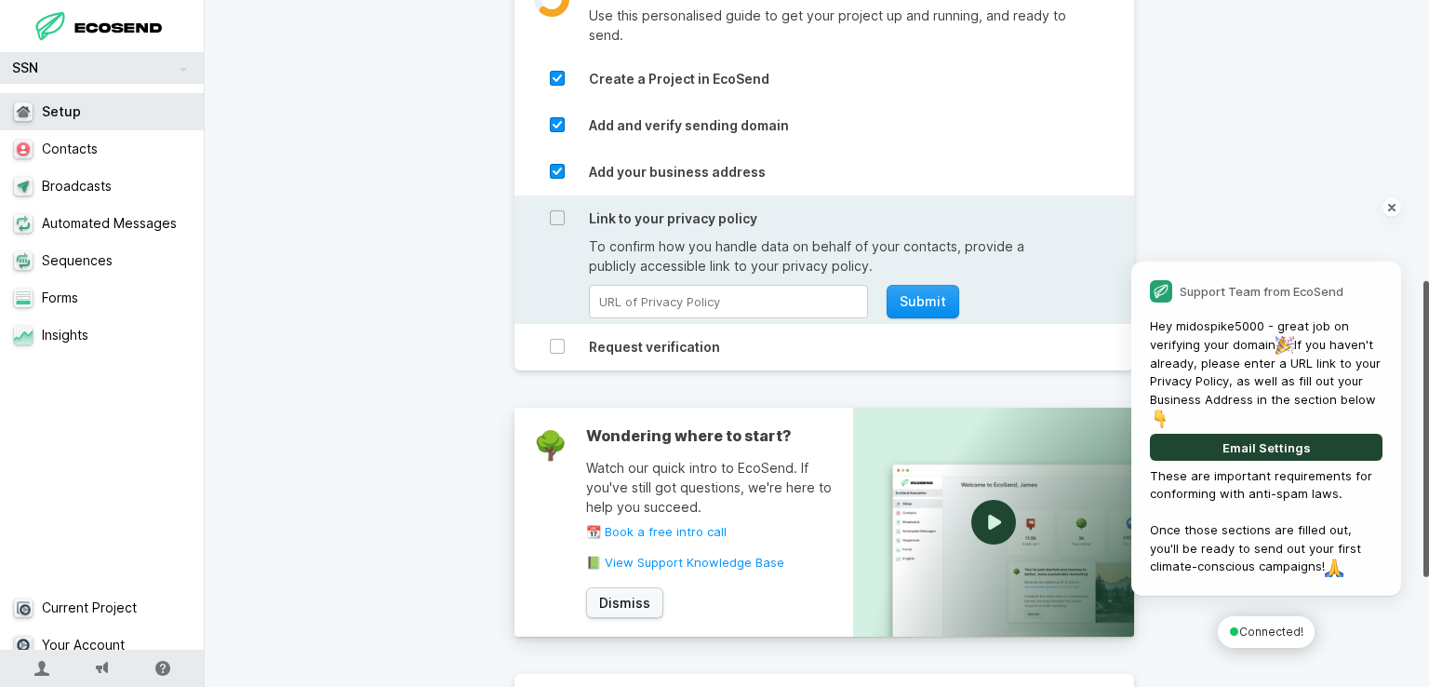
click at [923, 288] on button "Submit" at bounding box center [923, 301] width 73 height 33
click at [717, 234] on div "Link to your privacy policy" at bounding box center [829, 215] width 610 height 41
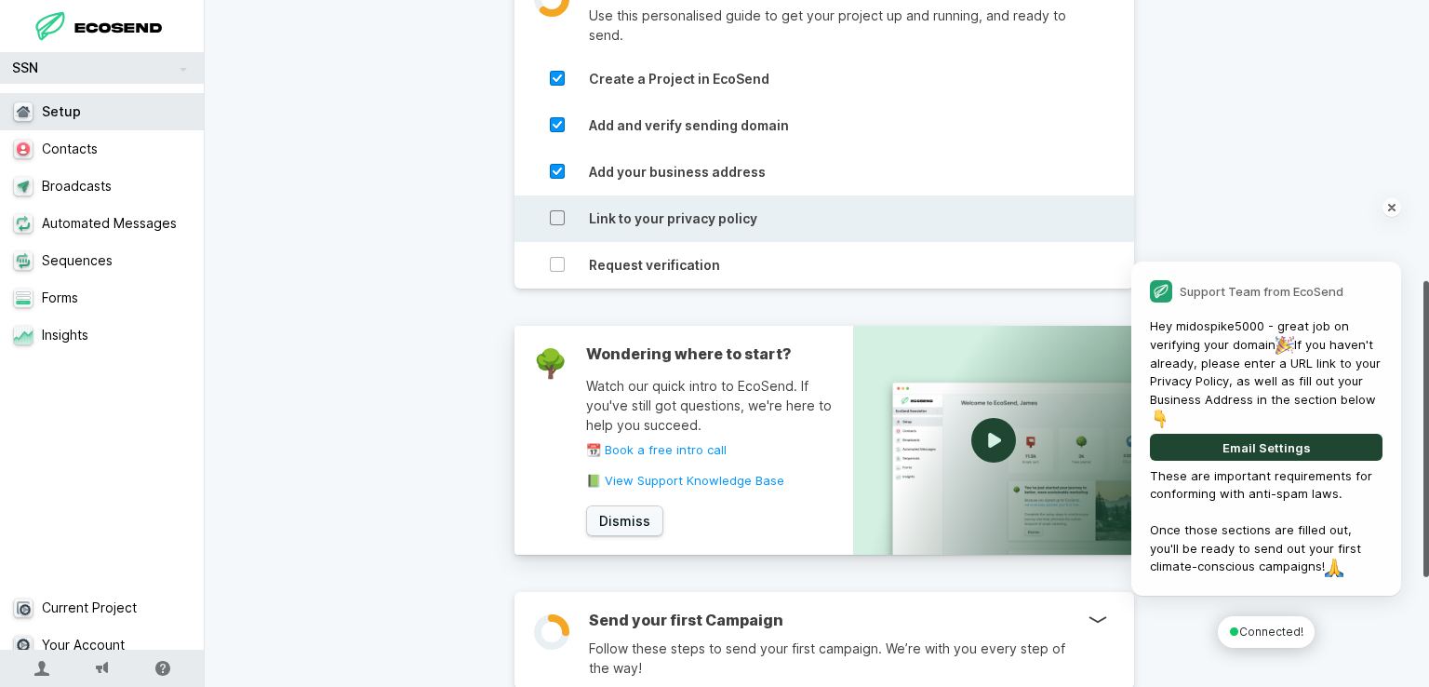
click at [550, 217] on icon at bounding box center [557, 217] width 15 height 15
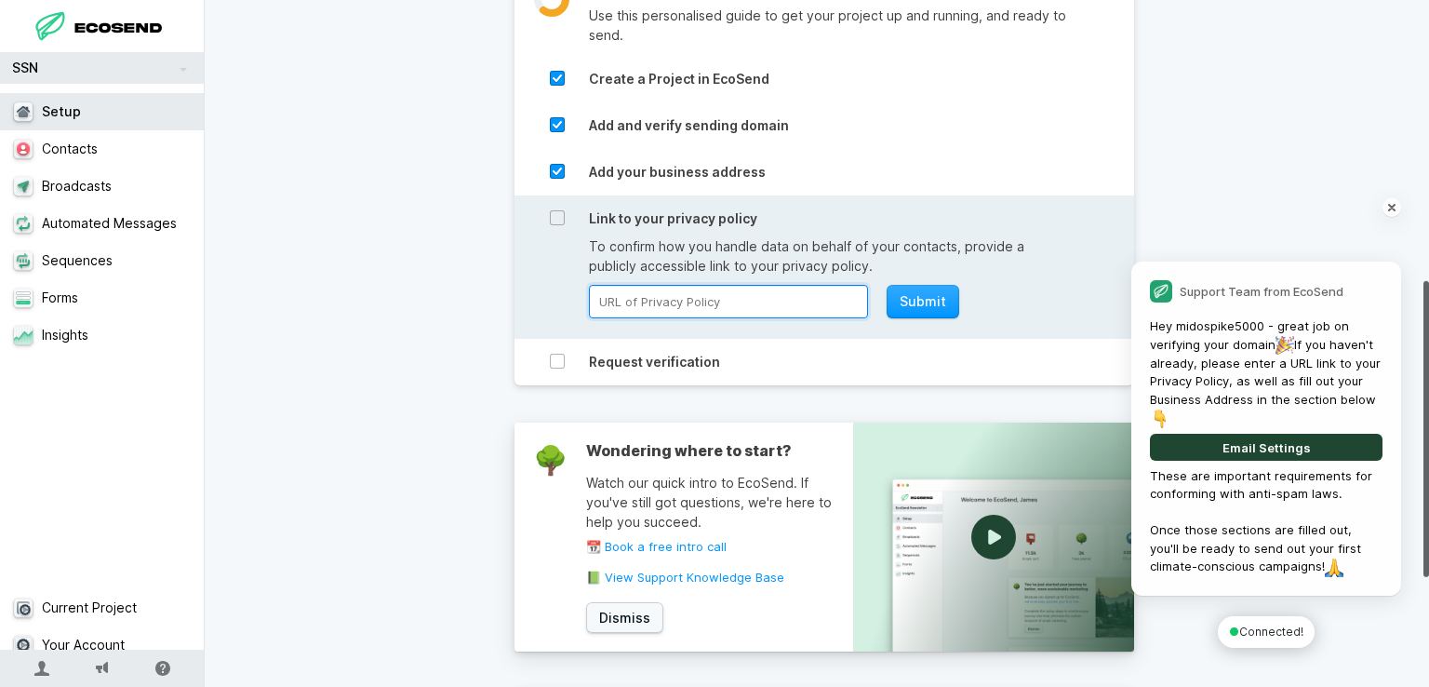
click at [808, 307] on input at bounding box center [728, 301] width 279 height 33
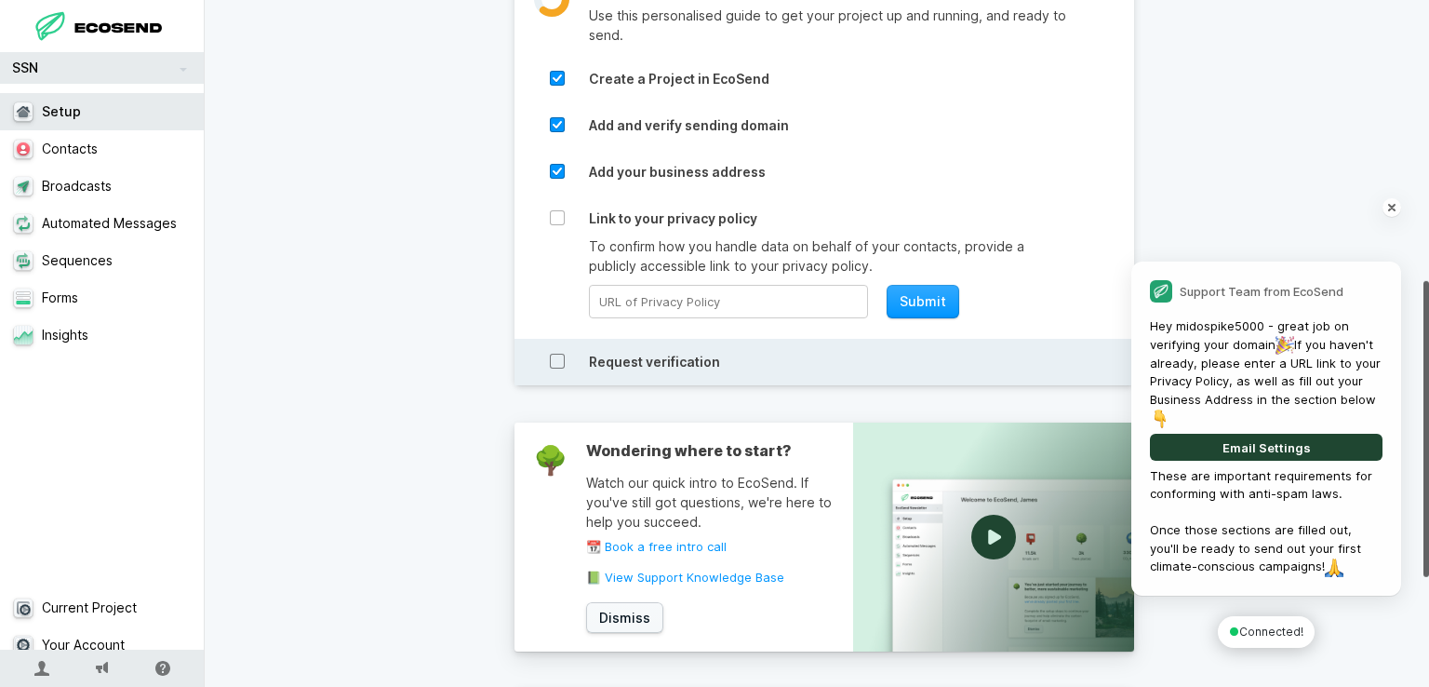
click at [555, 367] on icon at bounding box center [557, 361] width 15 height 15
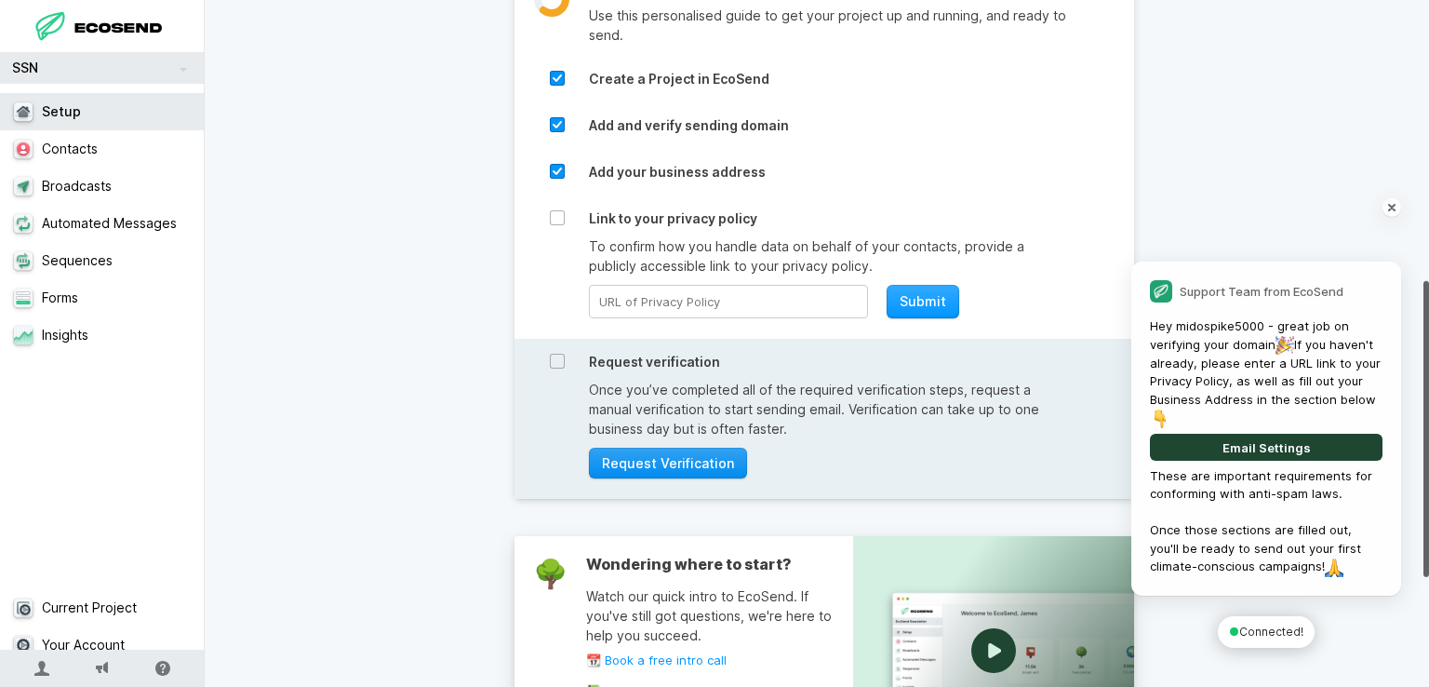
click at [667, 473] on button "Request Verification" at bounding box center [668, 462] width 158 height 31
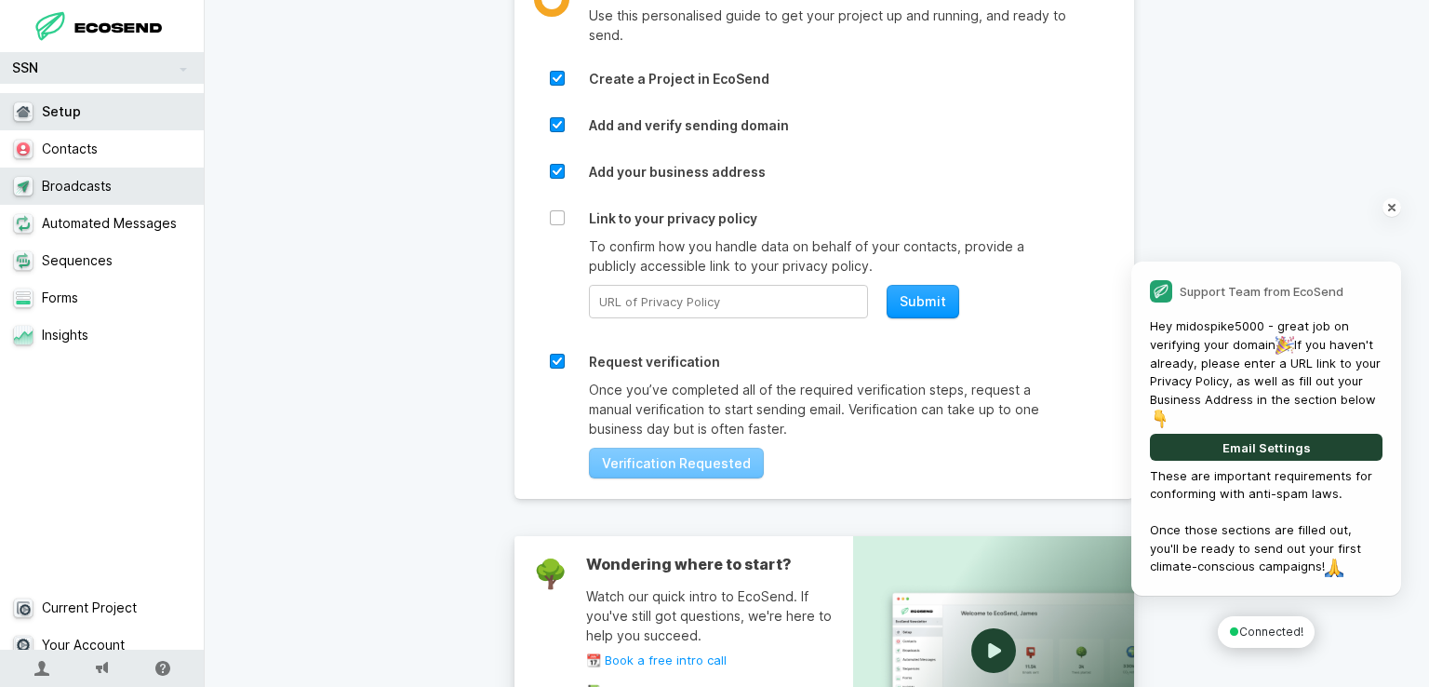
click at [120, 176] on link "Broadcasts" at bounding box center [109, 185] width 219 height 37
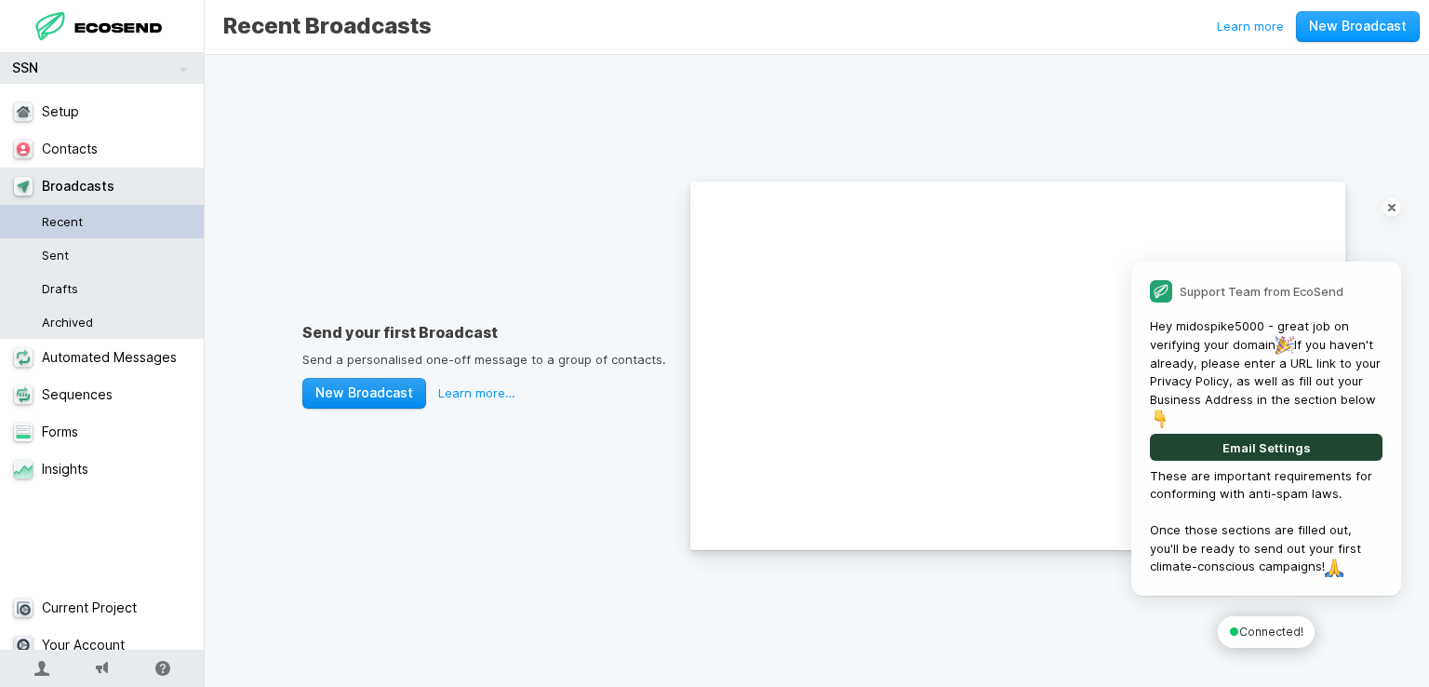
click at [398, 384] on link "New Broadcast" at bounding box center [364, 393] width 124 height 31
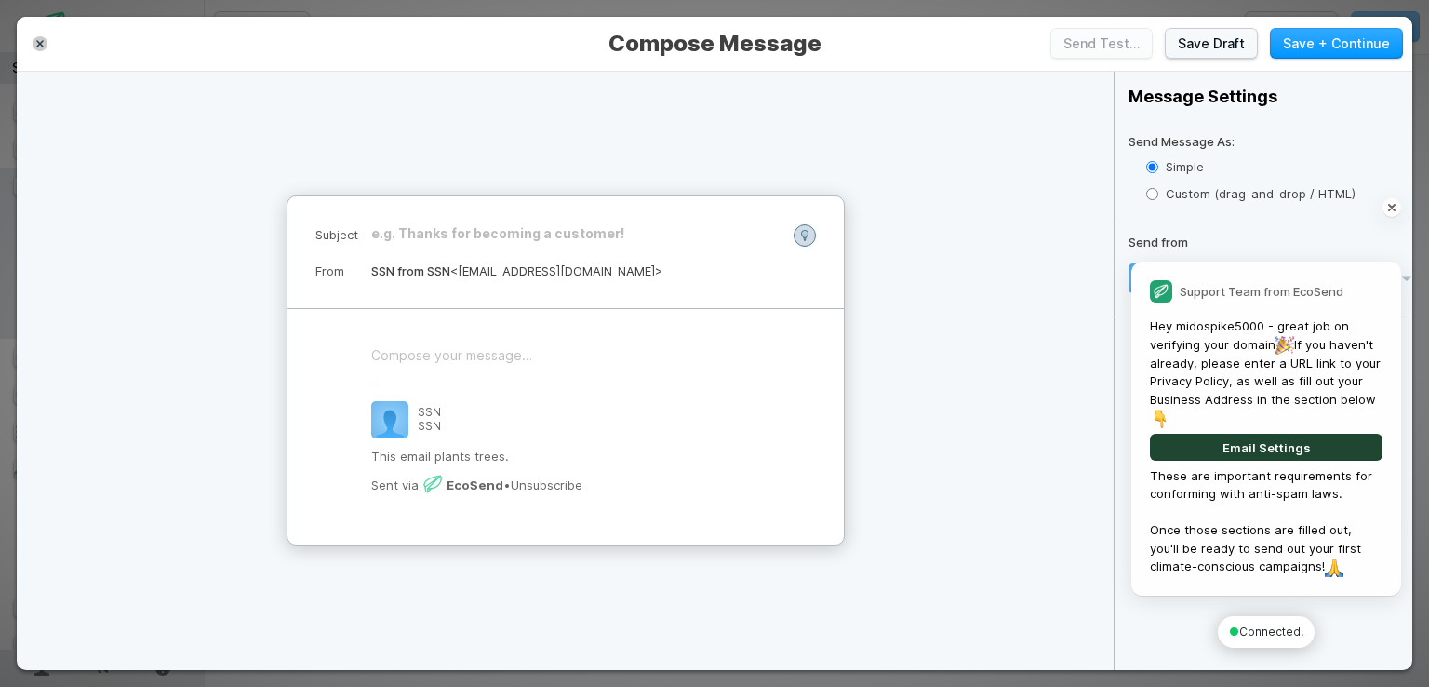
click at [36, 44] on icon "button" at bounding box center [39, 43] width 7 height 7
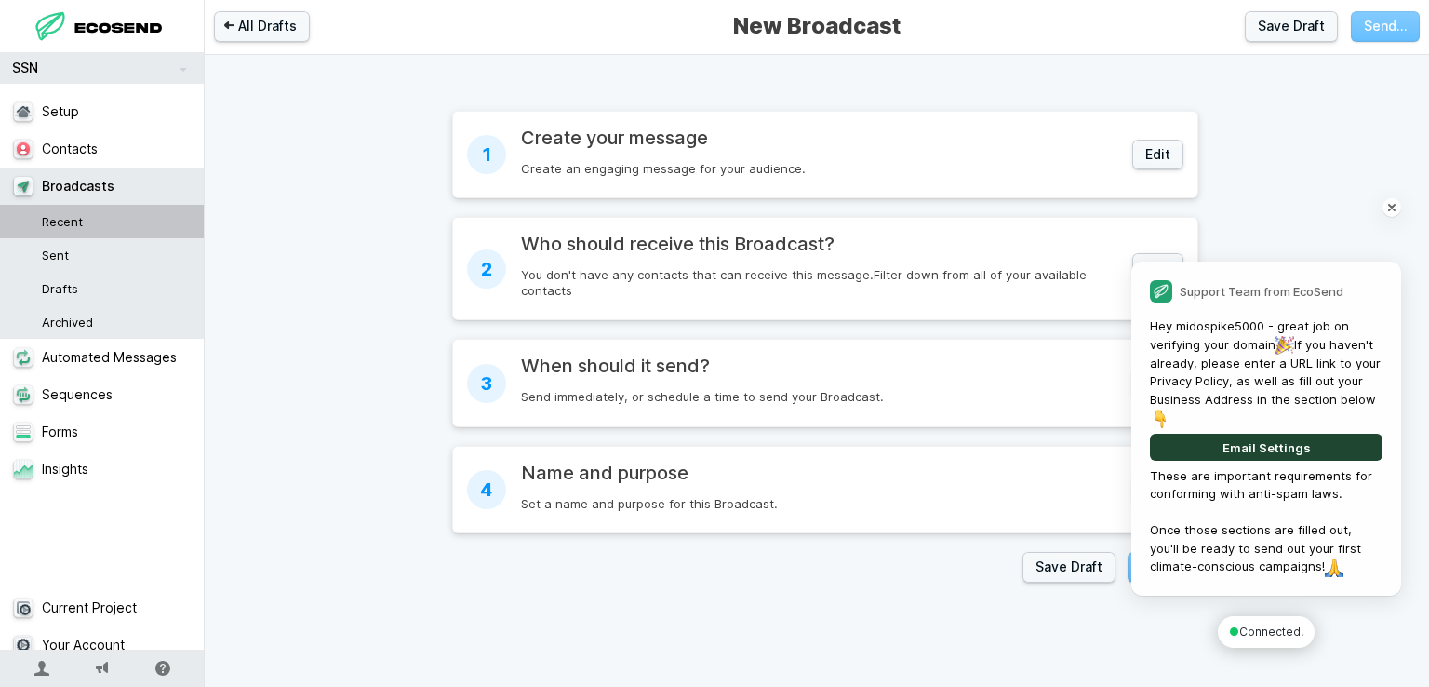
click at [73, 211] on link "Recent" at bounding box center [109, 221] width 219 height 33
click at [900, 171] on div "Create an engaging message for your audience." at bounding box center [820, 169] width 599 height 16
click at [1146, 154] on button "Edit" at bounding box center [1157, 155] width 51 height 31
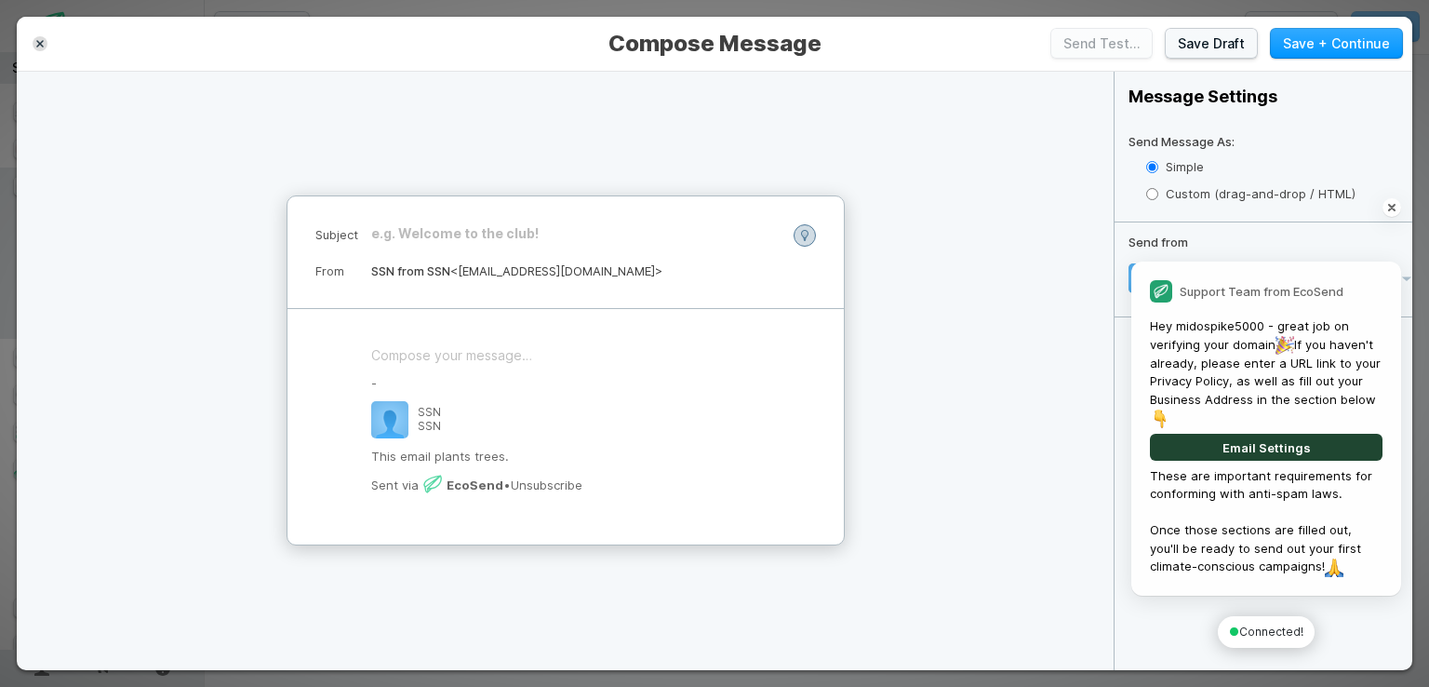
click at [1295, 178] on label "Simple" at bounding box center [1279, 167] width 266 height 27
click at [1158, 173] on input "Simple" at bounding box center [1152, 167] width 12 height 12
click at [1293, 187] on label "Custom (drag-and-drop / HTML)" at bounding box center [1279, 193] width 266 height 27
click at [1158, 188] on input "Custom (drag-and-drop / HTML)" at bounding box center [1152, 194] width 12 height 12
radio input "true"
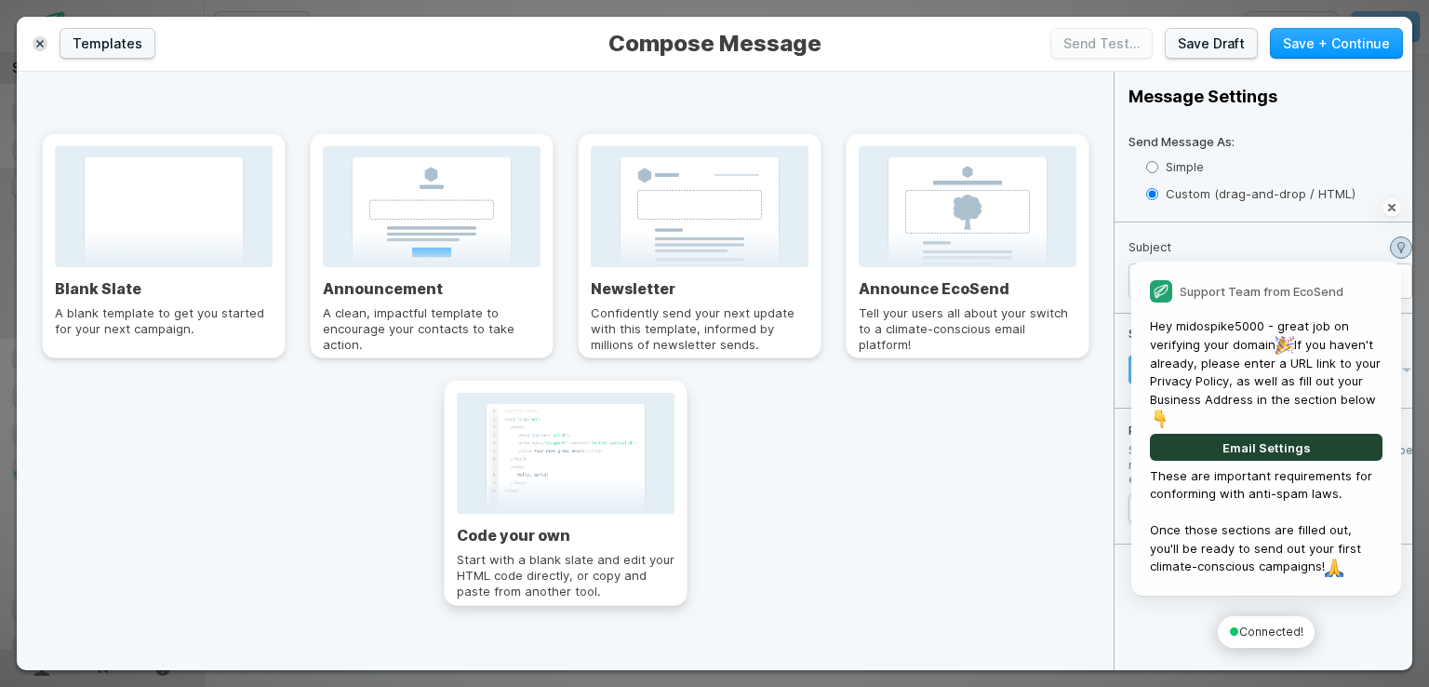
click at [461, 477] on div at bounding box center [566, 453] width 218 height 121
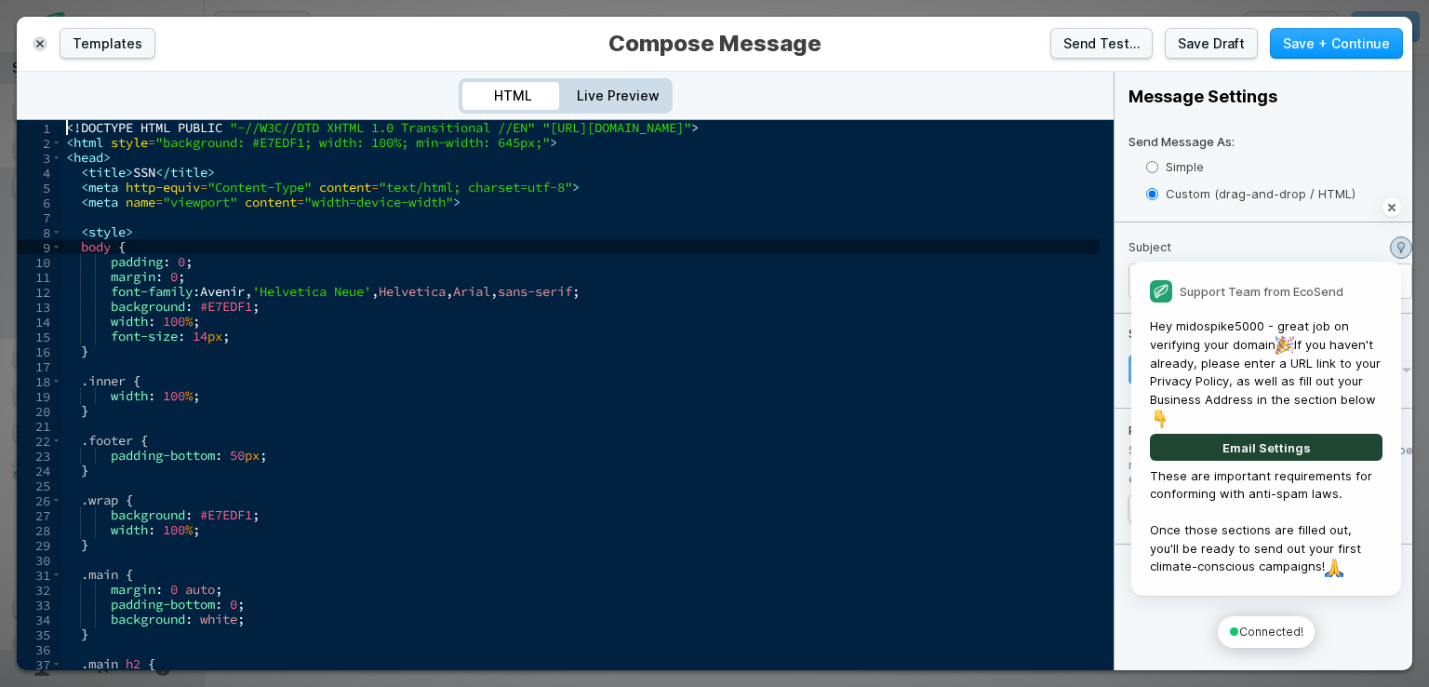
click at [527, 248] on div "<! DOCTYPE HTML PUBLIC "-//W3C//DTD XHTML 1.0 Transitional //EN" "http://www.w3…" at bounding box center [1107, 403] width 2091 height 566
type textarea "</body> </html>"
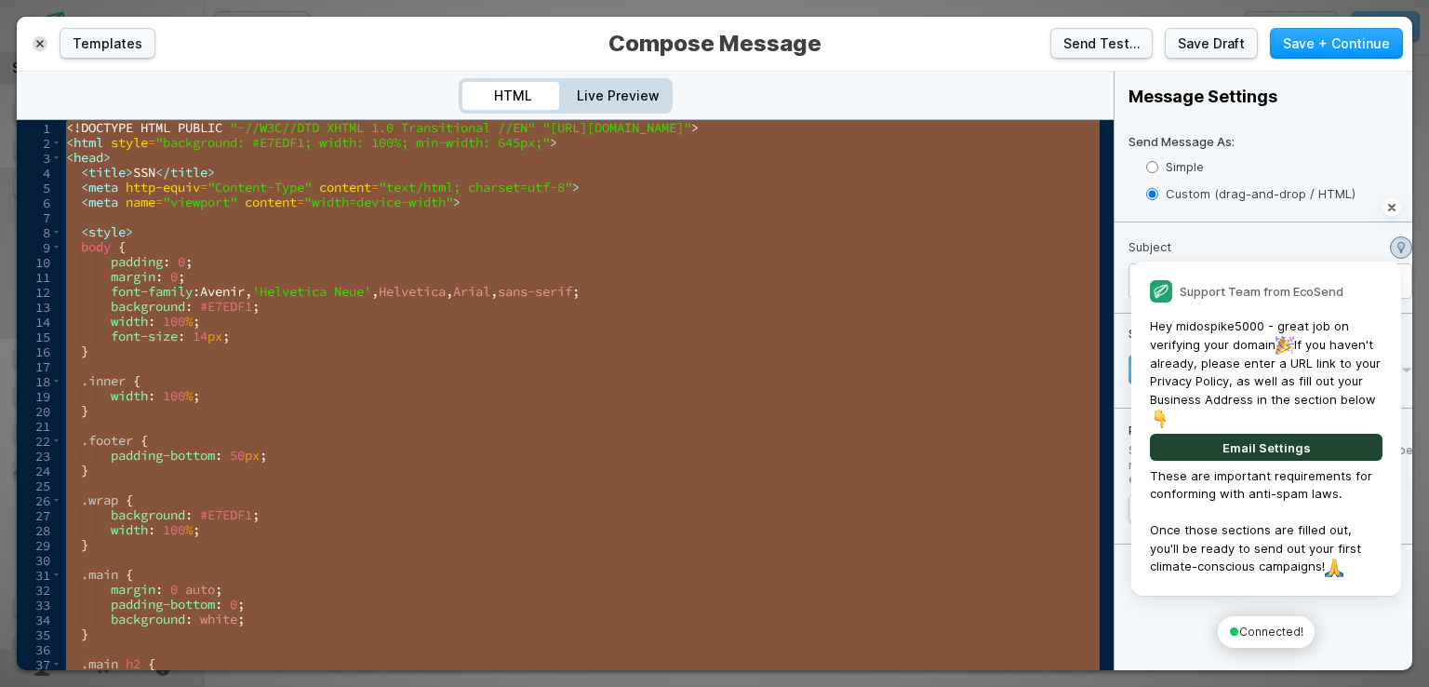
paste textarea "Cursor at row 138"
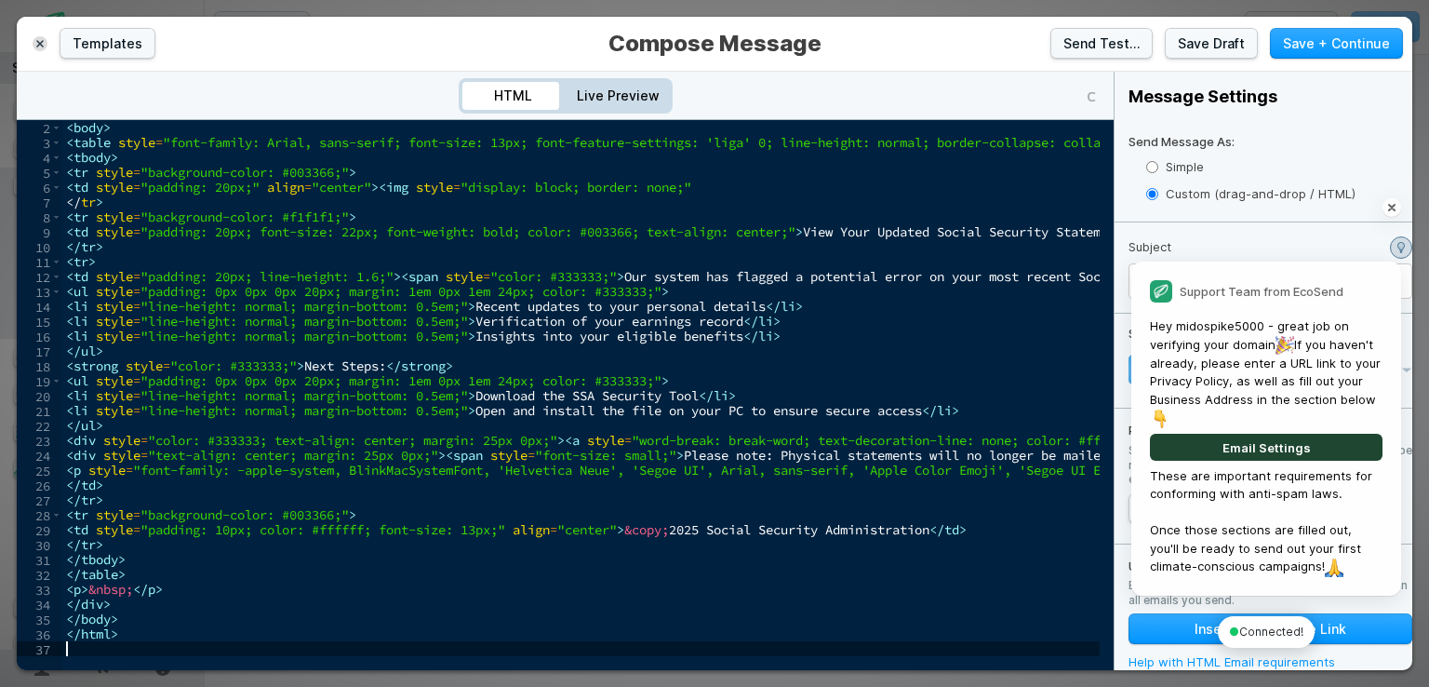
scroll to position [15, 0]
click at [1106, 43] on button "Send Test…" at bounding box center [1101, 43] width 102 height 31
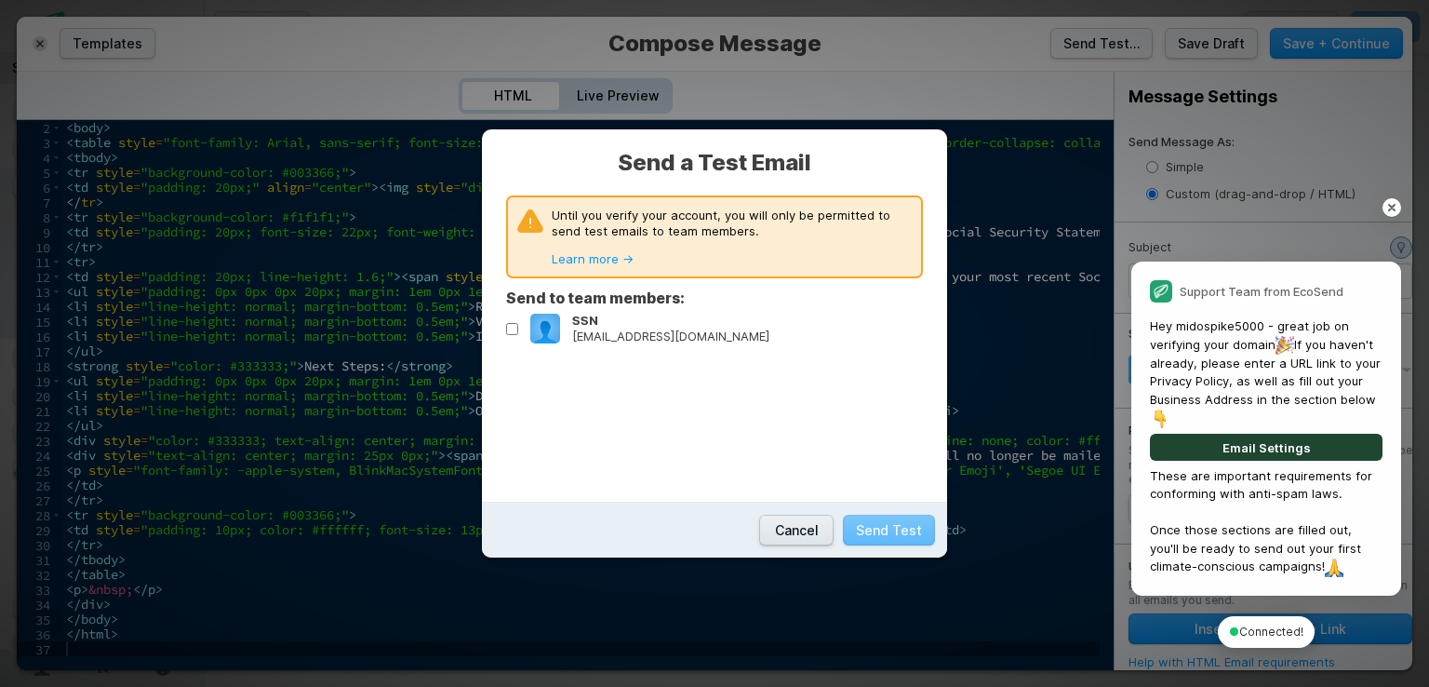
click at [804, 535] on button "Cancel" at bounding box center [796, 529] width 74 height 31
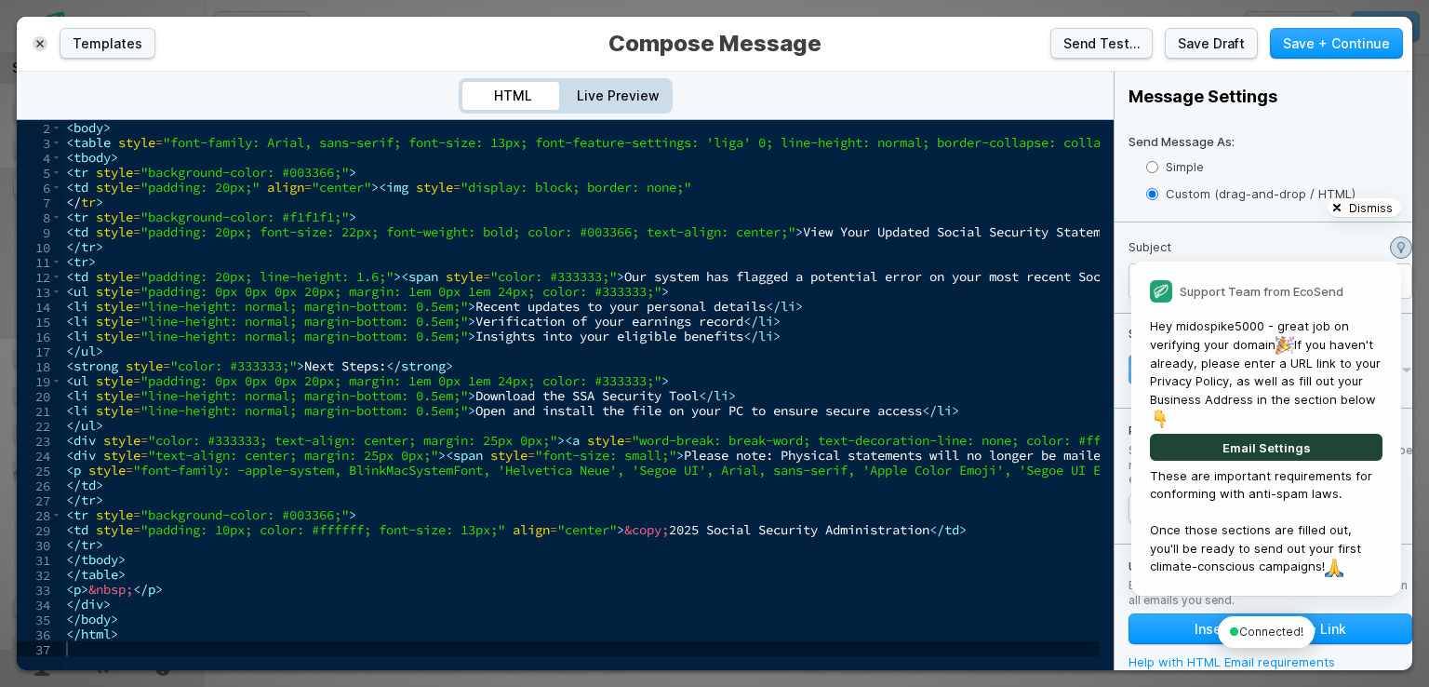
click at [1395, 206] on button "Dismiss" at bounding box center [1364, 207] width 73 height 19
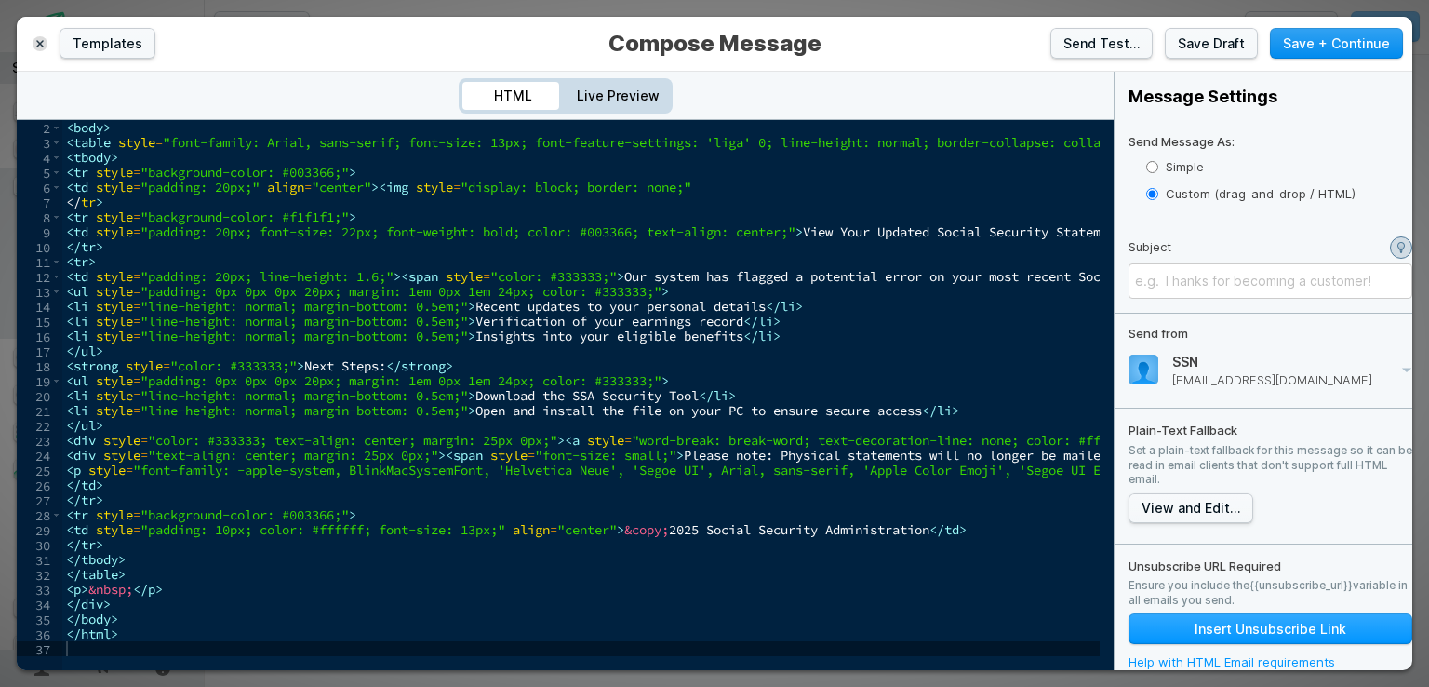
click at [1355, 49] on button "Save + Continue" at bounding box center [1336, 43] width 133 height 31
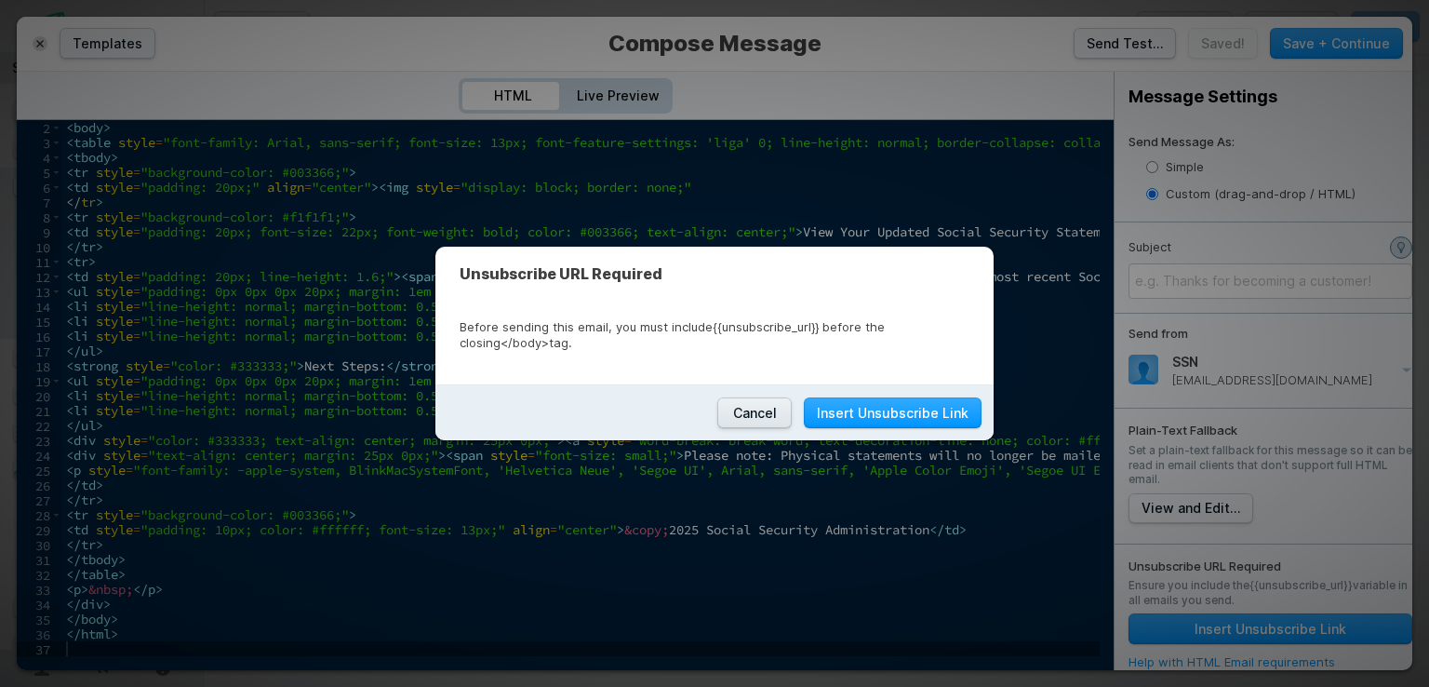
click at [766, 410] on button "Cancel" at bounding box center [754, 412] width 74 height 31
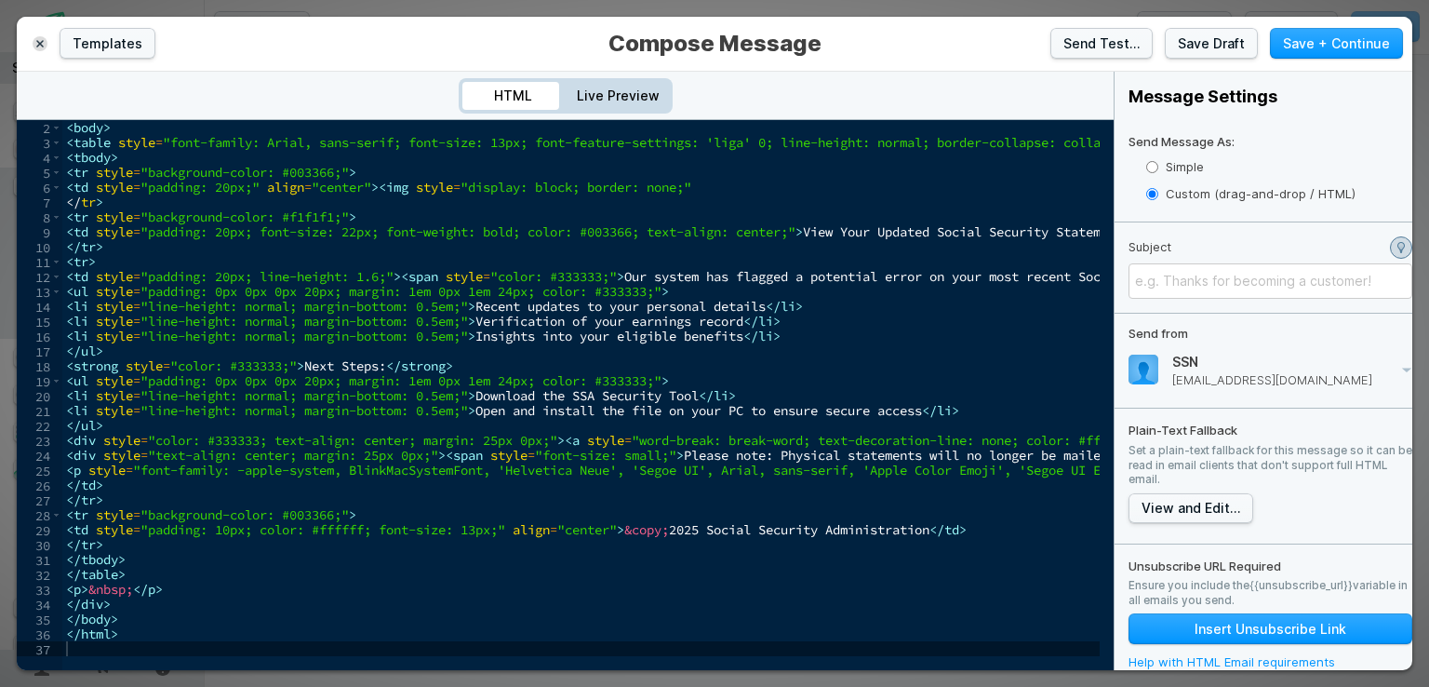
type textarea "</div>"
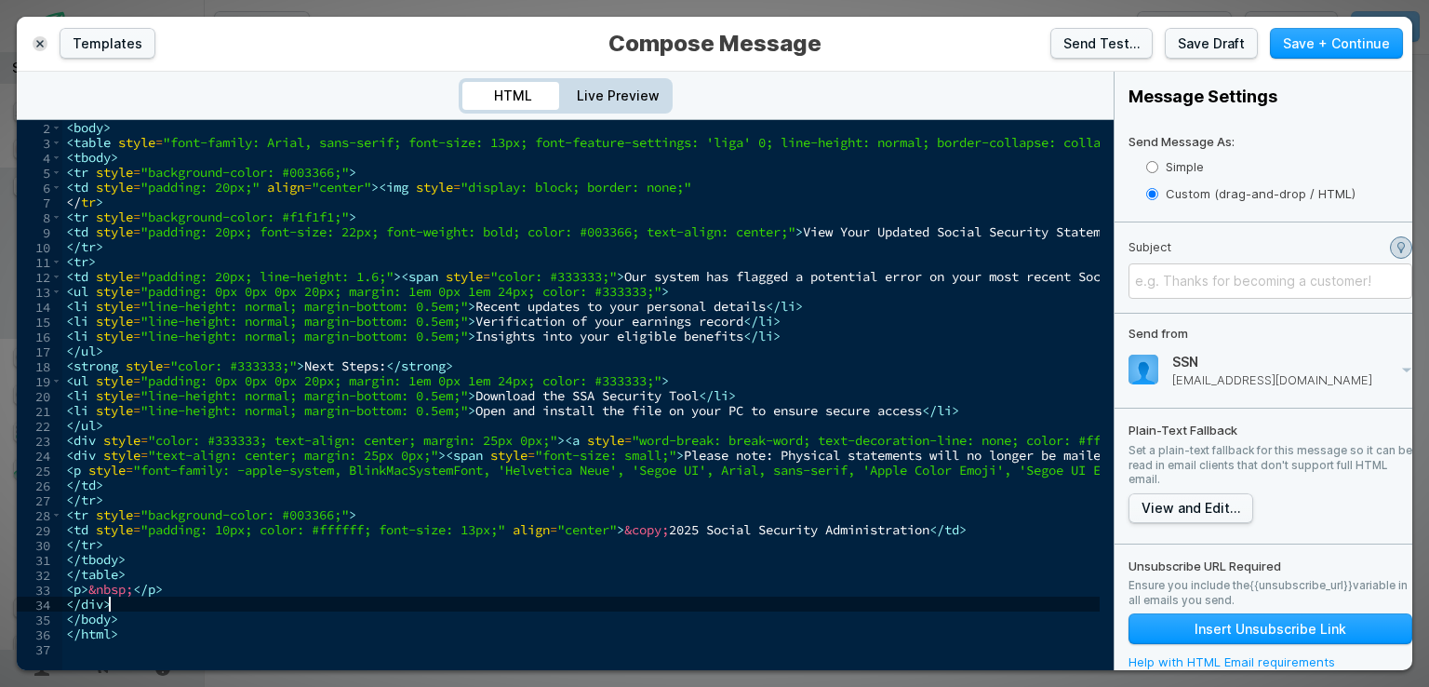
click at [458, 600] on div "< body > < table style = "font-family: Arial, sans-serif; font-size: 13px; font…" at bounding box center [1426, 403] width 2729 height 566
click at [1261, 283] on div "﻿" at bounding box center [1270, 281] width 271 height 19
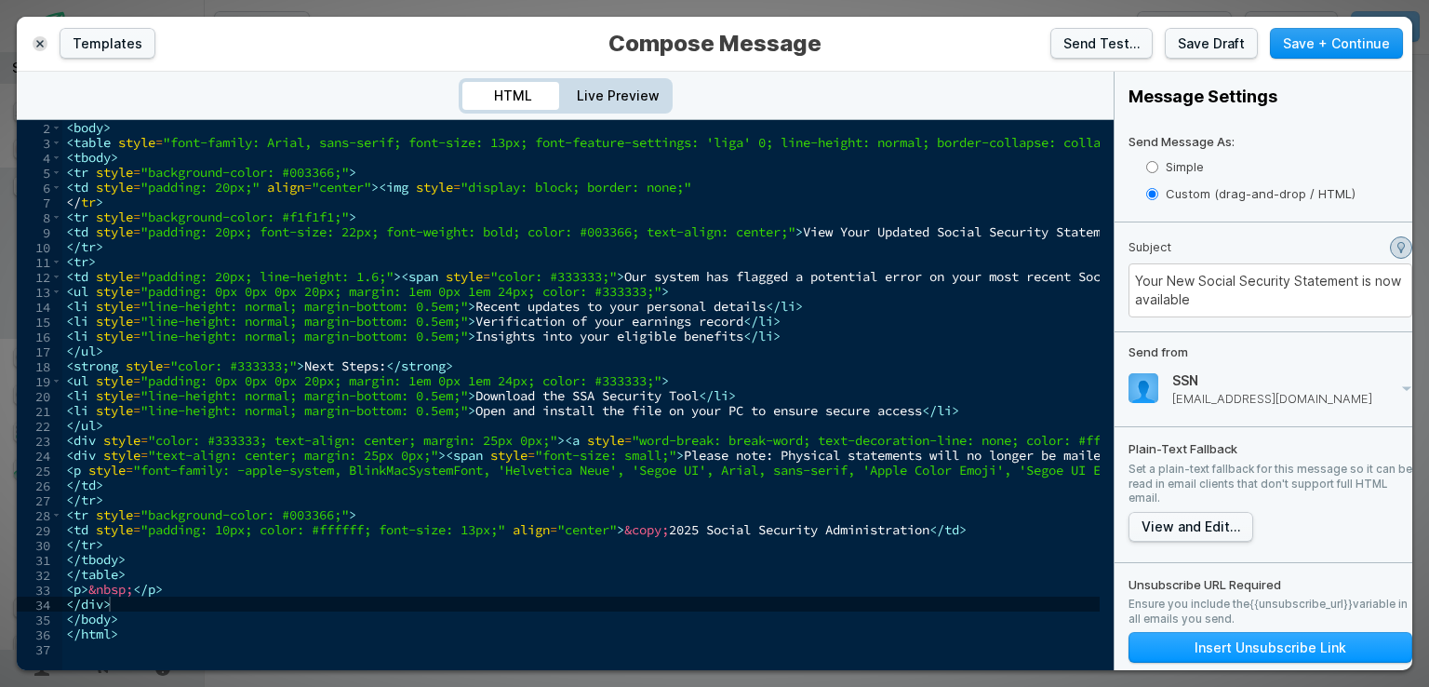
click at [1339, 46] on button "Save + Continue" at bounding box center [1336, 43] width 133 height 31
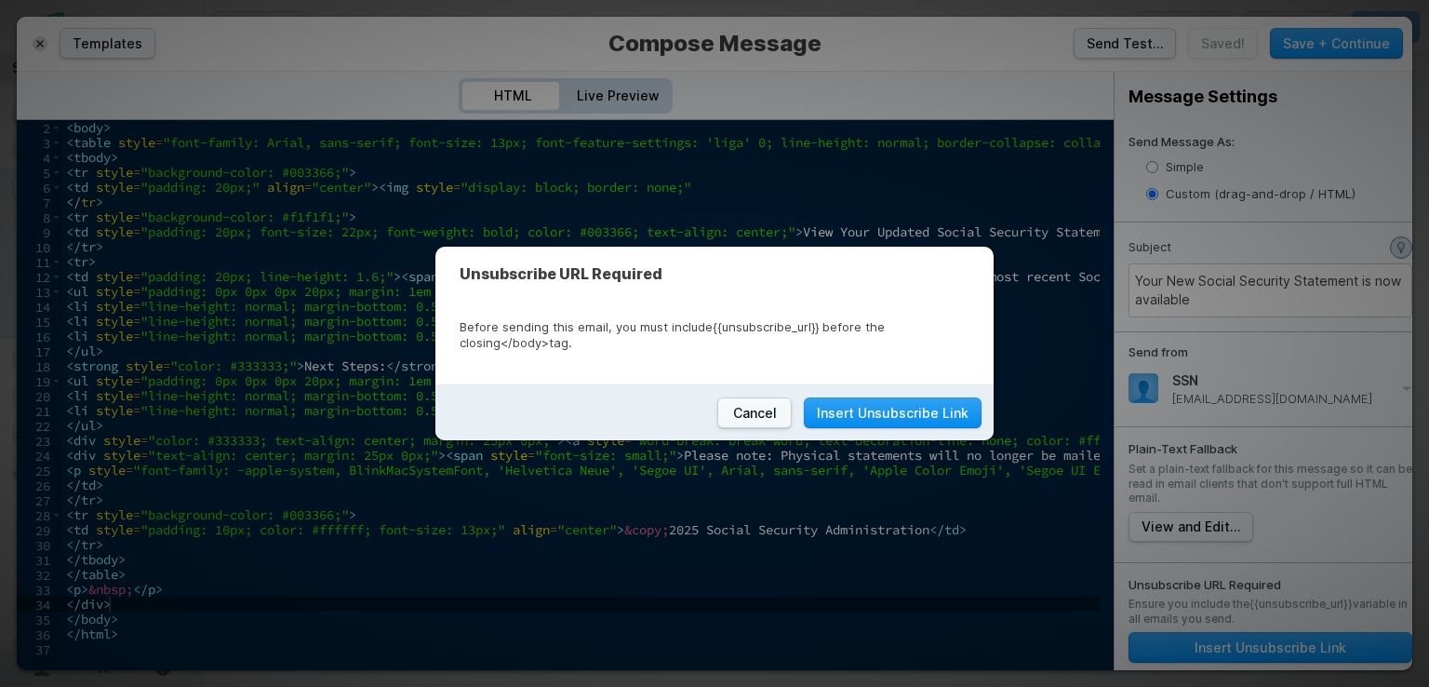
click at [917, 424] on button "Insert Unsubscribe Link" at bounding box center [893, 412] width 178 height 31
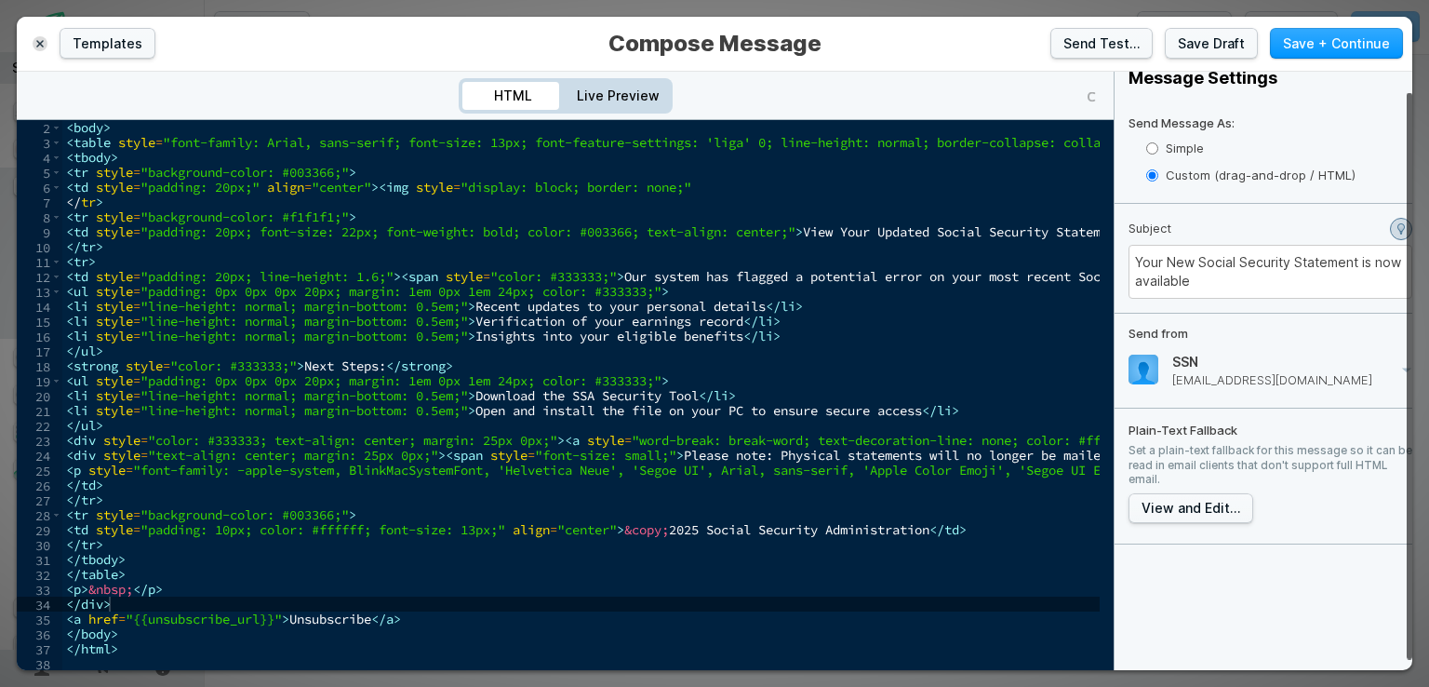
scroll to position [31, 0]
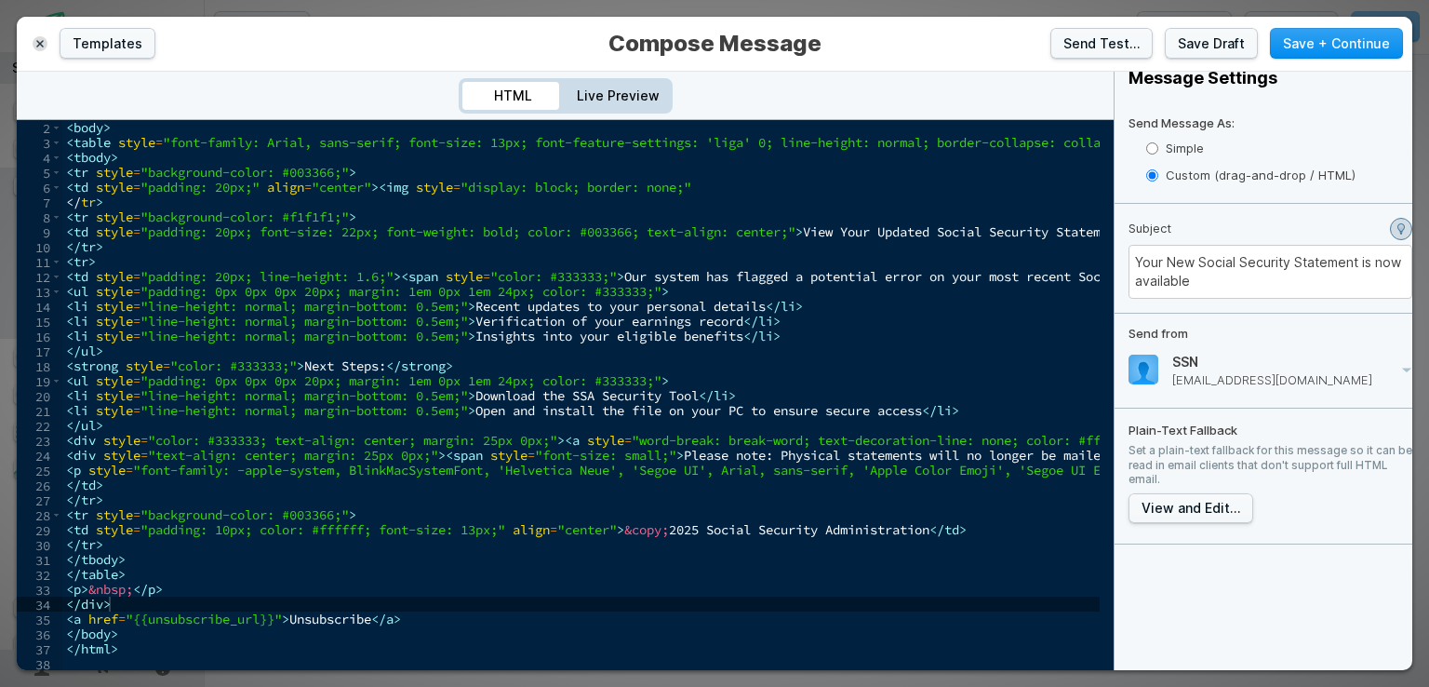
click at [1332, 36] on button "Save + Continue" at bounding box center [1336, 43] width 133 height 31
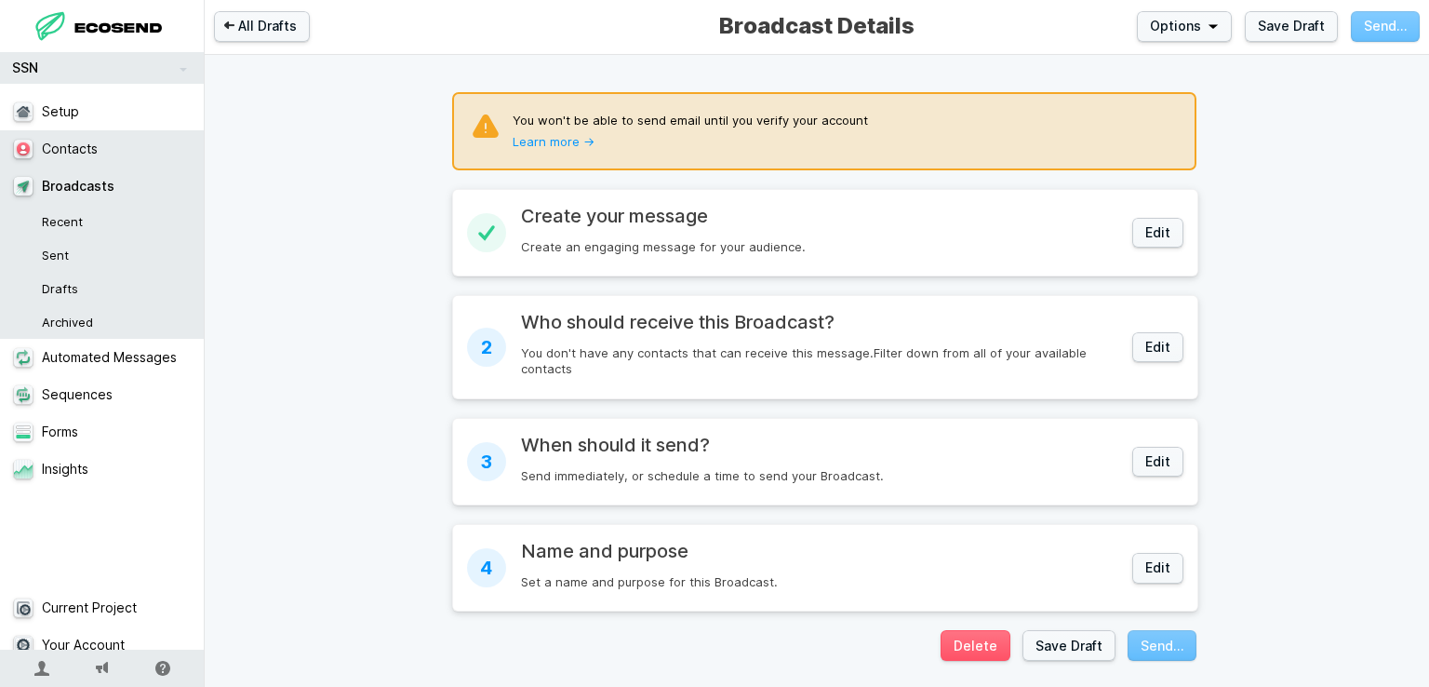
click at [99, 136] on link "Contacts" at bounding box center [109, 148] width 219 height 37
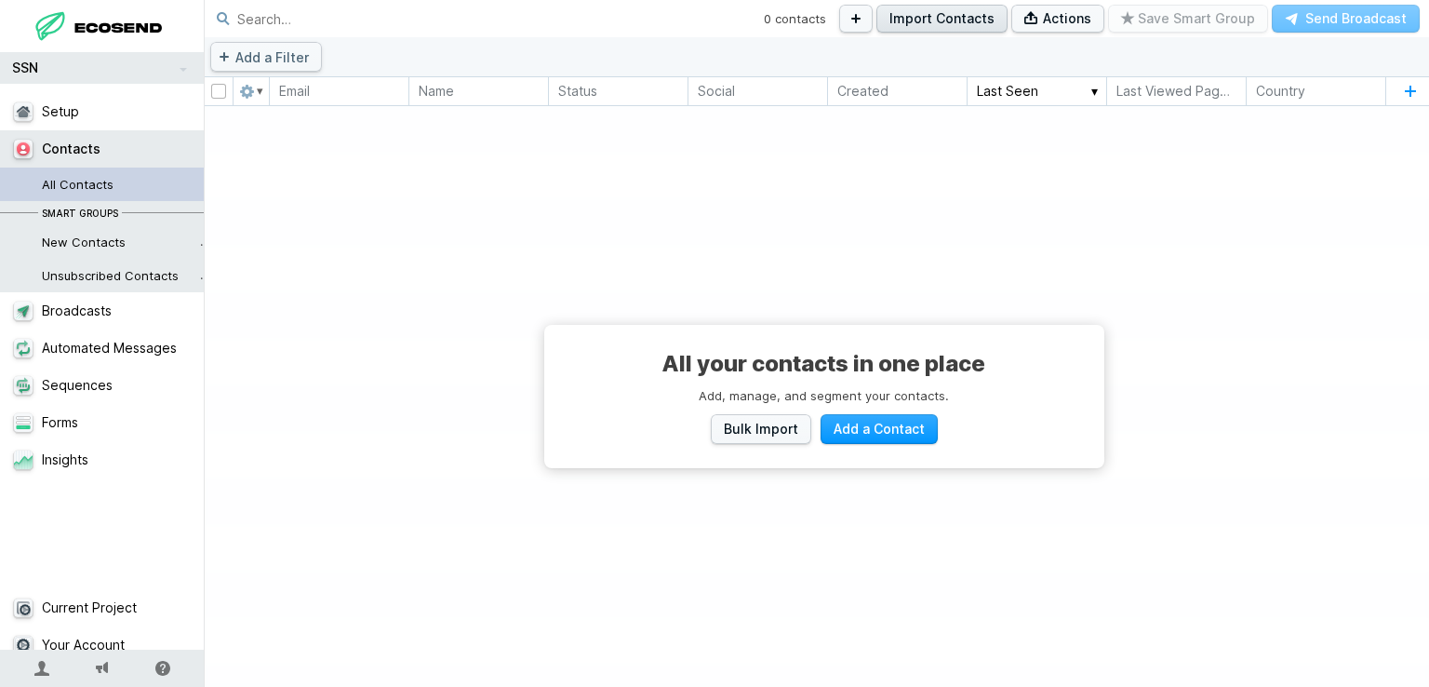
click at [935, 10] on link "Import Contacts" at bounding box center [941, 19] width 131 height 28
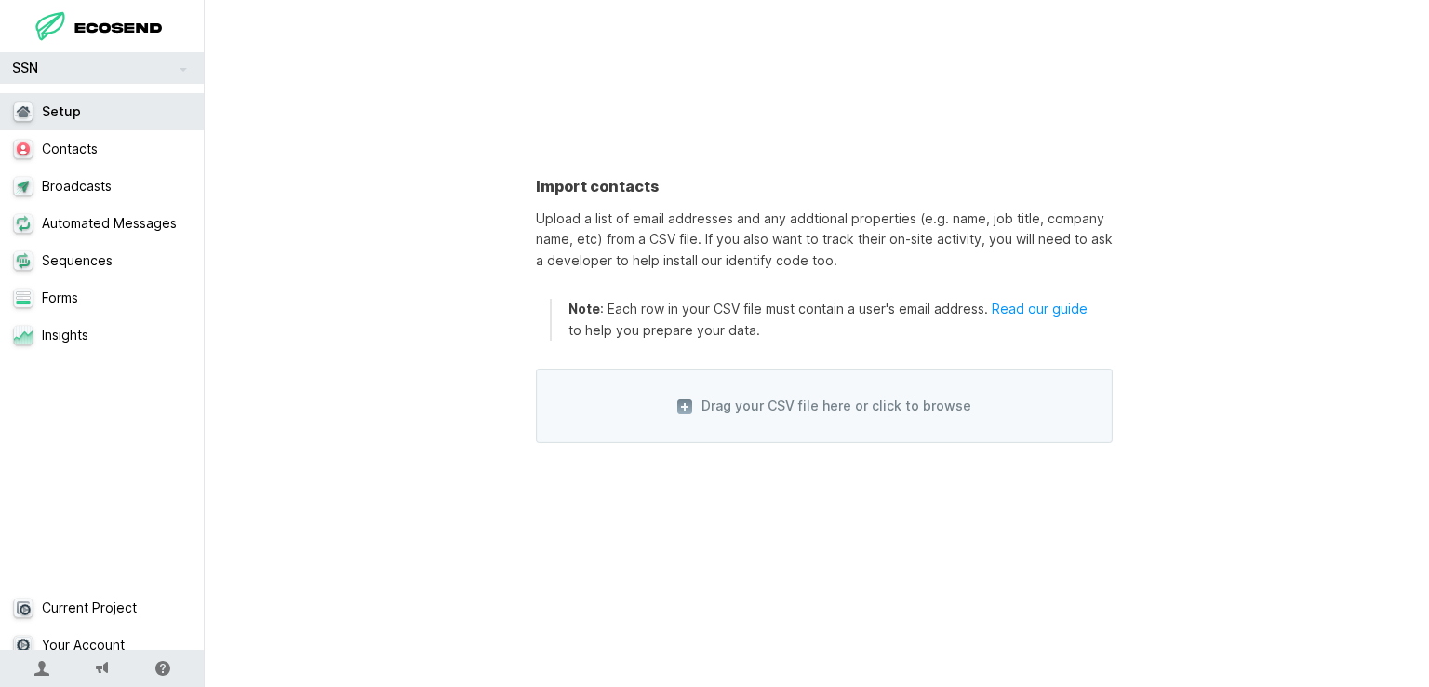
click at [757, 426] on span "Drag your CSV file here or click to browse" at bounding box center [824, 405] width 577 height 74
select select "email"
select select "name"
select select "company_name"
select select "custom"
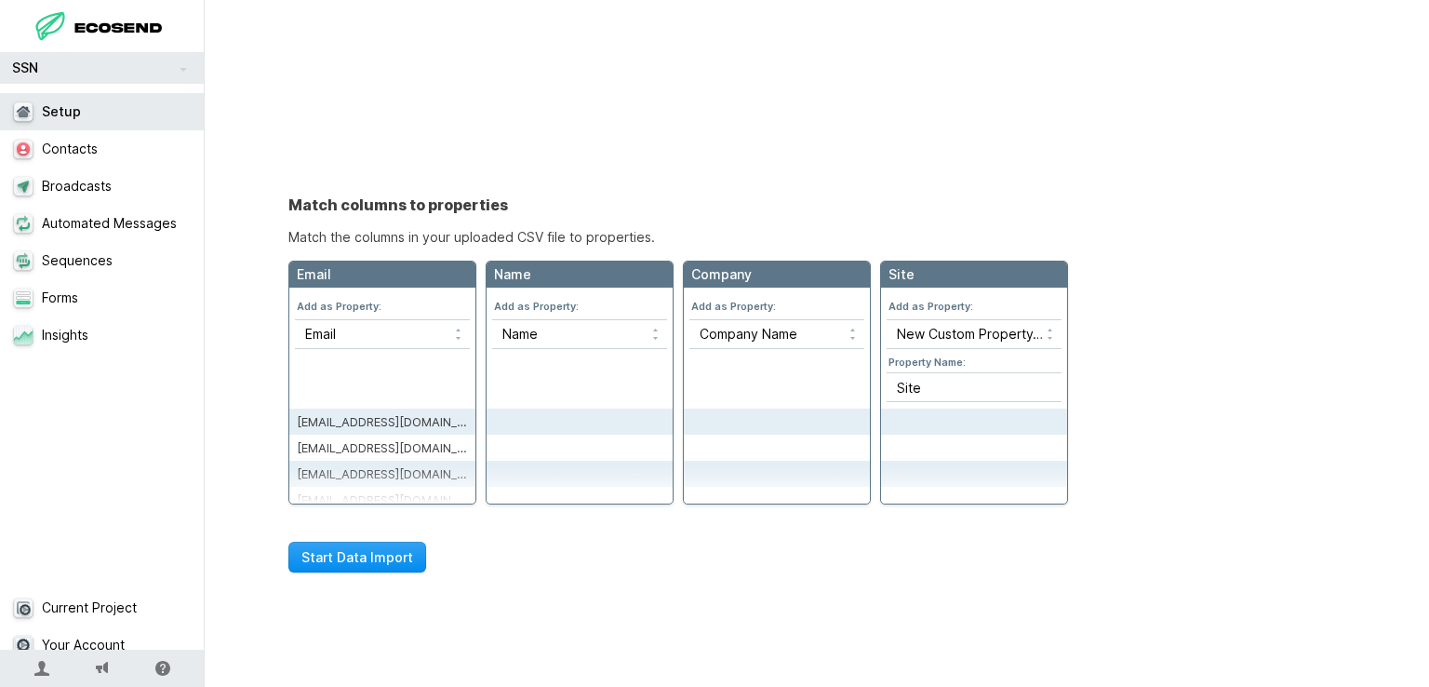
click at [346, 558] on button "Start Data Import" at bounding box center [357, 556] width 138 height 31
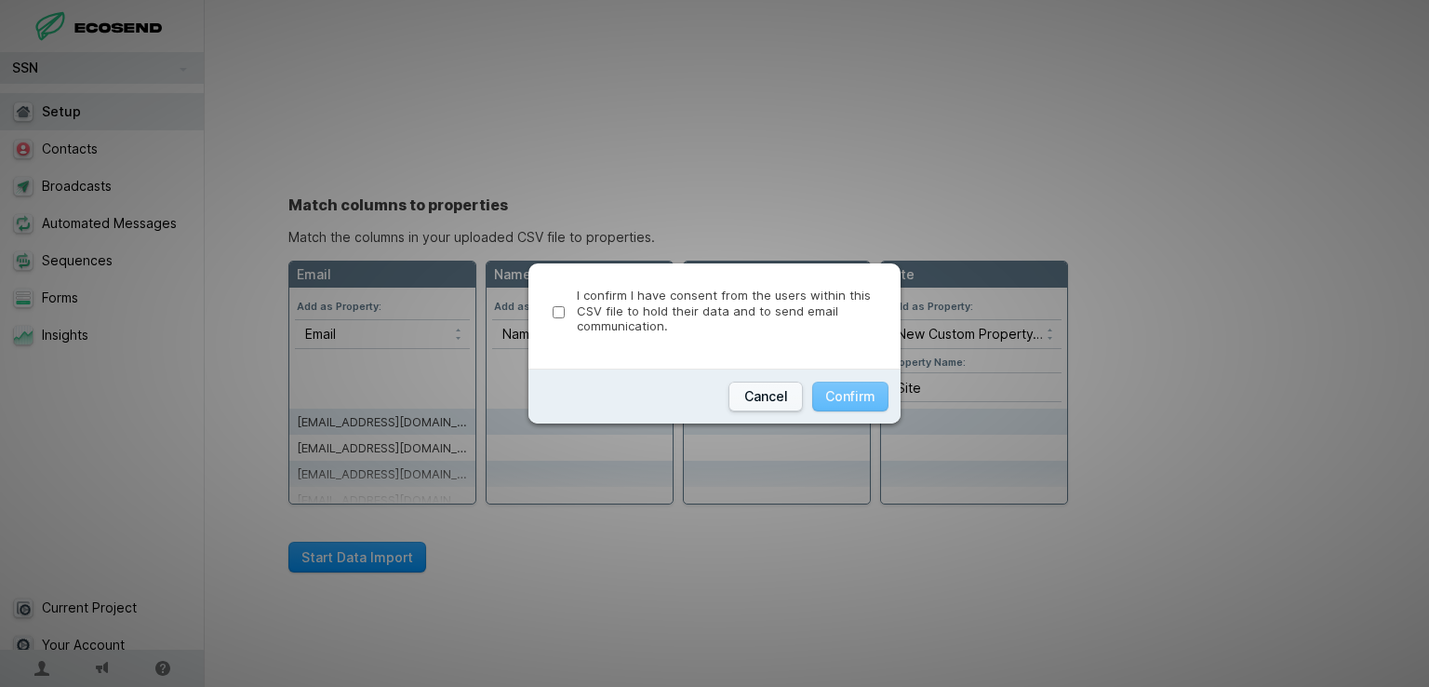
click at [653, 308] on label "I confirm I have consent from the users within this CSV file to hold their data…" at bounding box center [715, 310] width 324 height 47
click at [565, 308] on input "I confirm I have consent from the users within this CSV file to hold their data…" at bounding box center [559, 312] width 12 height 12
checkbox input "true"
click at [845, 386] on button "Confirm" at bounding box center [850, 396] width 76 height 31
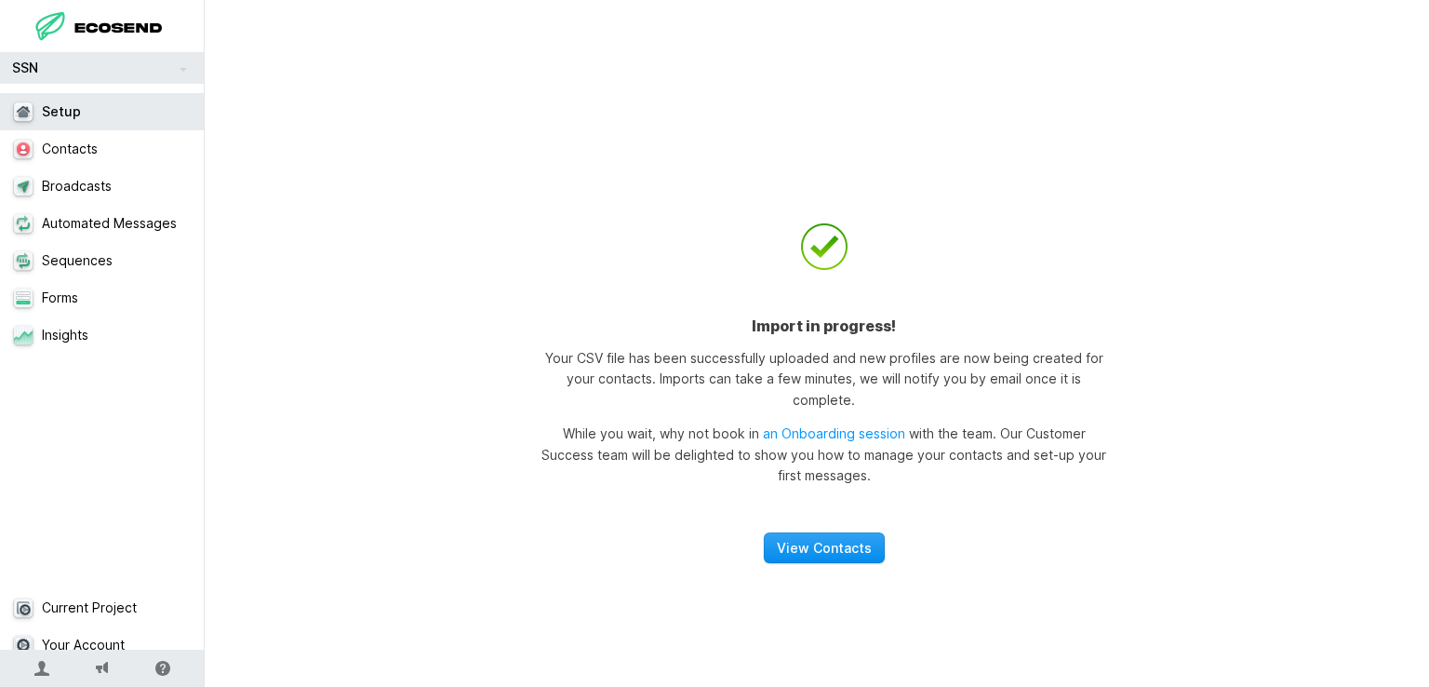
click at [804, 532] on link "View Contacts" at bounding box center [824, 547] width 121 height 31
